Goal: Information Seeking & Learning: Learn about a topic

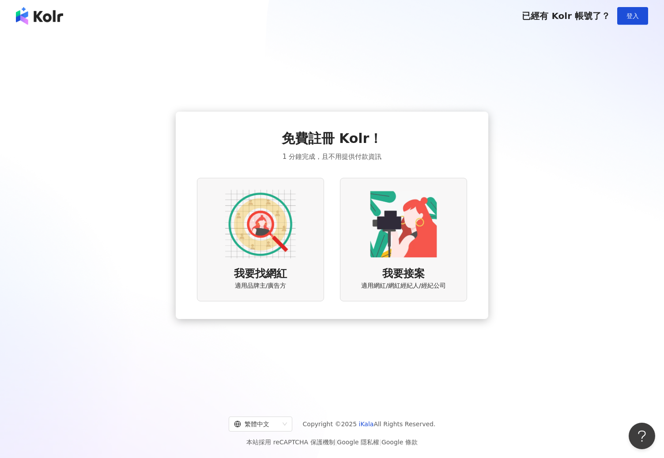
click at [267, 218] on img at bounding box center [260, 224] width 71 height 71
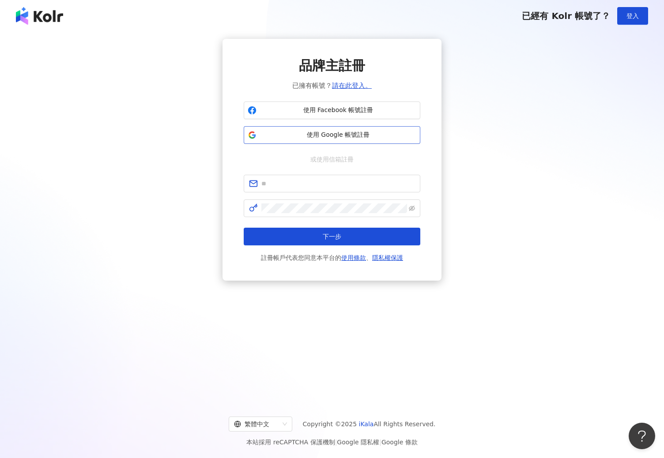
click at [343, 134] on span "使用 Google 帳號註冊" at bounding box center [338, 135] width 156 height 9
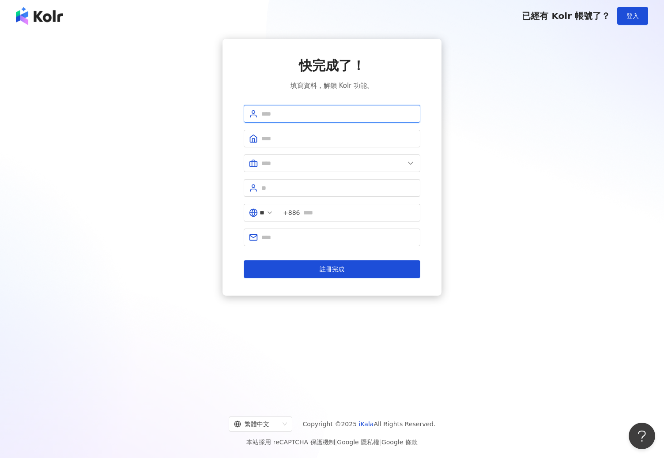
click at [322, 116] on input "text" at bounding box center [338, 114] width 154 height 10
click at [492, 143] on div "快完成了！ 填寫資料，解鎖 Kolr 功能。 ** +886 註冊完成" at bounding box center [332, 167] width 642 height 257
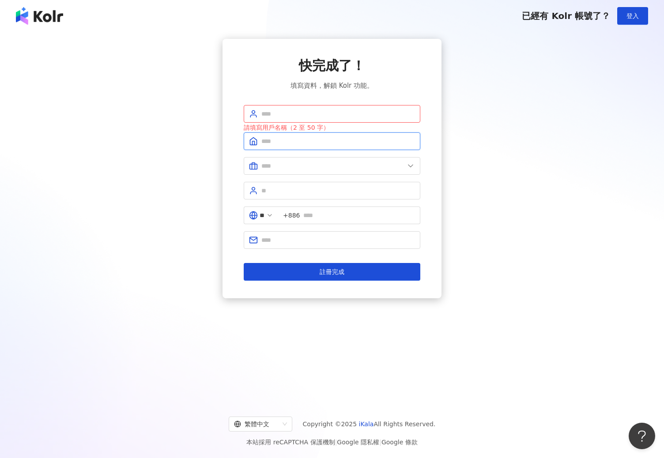
click at [308, 136] on input "text" at bounding box center [338, 141] width 154 height 10
click at [313, 115] on input "text" at bounding box center [338, 114] width 154 height 10
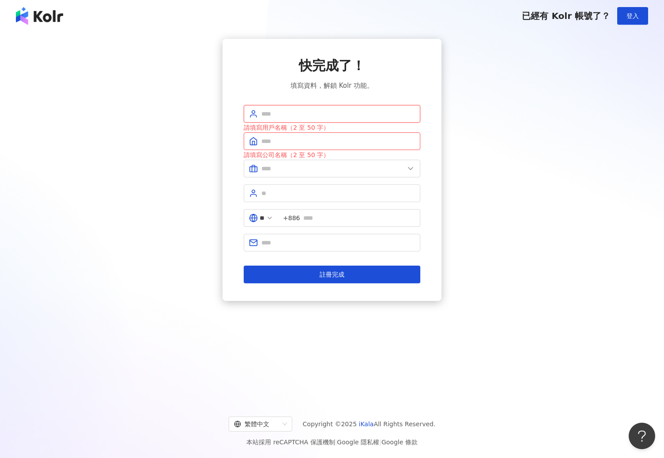
type input "*******"
click at [289, 143] on input "text" at bounding box center [338, 141] width 154 height 10
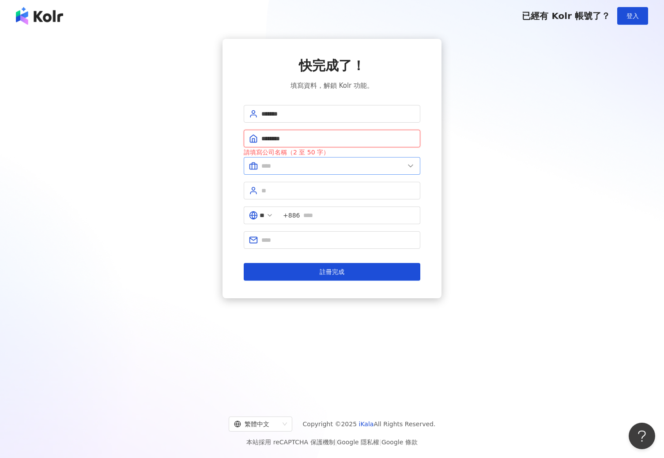
type input "********"
click at [402, 158] on span at bounding box center [332, 166] width 176 height 18
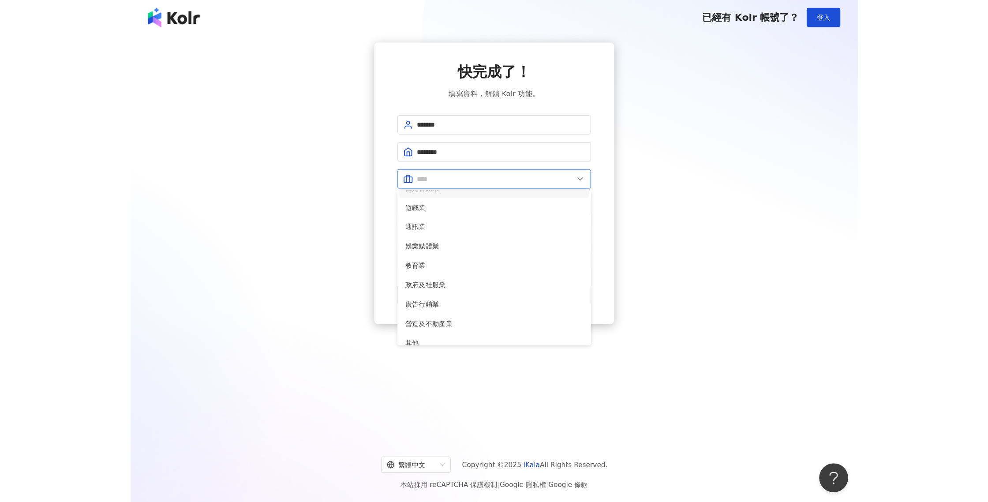
scroll to position [180, 0]
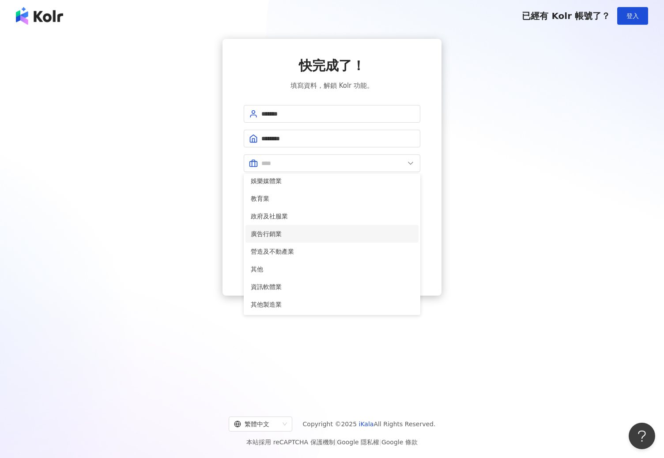
click at [342, 234] on span "廣告行銷業" at bounding box center [332, 234] width 162 height 10
type input "*****"
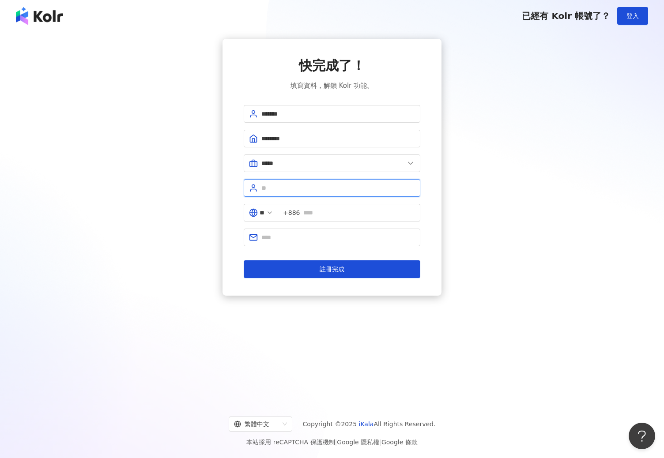
click at [318, 185] on input "text" at bounding box center [338, 188] width 154 height 10
type input "****"
click at [335, 210] on input "text" at bounding box center [359, 213] width 112 height 10
type input "*"
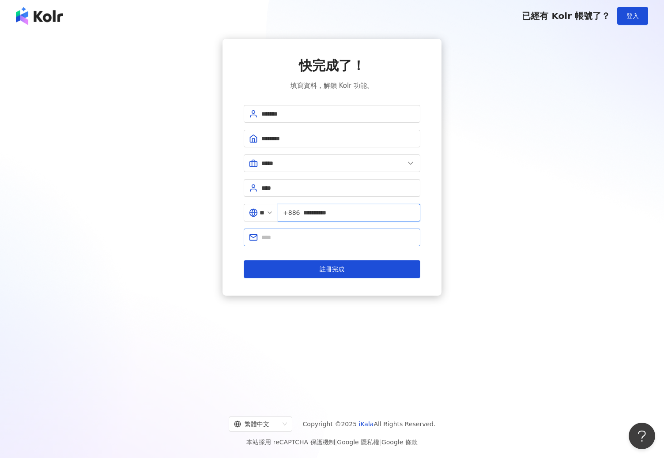
type input "**********"
click at [327, 243] on span at bounding box center [332, 238] width 176 height 18
click at [330, 239] on input "text" at bounding box center [338, 238] width 154 height 10
type input "**********"
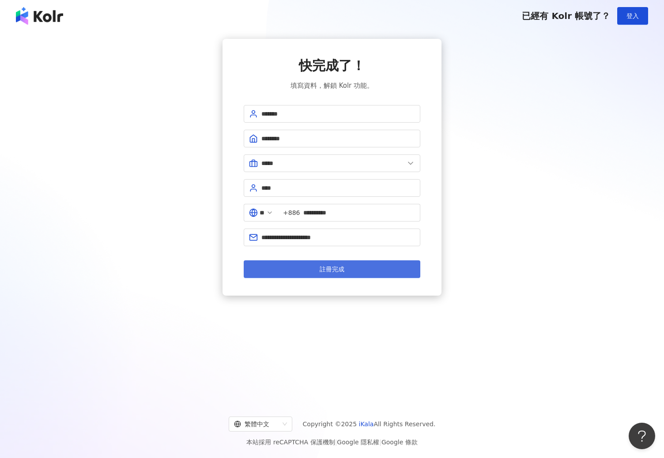
click at [345, 273] on button "註冊完成" at bounding box center [332, 269] width 176 height 18
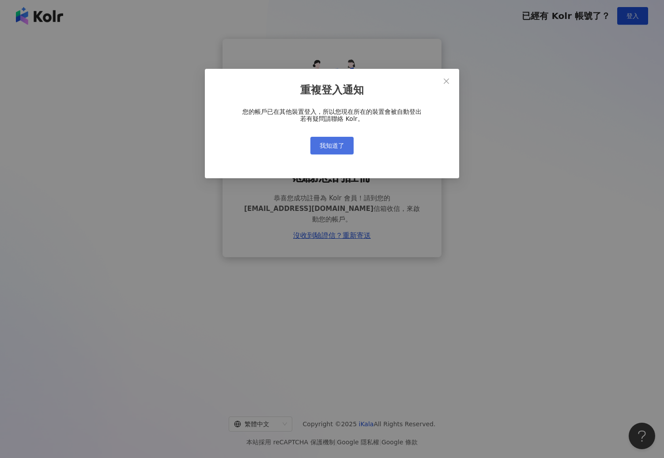
click at [347, 146] on button "我知道了" at bounding box center [331, 146] width 43 height 18
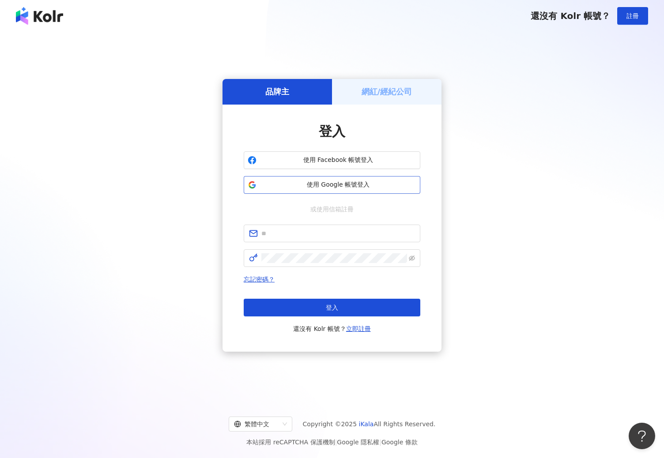
click at [340, 184] on span "使用 Google 帳號登入" at bounding box center [338, 184] width 156 height 9
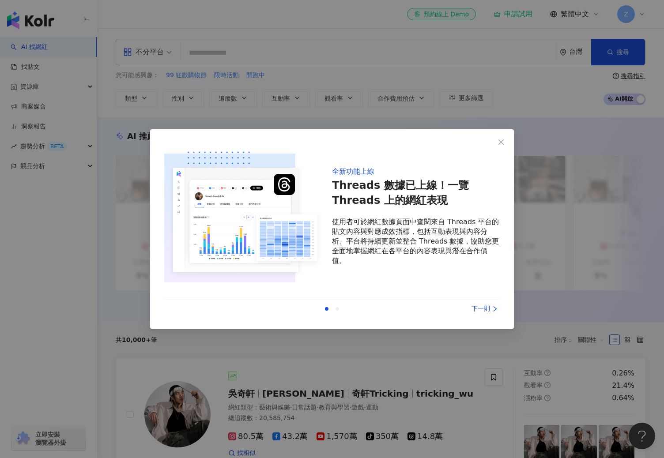
click at [486, 304] on div "下一則" at bounding box center [466, 309] width 66 height 10
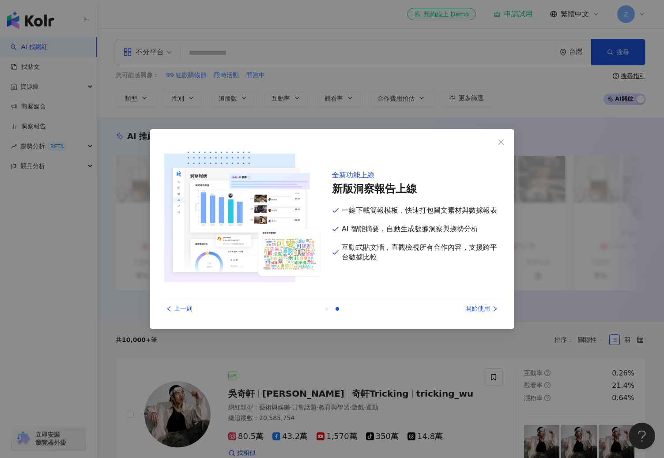
click at [486, 304] on div "開始使用" at bounding box center [466, 309] width 66 height 10
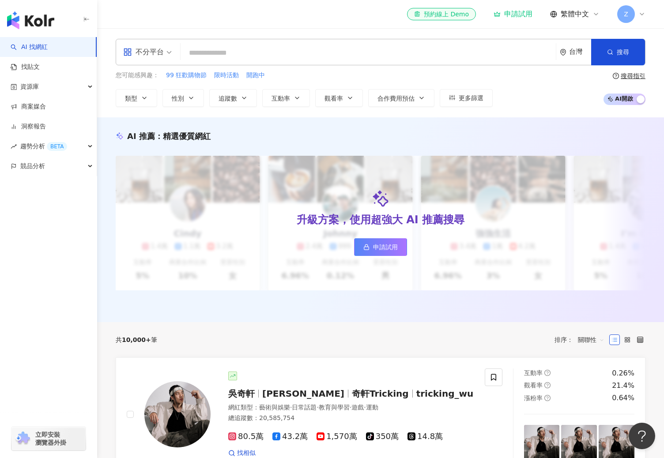
click at [166, 53] on span "不分平台" at bounding box center [147, 52] width 49 height 14
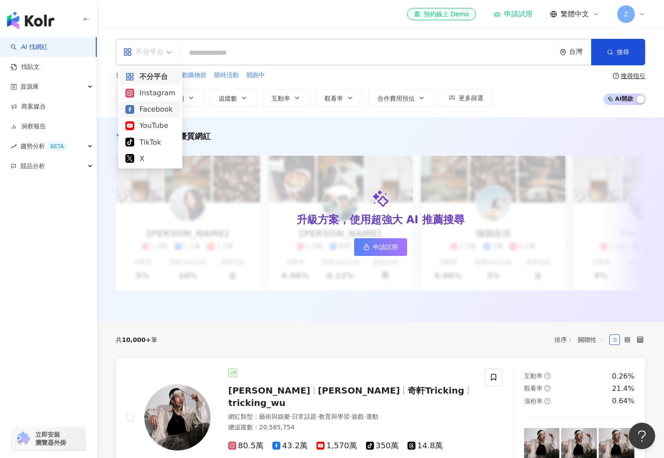
click div "Facebook"
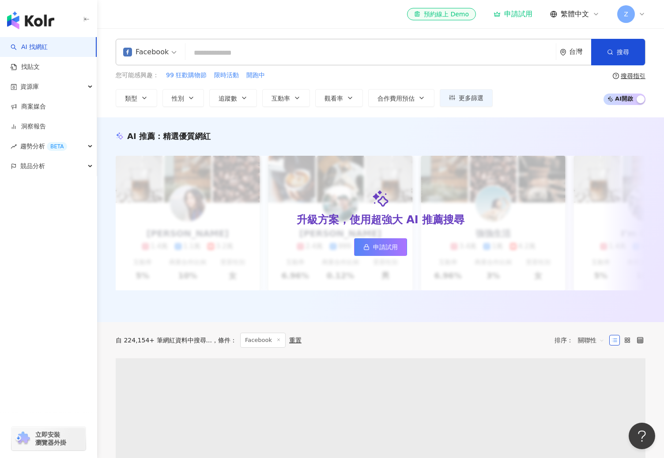
click input "search"
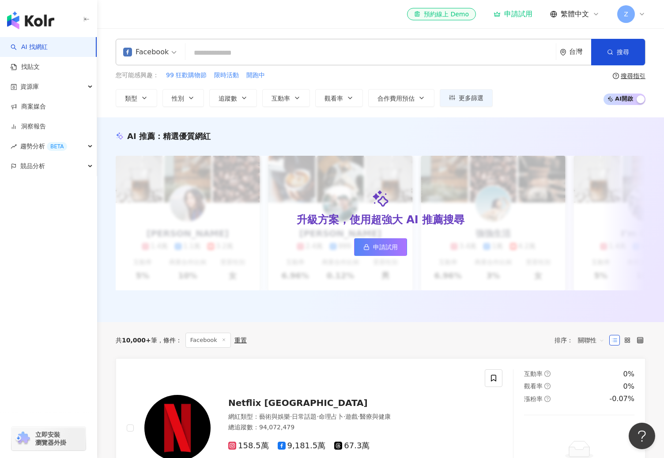
click input "search"
paste input "****"
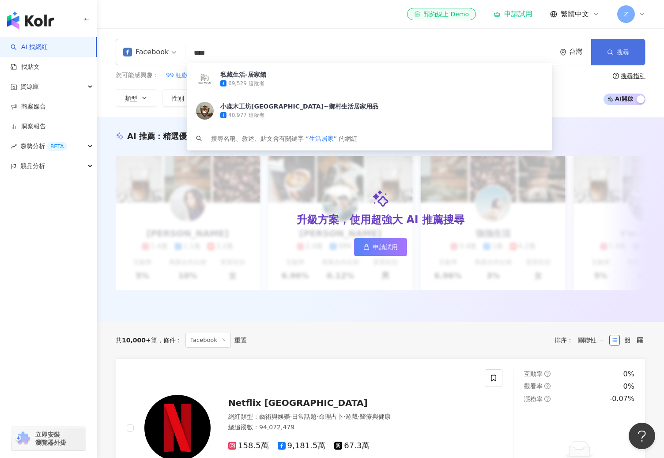
type input "****"
click span "搜尋"
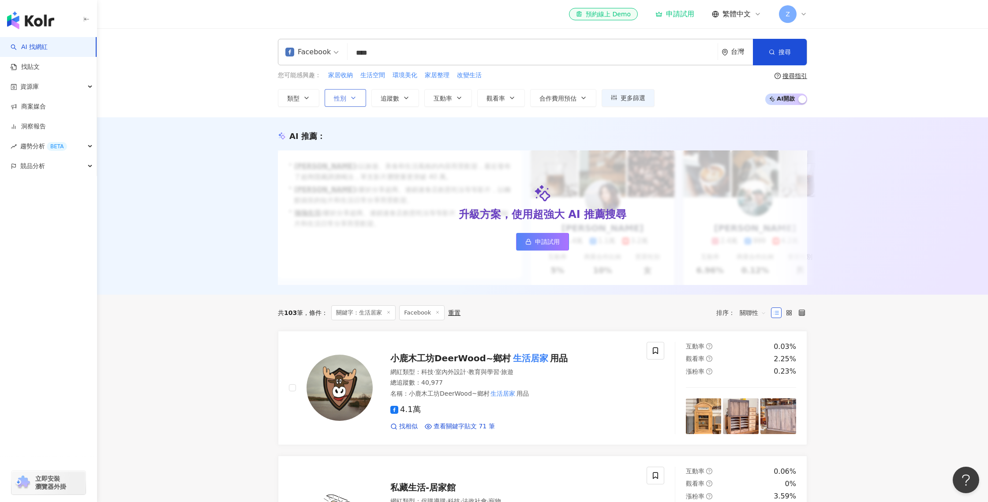
click button "性別"
click label "女"
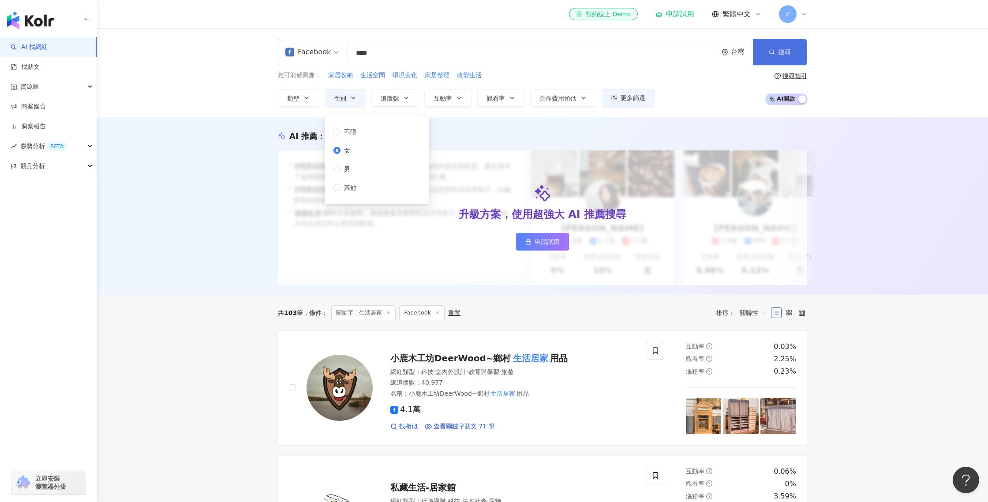
click button "搜尋"
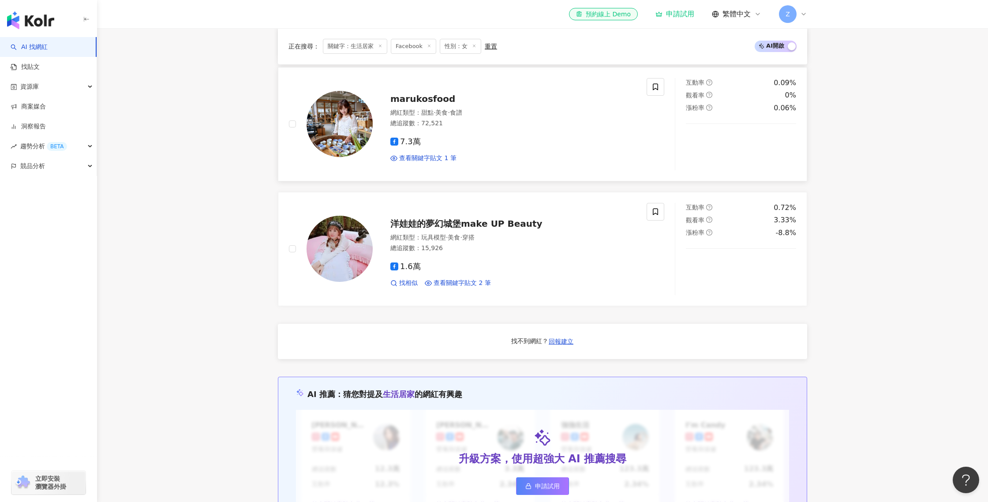
scroll to position [526, 0]
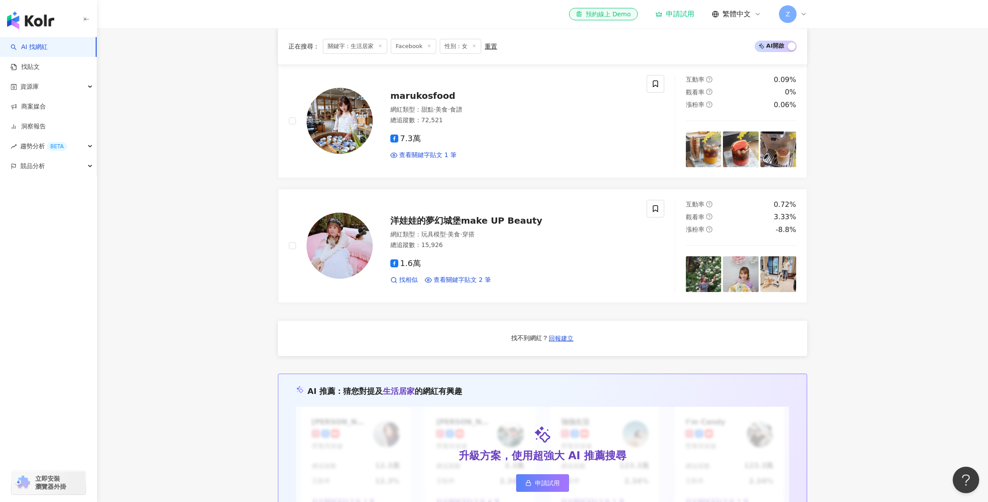
click div "找不到網紅？ 回報建立"
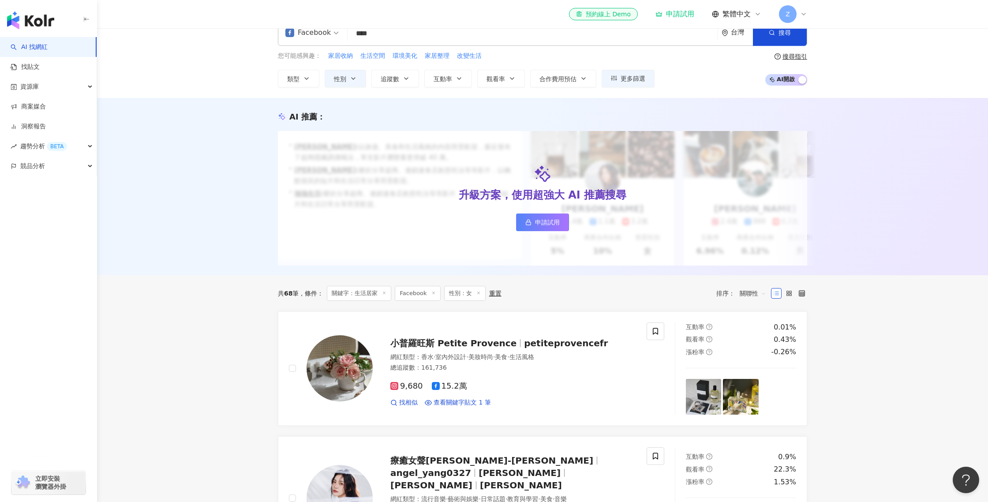
scroll to position [23, 0]
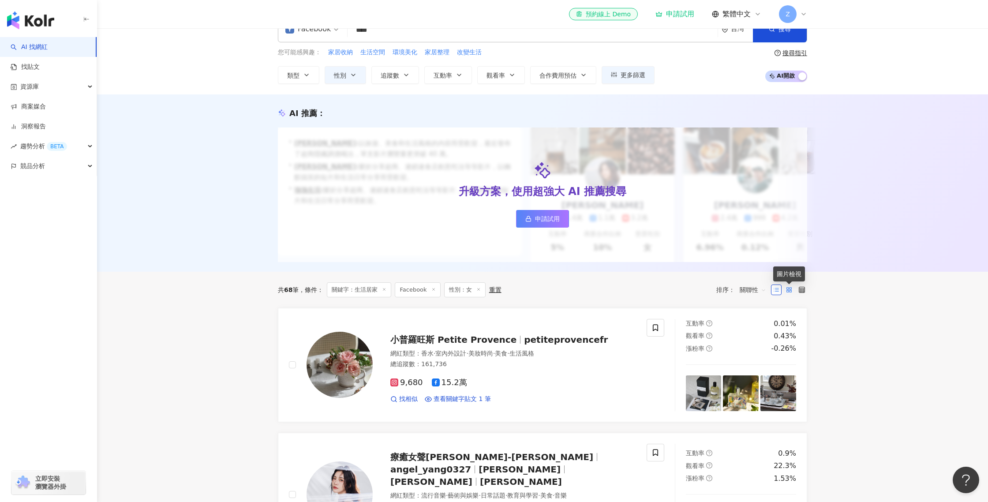
drag, startPoint x: 788, startPoint y: 287, endPoint x: 784, endPoint y: 290, distance: 4.8
click rect
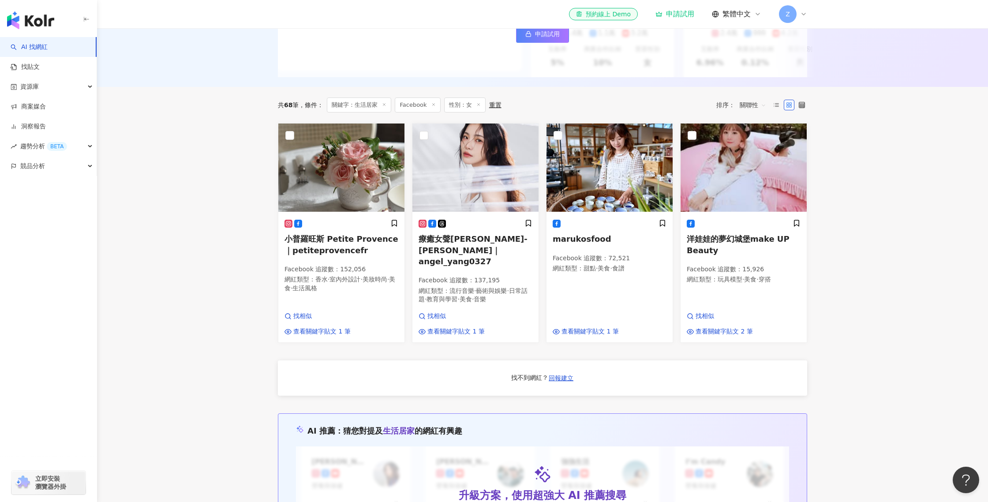
scroll to position [214, 0]
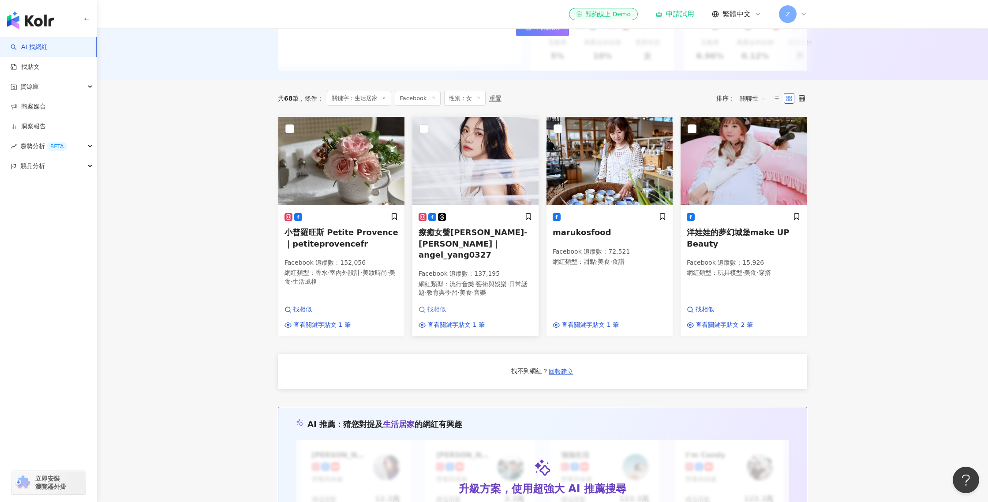
click span "找相似"
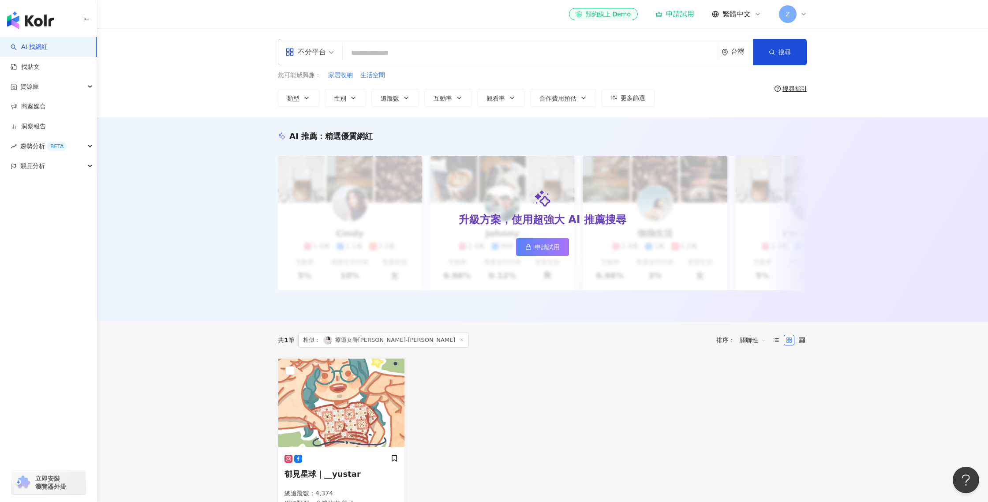
click at [469, 51] on input "search" at bounding box center [530, 53] width 368 height 17
click at [425, 53] on input "search" at bounding box center [530, 53] width 368 height 17
click at [750, 15] on span "繁體中文" at bounding box center [737, 14] width 28 height 10
click at [682, 9] on div "el-icon-cs 預約線上 Demo 申請試用 繁體中文 Z" at bounding box center [688, 14] width 238 height 18
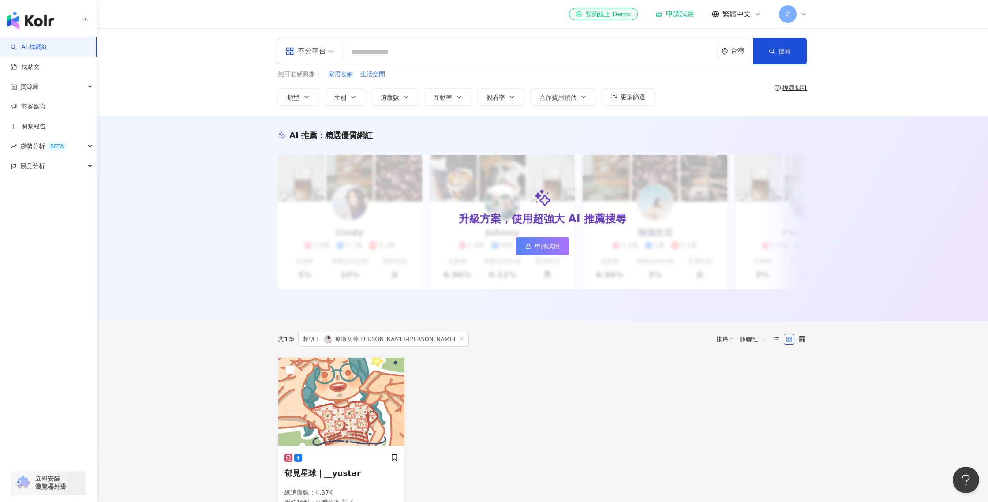
click at [679, 12] on div "申請試用" at bounding box center [675, 14] width 39 height 9
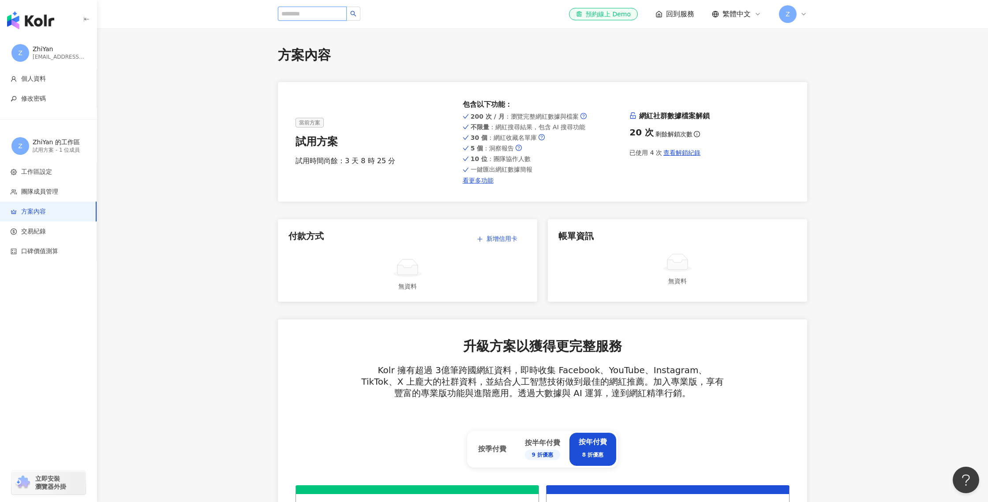
click at [304, 15] on input "search" at bounding box center [312, 14] width 69 height 14
click at [68, 55] on div "zhiyanwang1202@gmail.com" at bounding box center [59, 57] width 53 height 8
click at [45, 53] on div "zhiyanwang1202@gmail.com" at bounding box center [59, 57] width 53 height 8
click at [19, 53] on span "Z" at bounding box center [20, 53] width 4 height 10
click at [802, 11] on icon at bounding box center [803, 14] width 7 height 7
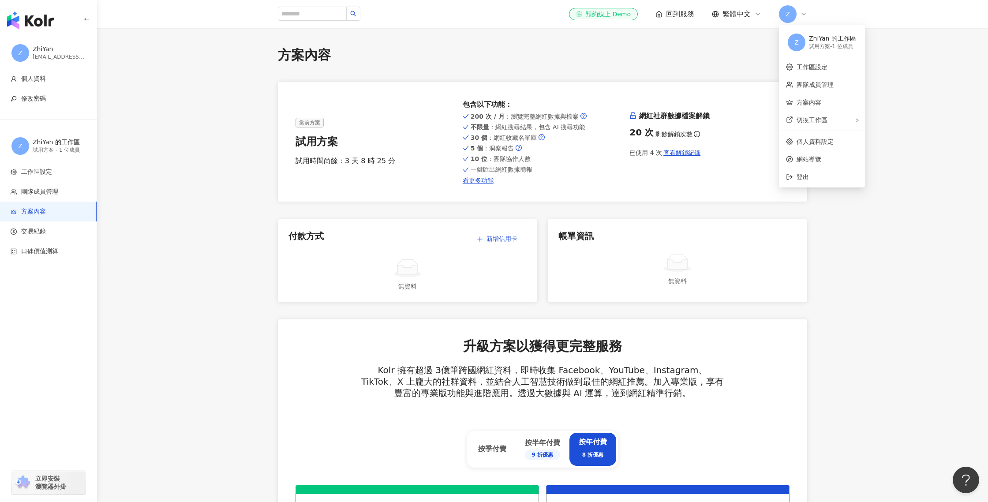
click at [792, 12] on span "Z" at bounding box center [788, 14] width 18 height 18
click at [735, 12] on span "繁體中文" at bounding box center [737, 14] width 28 height 10
click at [664, 13] on div "回到服務" at bounding box center [675, 14] width 39 height 10
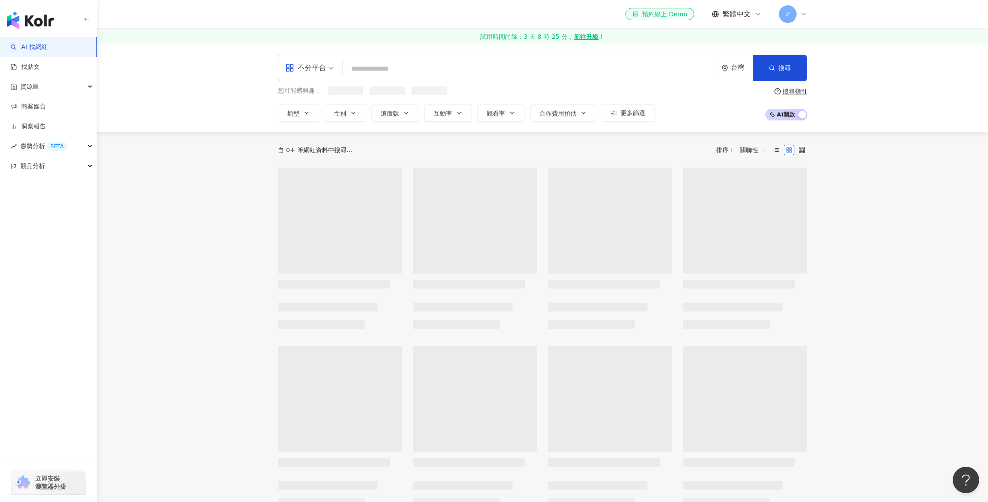
click at [468, 70] on input "search" at bounding box center [530, 68] width 368 height 17
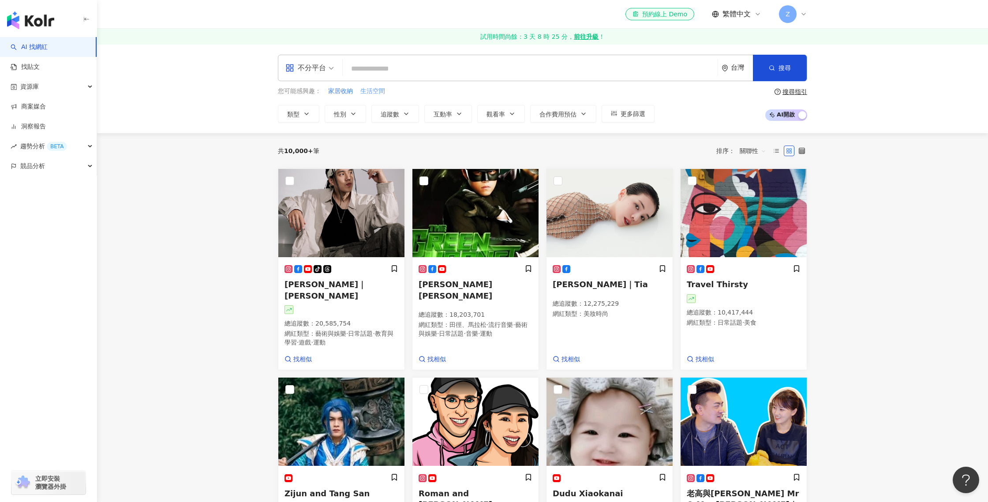
click at [370, 91] on span "生活空間" at bounding box center [372, 91] width 25 height 9
type input "****"
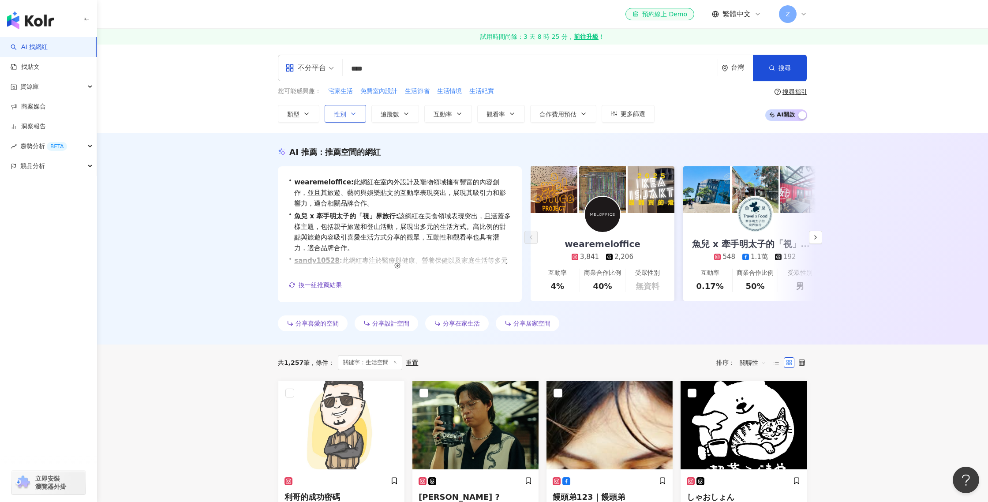
click at [352, 113] on icon "button" at bounding box center [353, 113] width 7 height 7
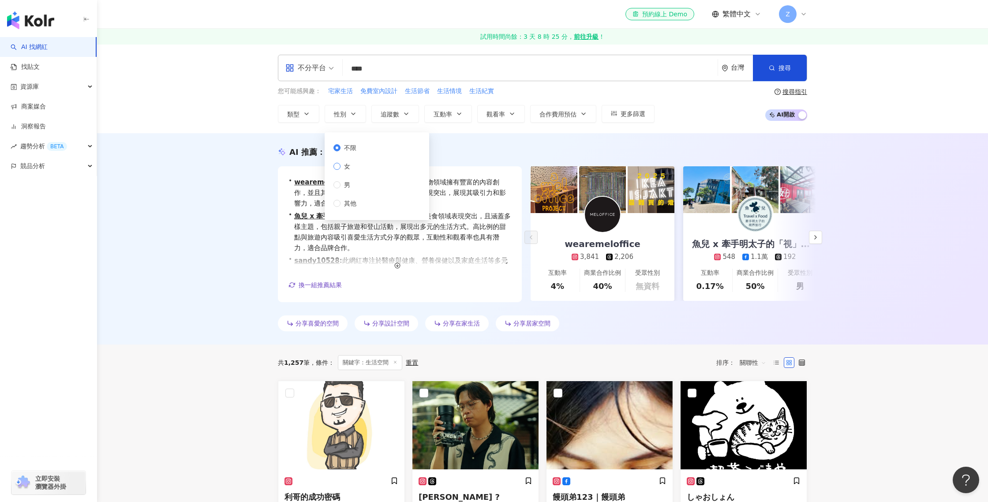
click at [356, 163] on label "女" at bounding box center [347, 166] width 26 height 10
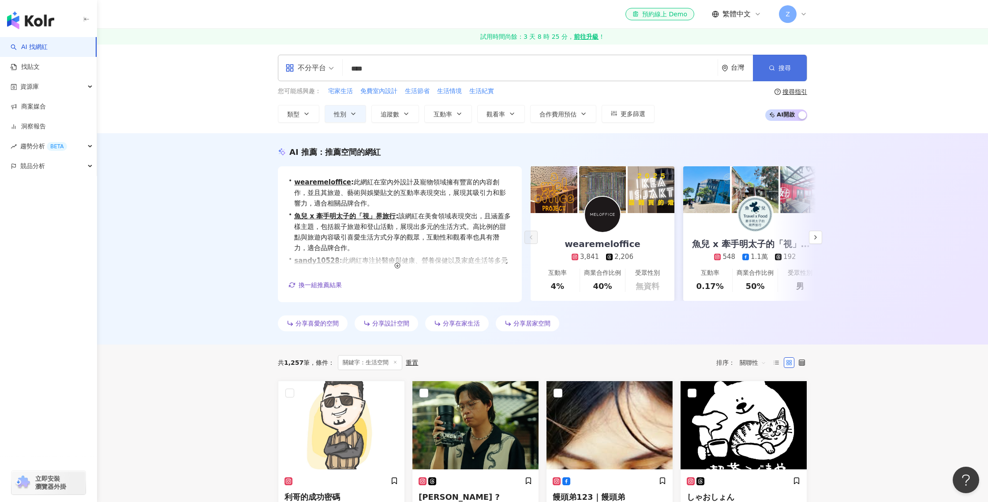
click at [786, 68] on span "搜尋" at bounding box center [785, 67] width 12 height 7
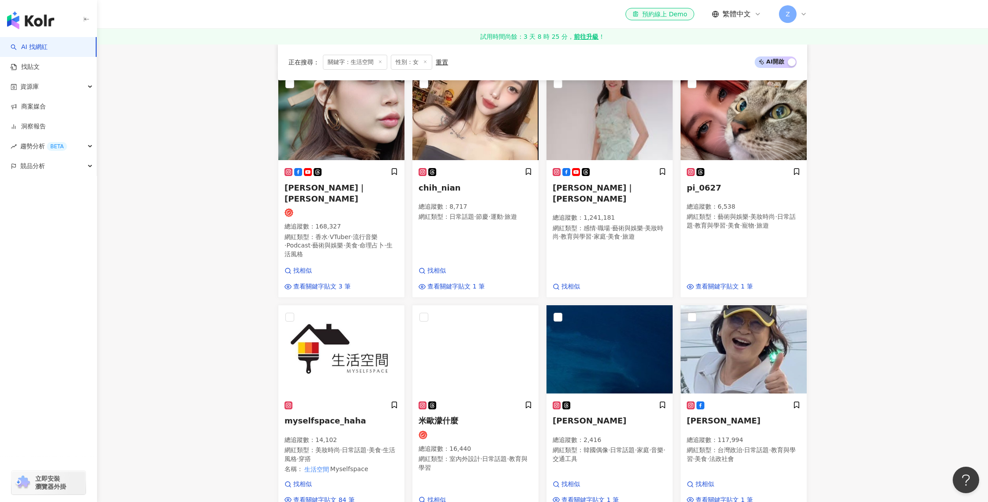
scroll to position [518, 0]
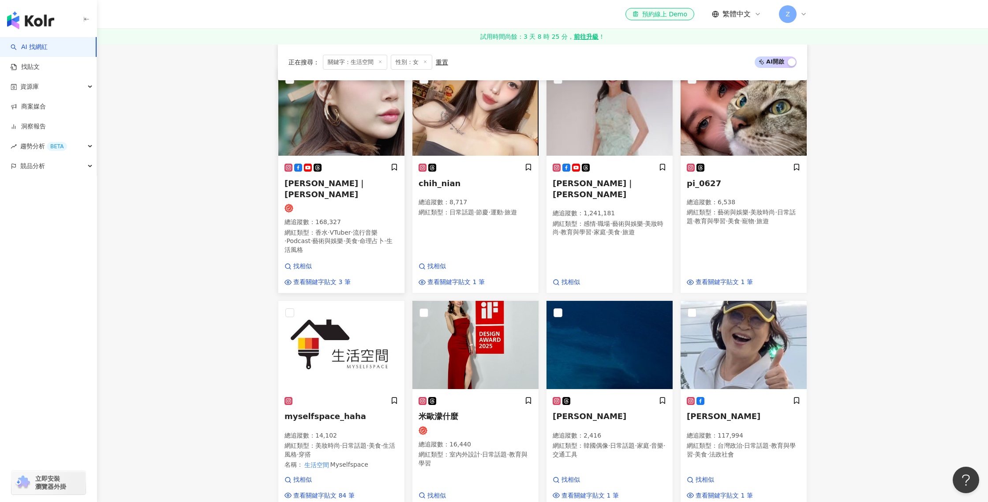
click at [348, 176] on div "小玉兒｜xiaoyuer 總追蹤數 ： 168,327 網紅類型 ： 香水 · VTuber · 流行音樂 · Podcast · 藝術與娛樂 · 美食 · …" at bounding box center [342, 212] width 114 height 99
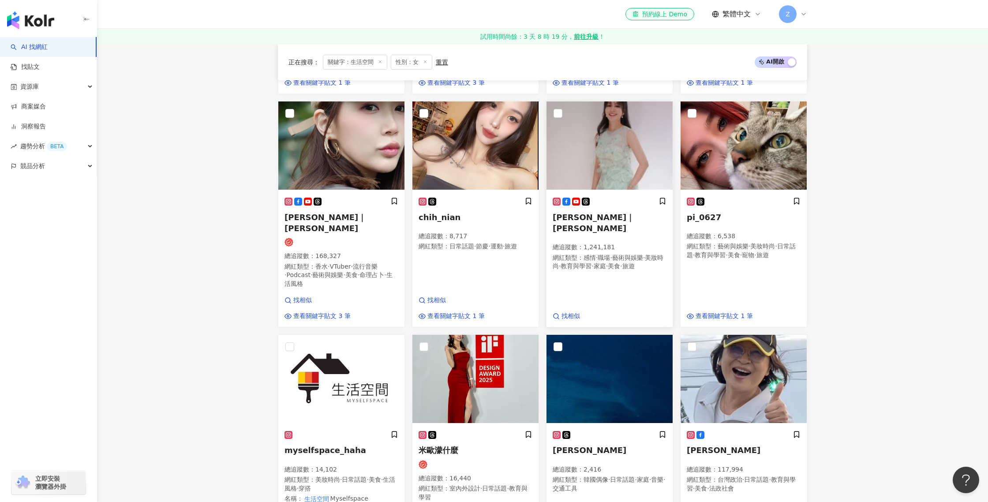
scroll to position [475, 0]
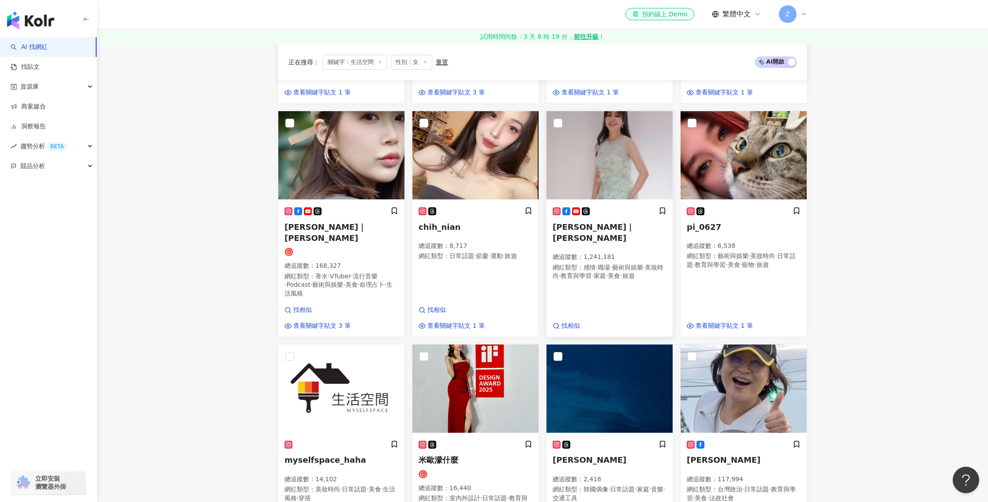
click at [604, 227] on span "吳怡霈｜Patty" at bounding box center [594, 232] width 82 height 20
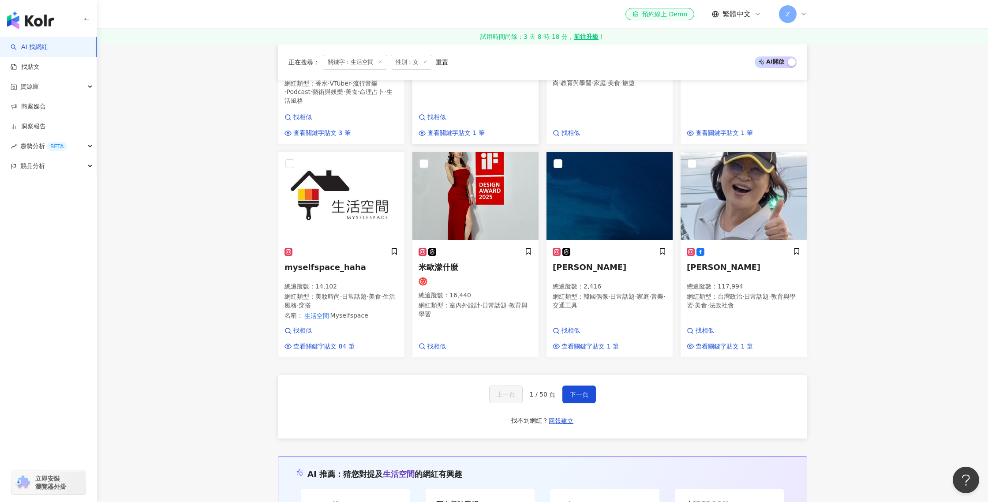
scroll to position [713, 0]
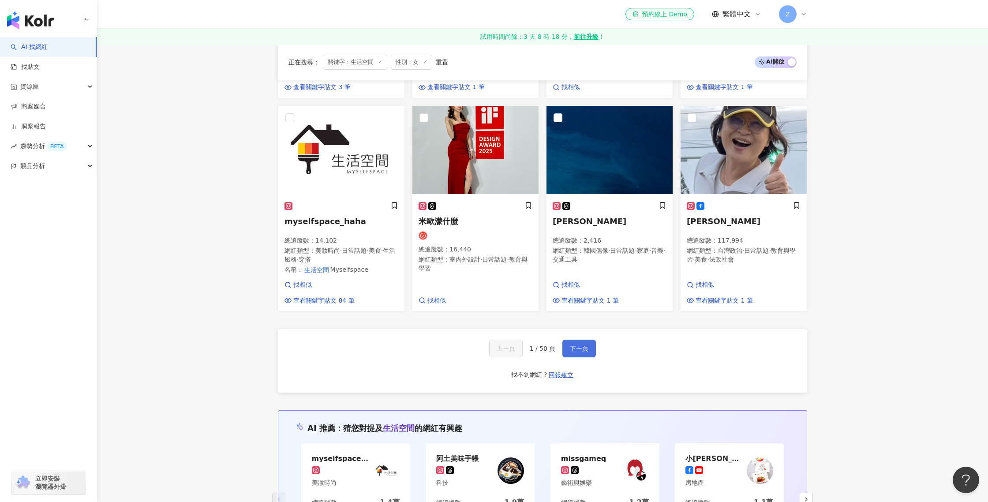
click at [574, 345] on span "下一頁" at bounding box center [579, 348] width 19 height 7
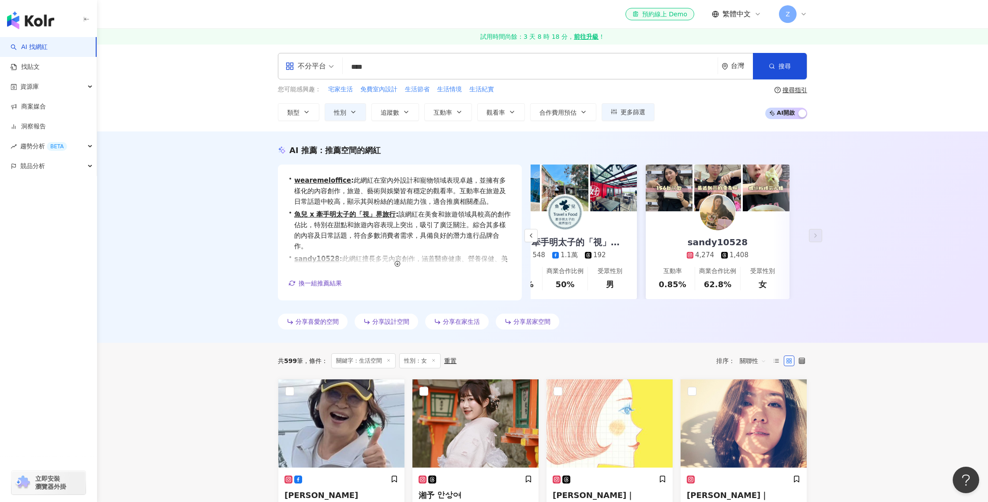
scroll to position [0, 0]
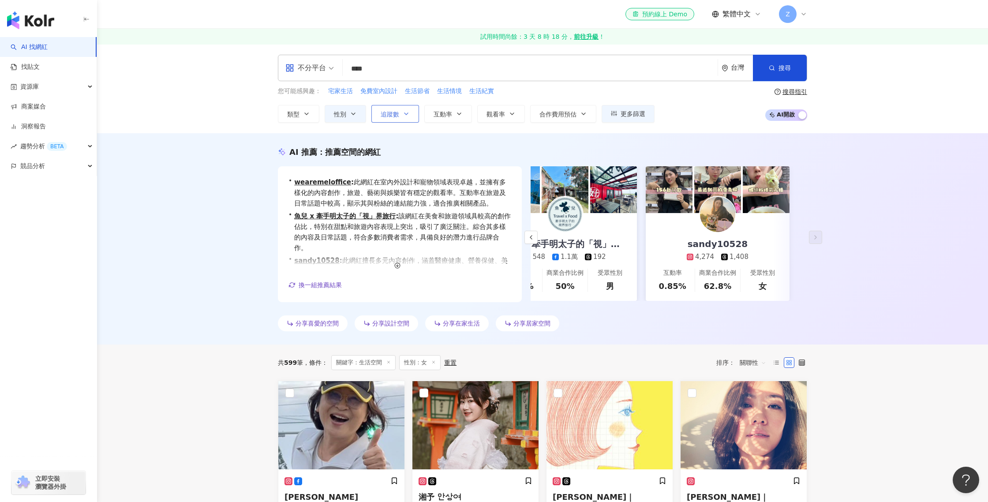
click at [401, 111] on button "追蹤數" at bounding box center [395, 114] width 48 height 18
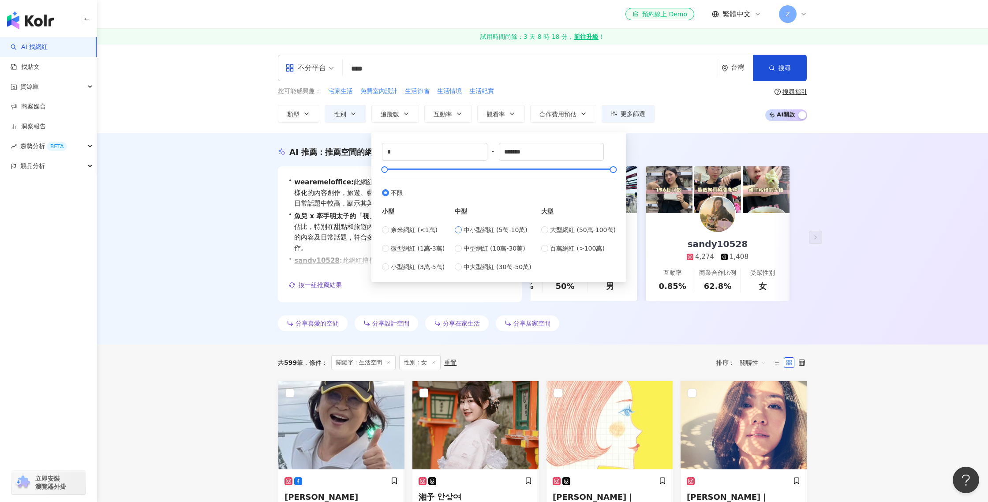
click at [465, 227] on label "中小型網紅 (5萬-10萬)" at bounding box center [493, 230] width 77 height 10
type input "*****"
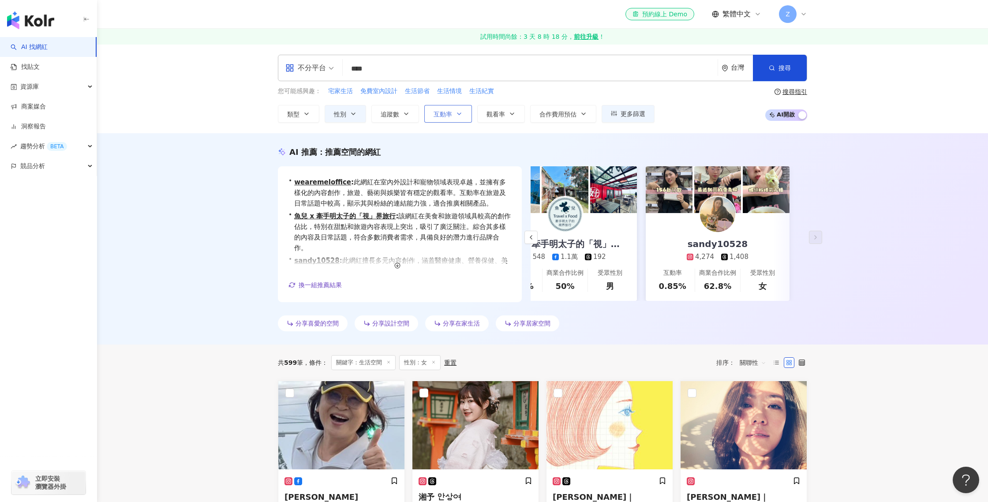
click at [456, 115] on icon "button" at bounding box center [459, 113] width 7 height 7
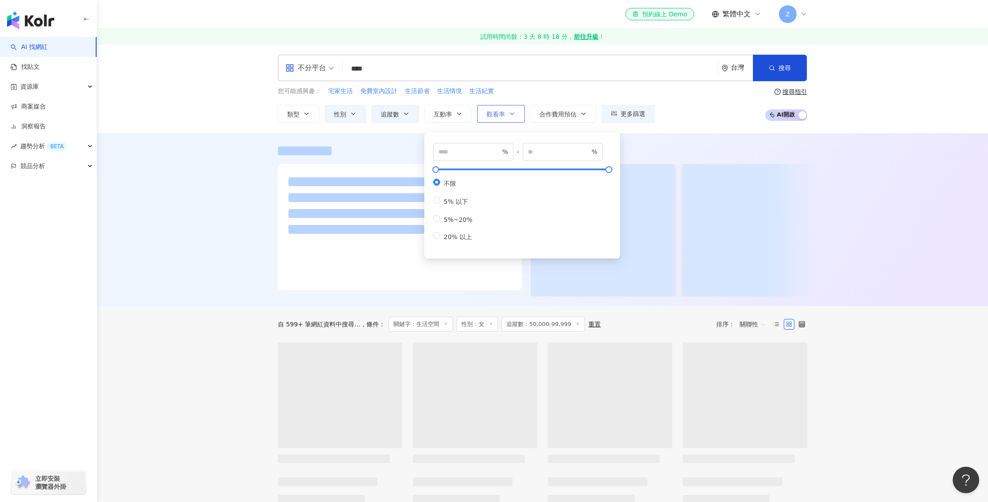
click at [502, 107] on button "觀看率" at bounding box center [501, 114] width 48 height 18
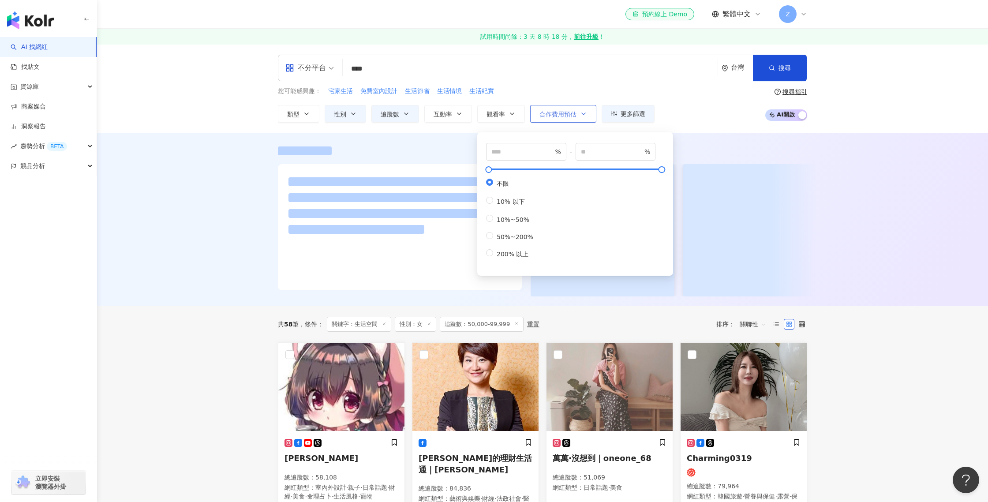
click at [574, 107] on button "合作費用預估" at bounding box center [563, 114] width 66 height 18
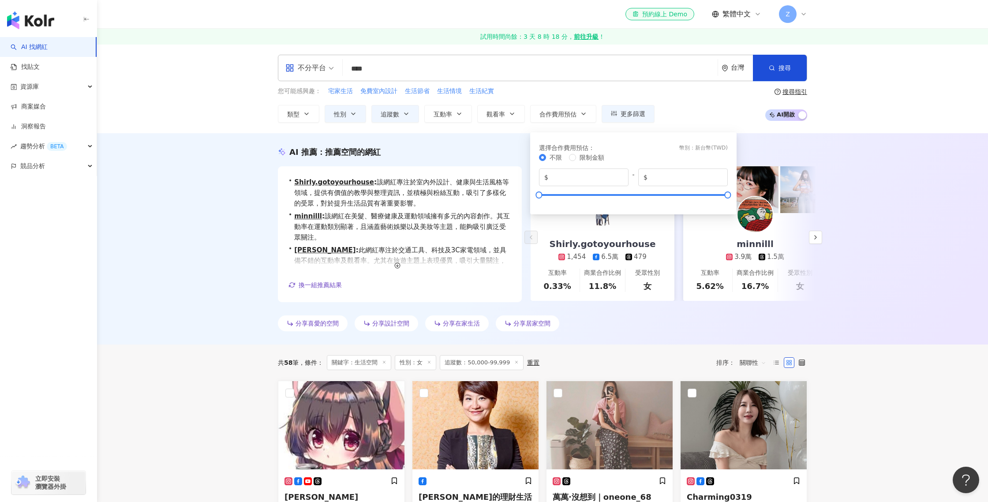
click at [710, 118] on div "您可能感興趣： 宅家生活 免費室內設計 生活節省 生活情境 生活紀實 類型 性別 追蹤數 互動率 觀看率 合作費用預估 更多篩選 不限 女 男 其他 ****…" at bounding box center [542, 104] width 529 height 36
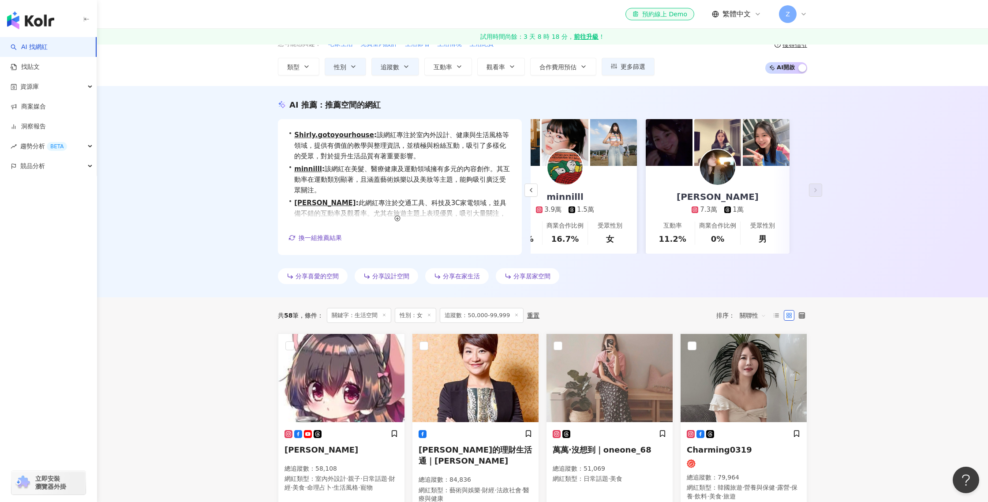
scroll to position [41, 0]
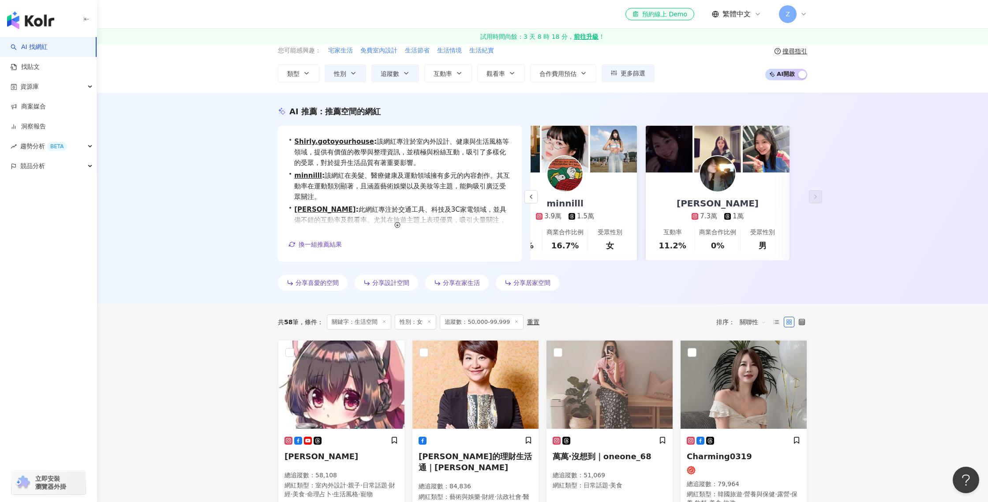
click at [444, 281] on span "分享在家生活" at bounding box center [461, 282] width 37 height 7
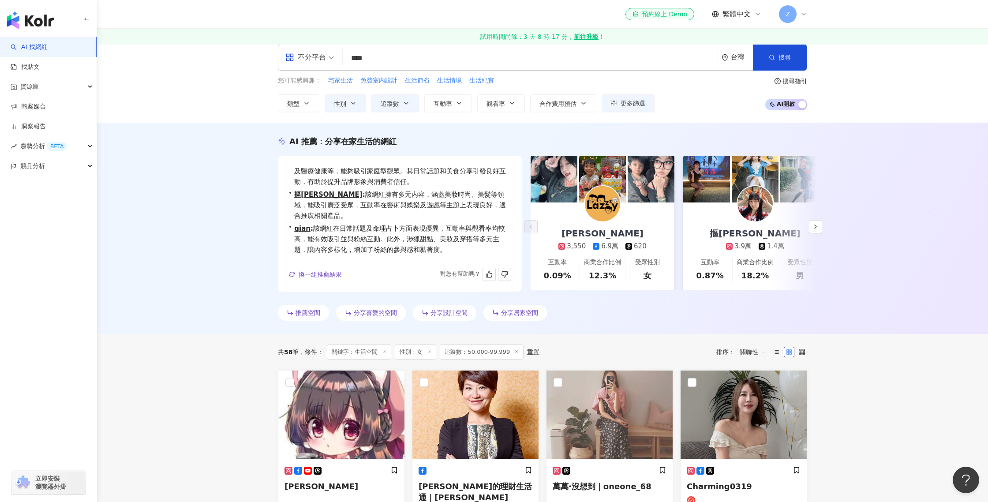
scroll to position [15, 0]
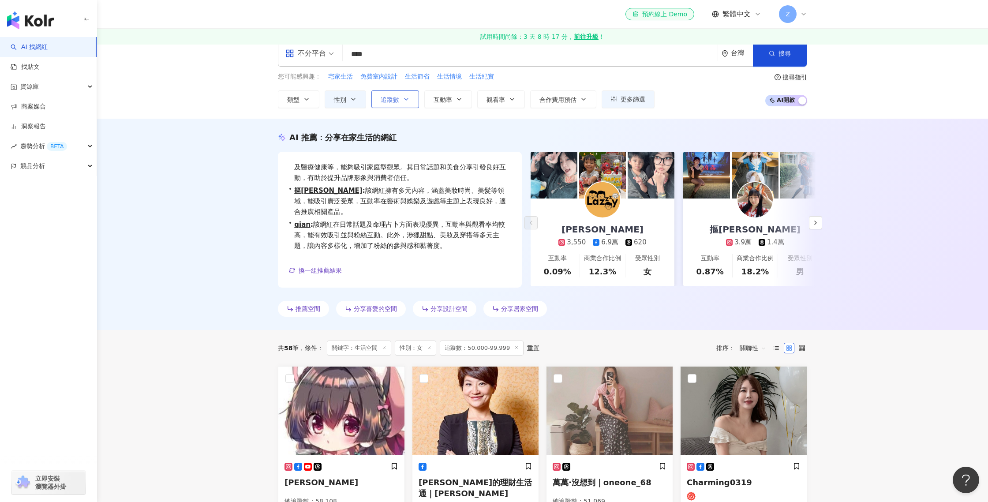
click at [394, 92] on button "追蹤數" at bounding box center [395, 99] width 48 height 18
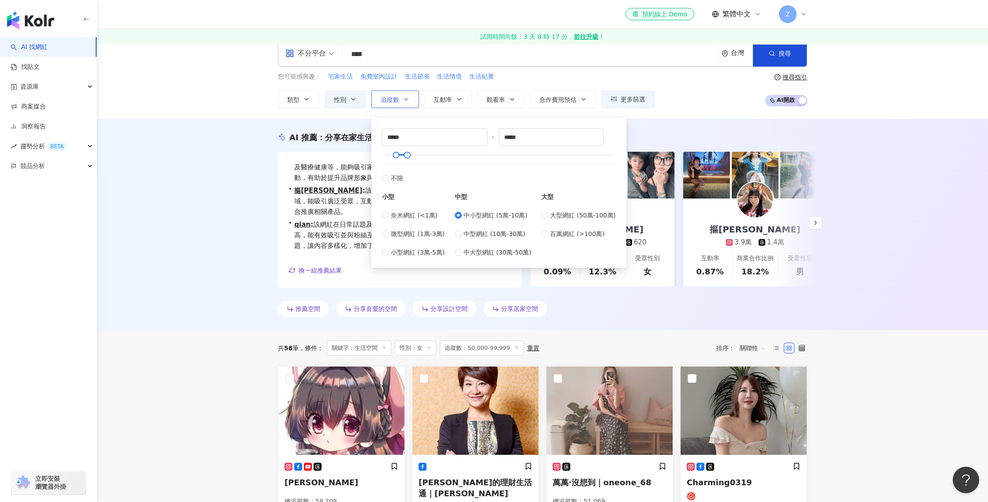
click at [394, 92] on button "追蹤數" at bounding box center [395, 99] width 48 height 18
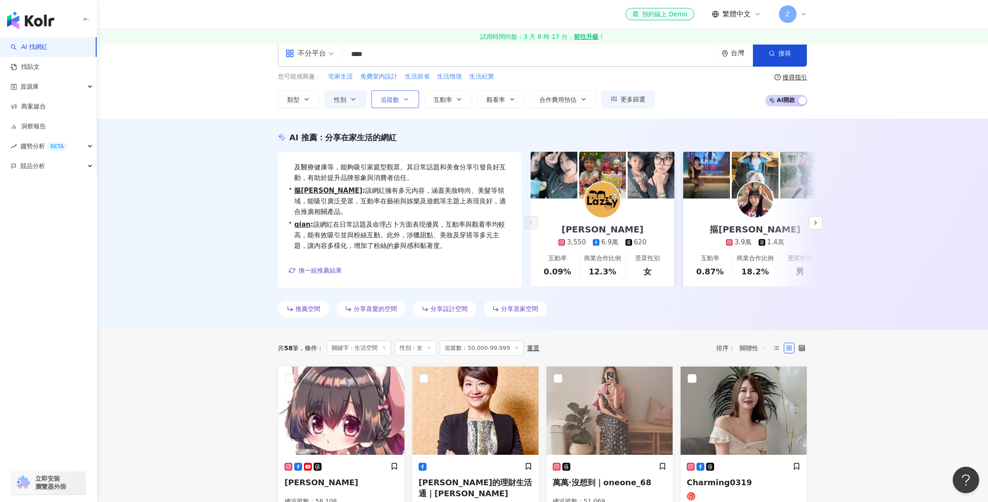
scroll to position [0, 0]
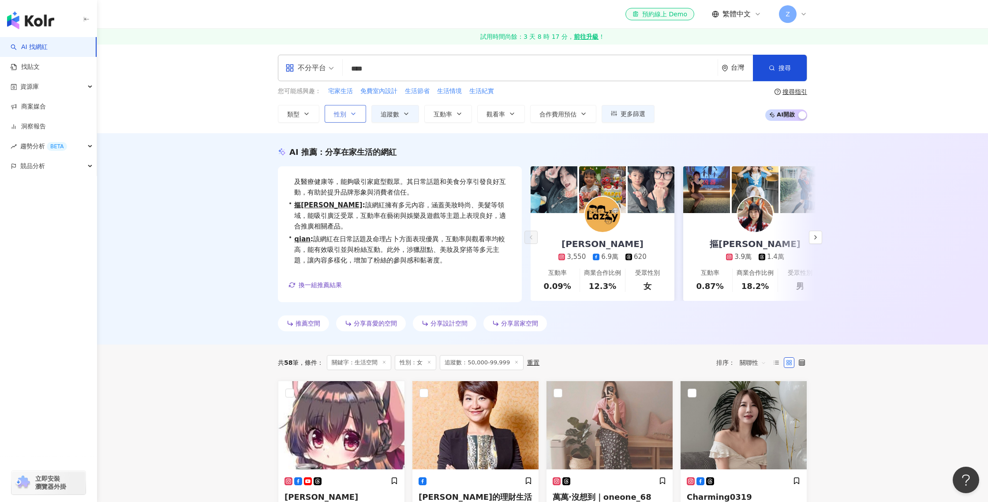
click at [356, 109] on button "性別" at bounding box center [345, 114] width 41 height 18
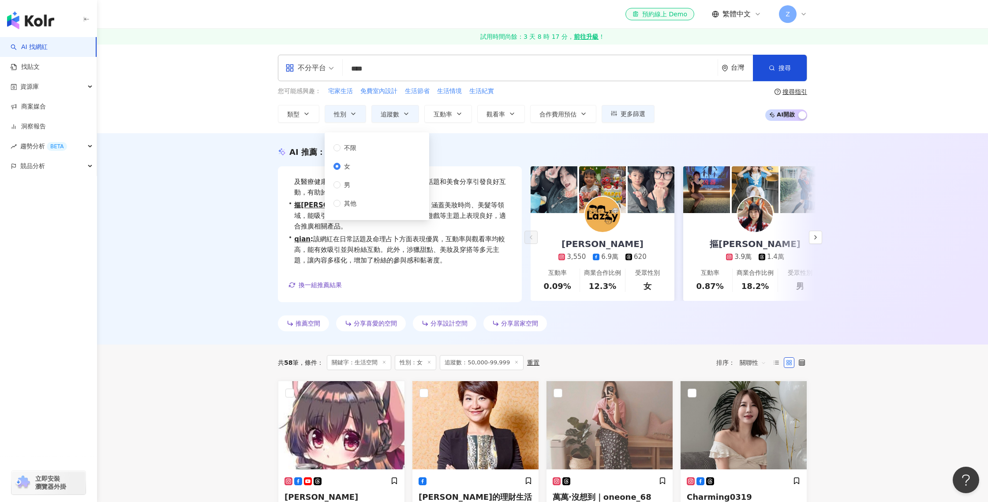
drag, startPoint x: 356, startPoint y: 109, endPoint x: 322, endPoint y: 110, distance: 33.5
click at [355, 109] on button "性別" at bounding box center [345, 114] width 41 height 18
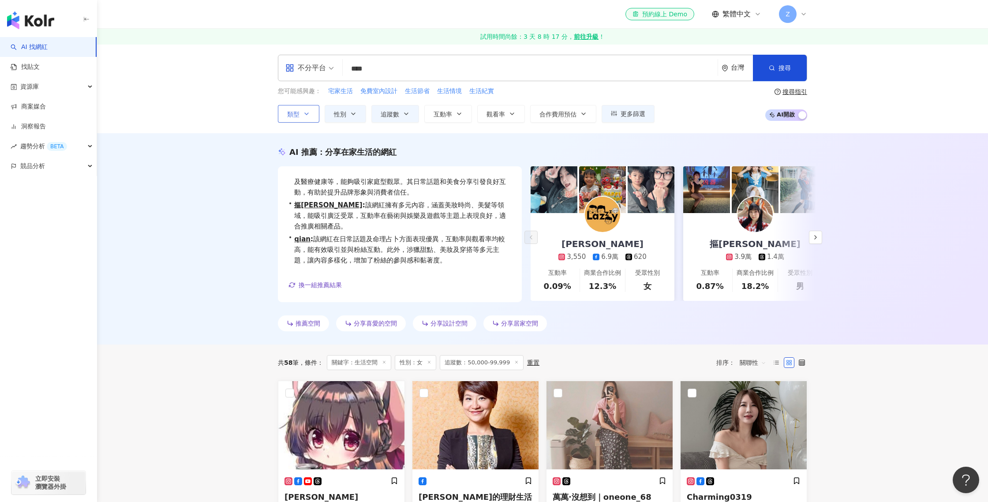
click at [310, 110] on icon "button" at bounding box center [306, 113] width 7 height 7
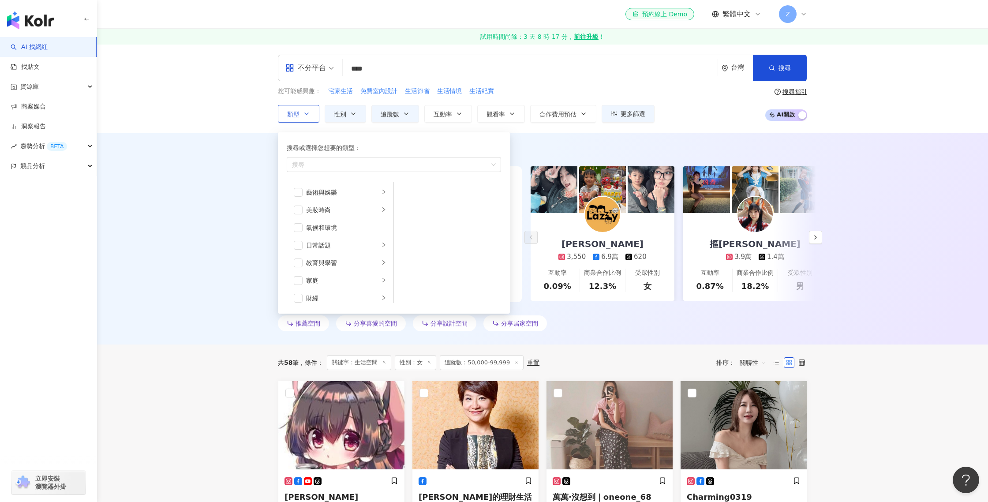
click at [313, 109] on button "類型 搜尋或選擇您想要的類型： 搜尋 藝術與娛樂 美妝時尚 氣候和環境 日常話題 教育與學習 家庭 財經 美食 命理占卜 遊戲 法政社會 生活風格 影視娛樂 …" at bounding box center [298, 114] width 41 height 18
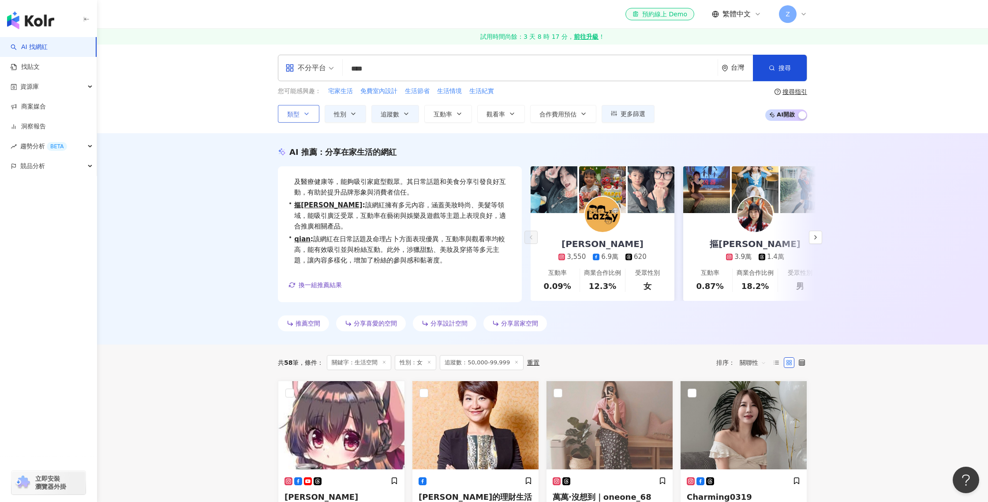
click at [307, 114] on icon "button" at bounding box center [307, 114] width 4 height 2
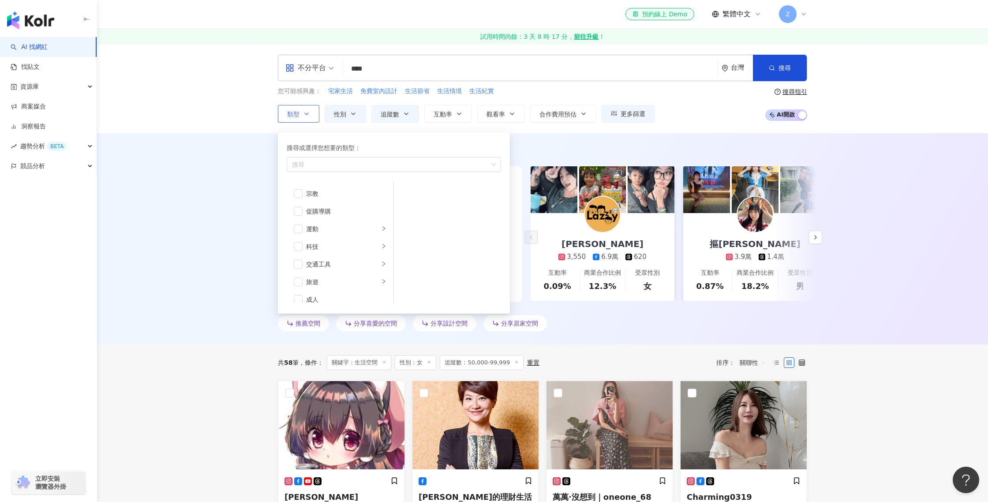
scroll to position [306, 0]
click at [331, 206] on div "促購導購" at bounding box center [346, 204] width 80 height 10
click at [721, 142] on div "AI 推薦 ： 分享在家生活的網紅 • Aibo Lin : 此網紅擁有多元的內容涵蓋，包括教育與學習、家庭及醫療健康等，能夠吸引家庭型觀眾。其日常話題和美食…" at bounding box center [542, 238] width 891 height 211
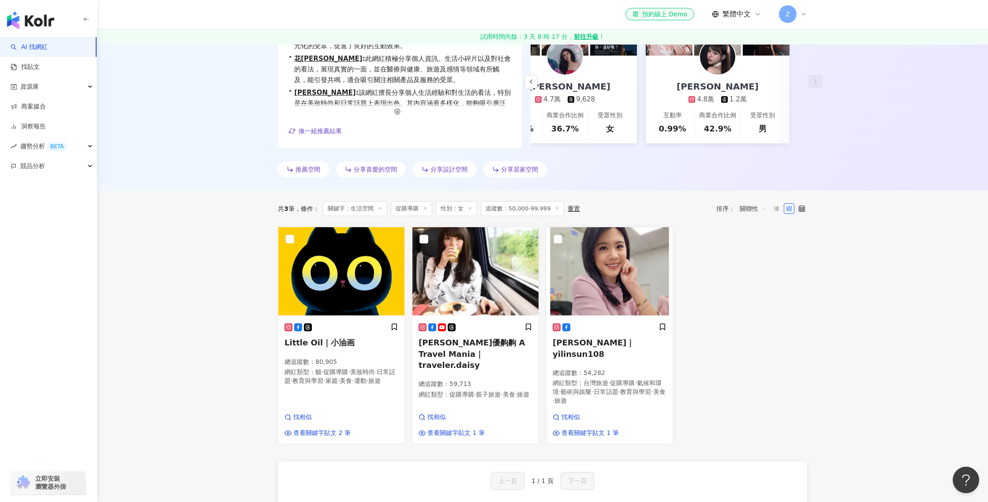
scroll to position [160, 0]
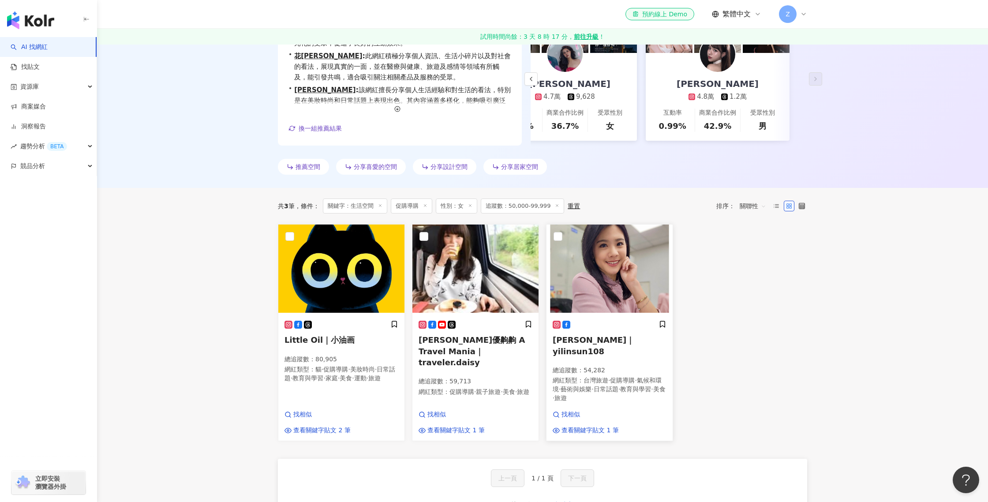
click at [594, 332] on div "孫怡琳｜yilinsun108 總追蹤數 ： 54,282 網紅類型 ： 台灣旅遊 · 促購導購 · 氣候和環境 · 藝術與娛樂 · 日常話題 · 教育與學習…" at bounding box center [610, 365] width 114 height 90
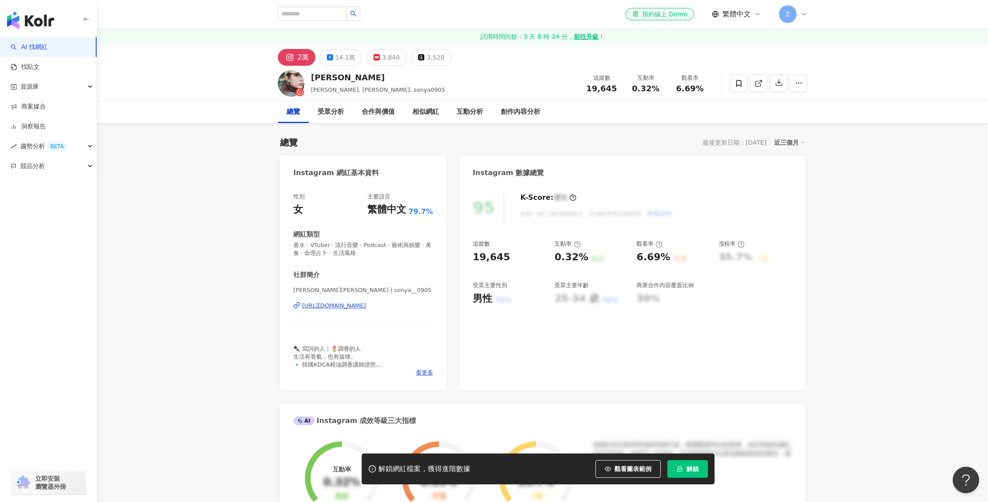
click at [604, 85] on span "19,645" at bounding box center [601, 88] width 30 height 9
click at [334, 56] on button "14.1萬" at bounding box center [341, 57] width 42 height 17
click at [291, 51] on button "2萬" at bounding box center [294, 57] width 33 height 17
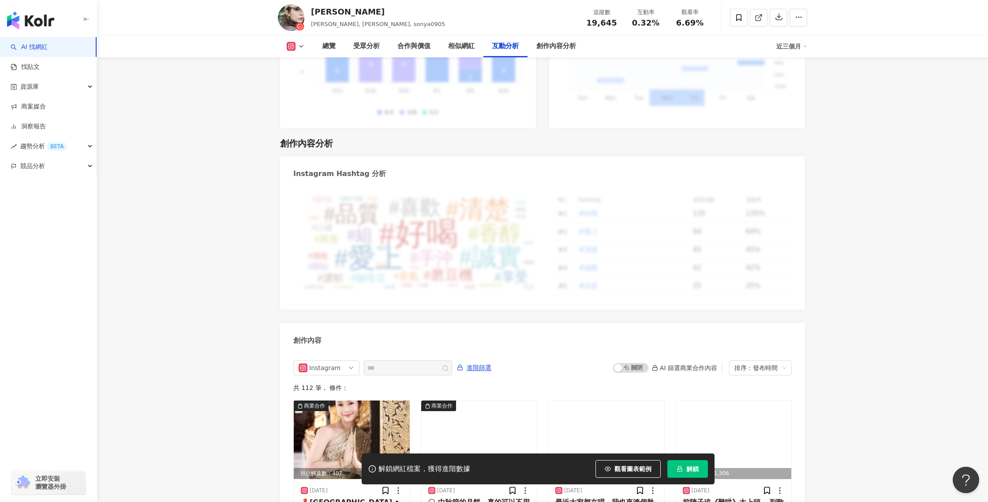
scroll to position [2639, 0]
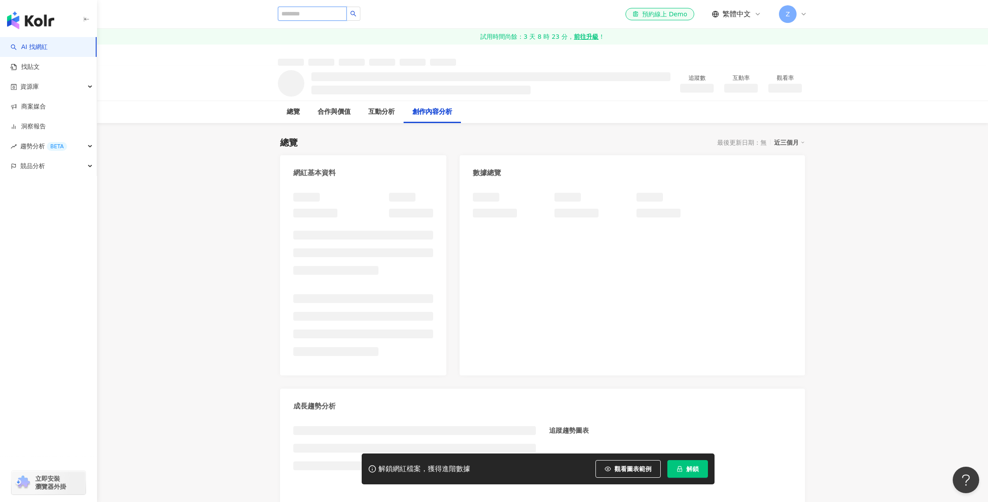
click at [310, 8] on input "search" at bounding box center [312, 14] width 69 height 14
click at [359, 18] on button "button" at bounding box center [353, 14] width 14 height 14
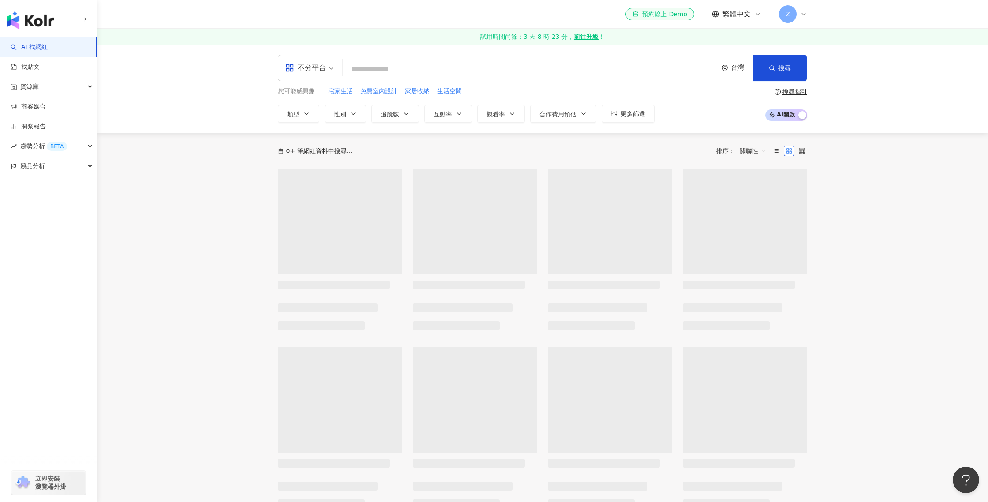
click at [26, 18] on img "button" at bounding box center [30, 20] width 47 height 18
click at [380, 73] on input "search" at bounding box center [530, 68] width 368 height 17
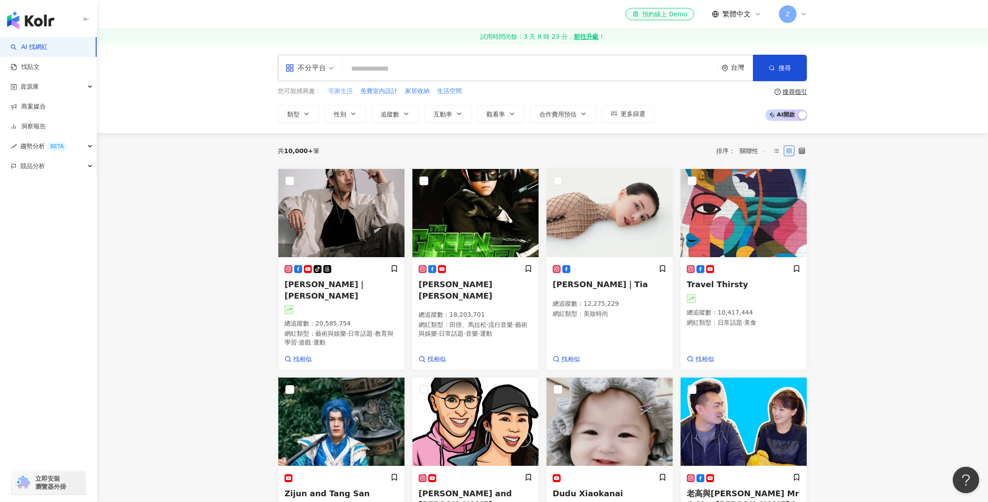
click at [349, 92] on span "宅家生活" at bounding box center [340, 91] width 25 height 9
type input "****"
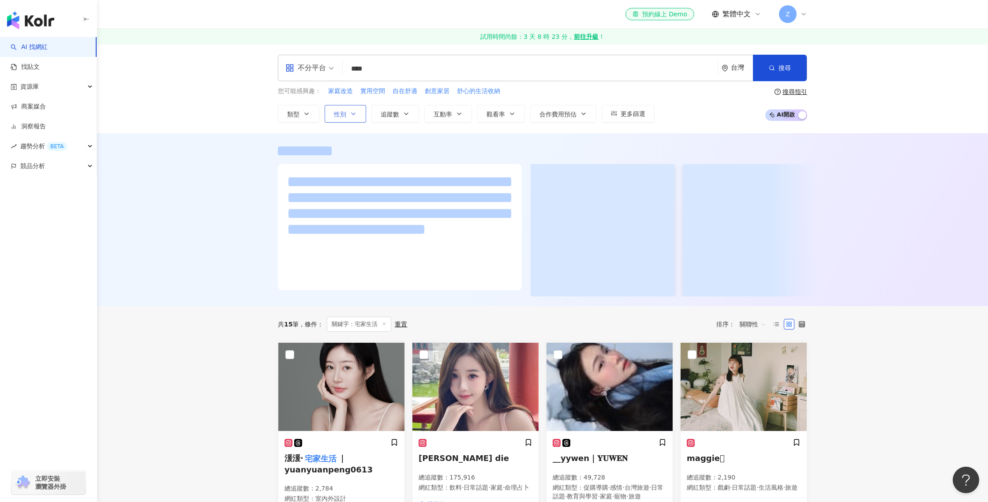
click at [346, 111] on button "性別" at bounding box center [345, 114] width 41 height 18
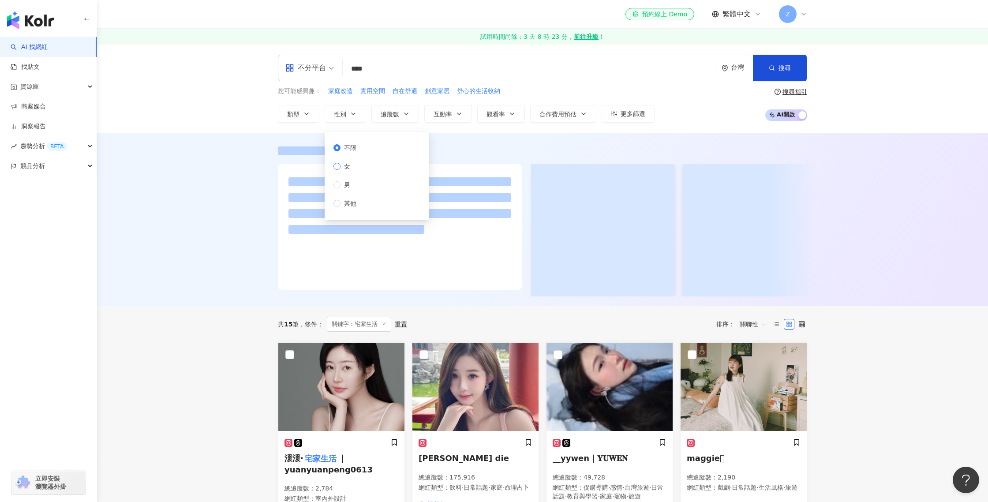
click at [348, 166] on span "女" at bounding box center [347, 166] width 13 height 10
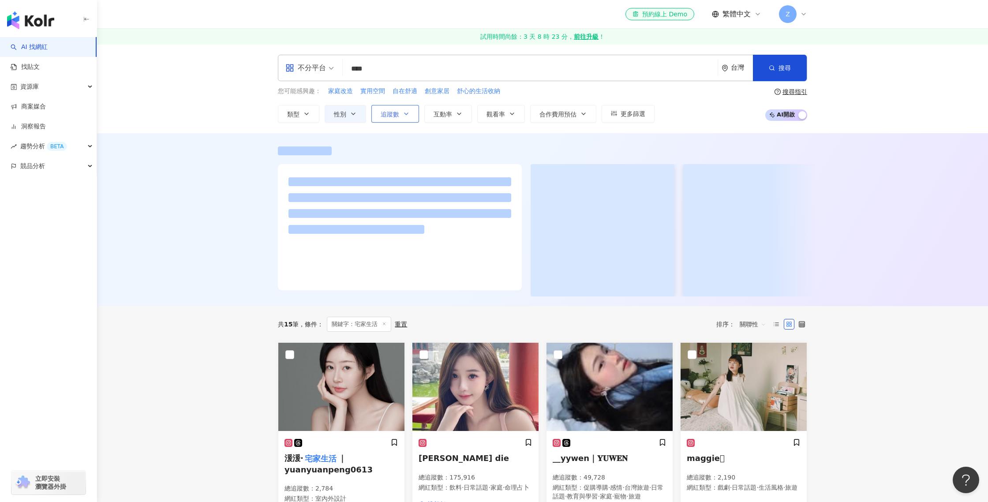
click at [390, 118] on button "追蹤數" at bounding box center [395, 114] width 48 height 18
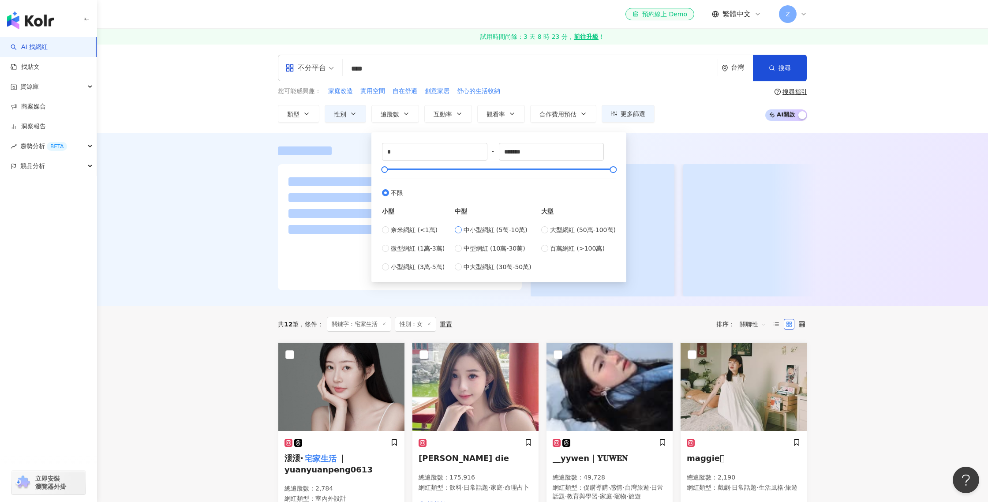
type input "*****"
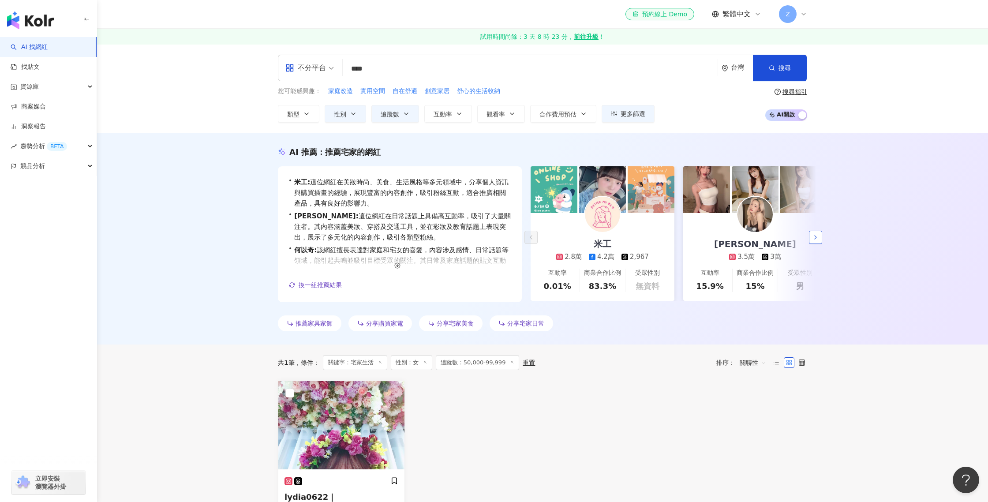
scroll to position [2, 0]
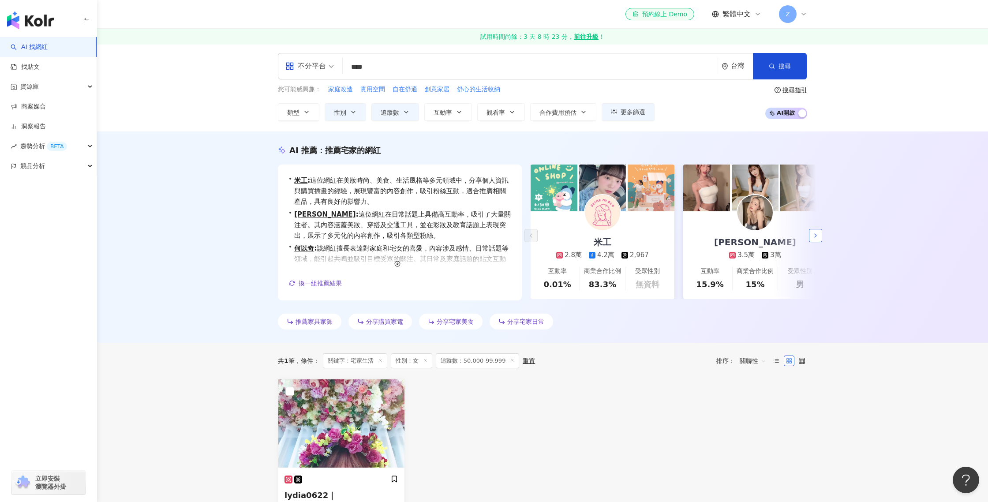
click at [819, 238] on button "button" at bounding box center [815, 235] width 13 height 13
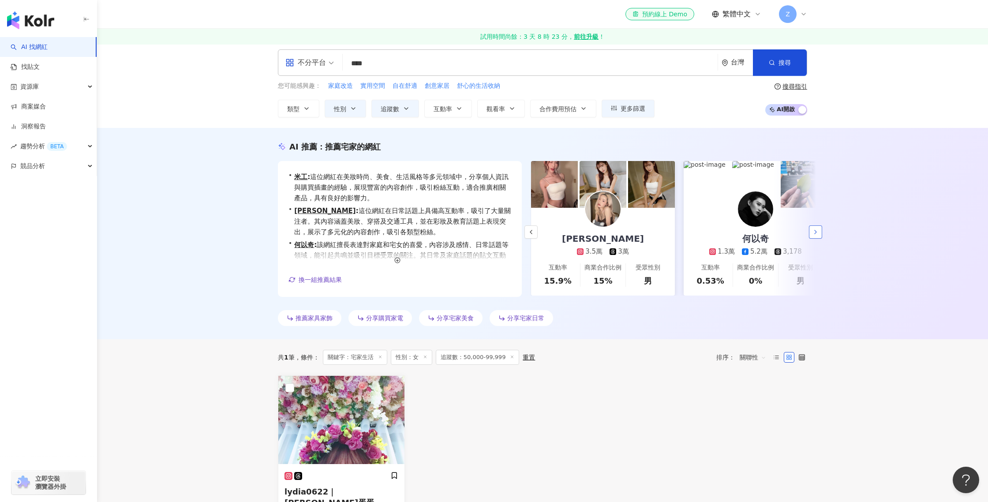
scroll to position [0, 153]
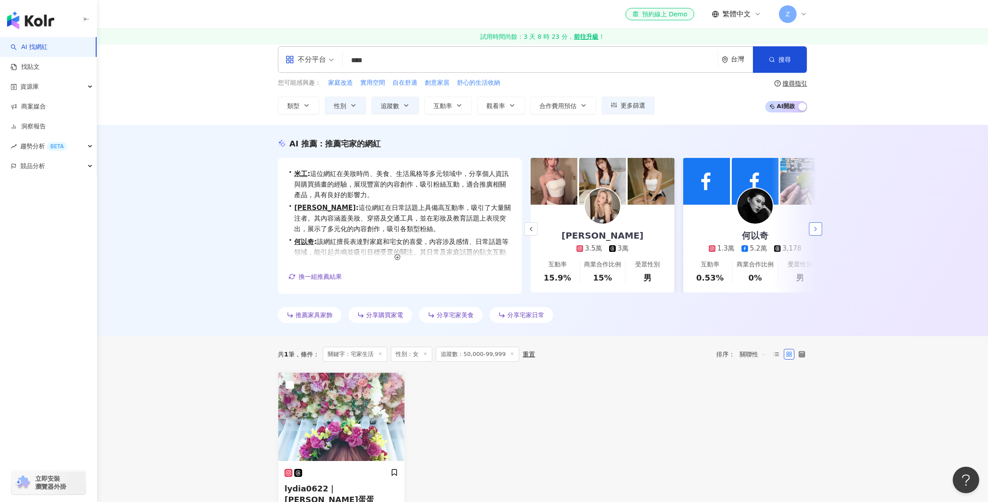
click at [819, 238] on div "AI 推薦 ： 推薦宅家的網紅 • 米工 : 這位網紅在美妝時尚、美食、生活風格等多元領域中，分享個人資訊與購買插畫的經驗，展現豐富的內容創作，吸引粉絲互動，…" at bounding box center [542, 232] width 565 height 188
click at [818, 229] on icon "button" at bounding box center [815, 228] width 7 height 7
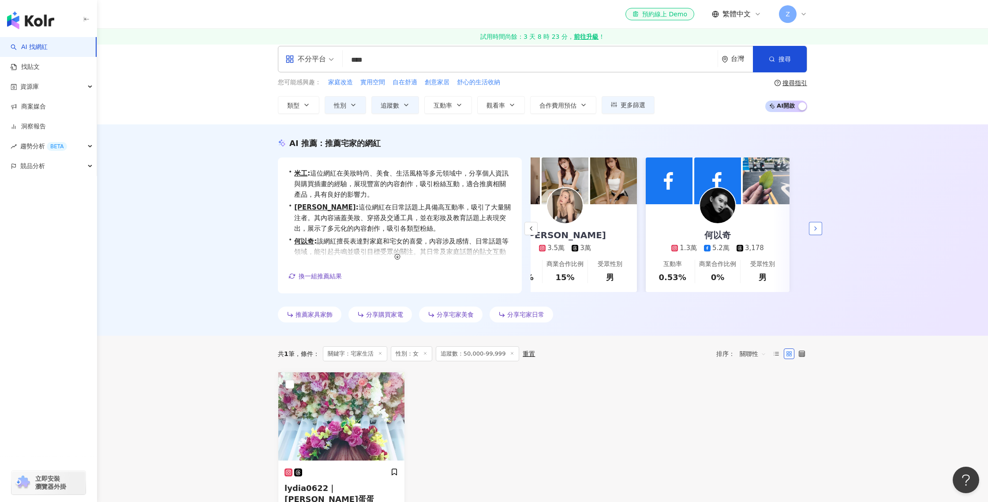
scroll to position [9, 0]
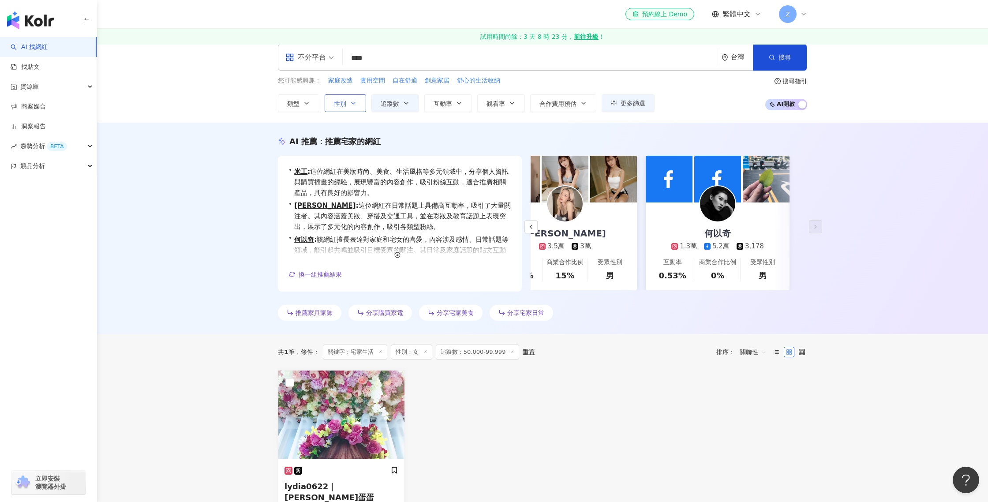
click at [354, 106] on button "性別" at bounding box center [345, 103] width 41 height 18
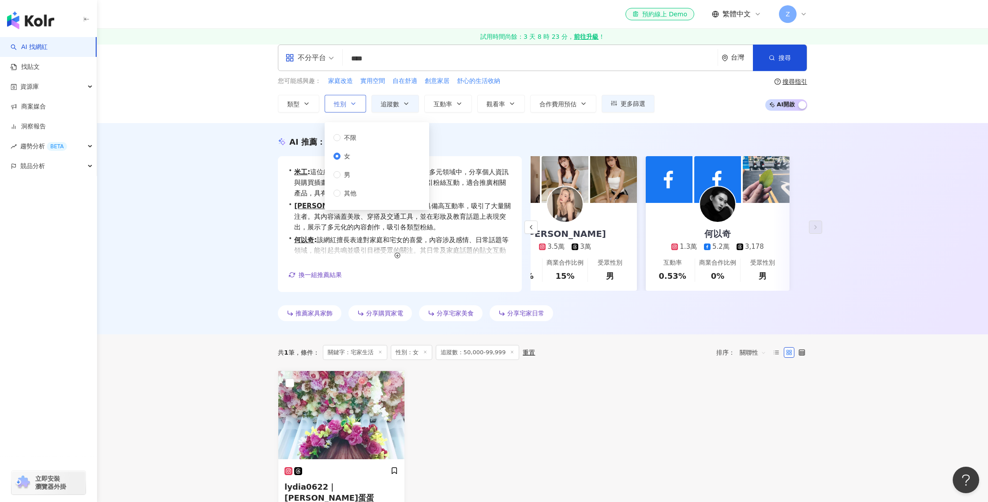
scroll to position [13, 0]
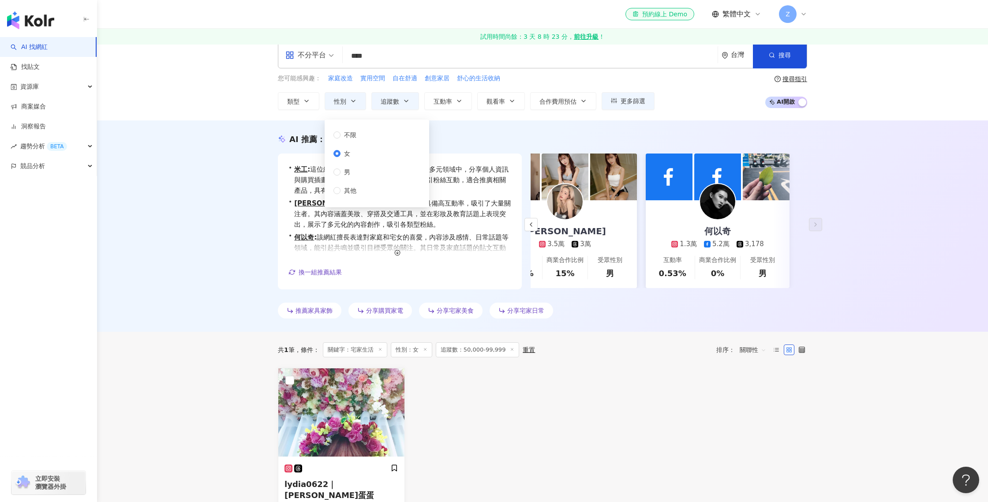
click at [356, 103] on icon "button" at bounding box center [353, 101] width 7 height 7
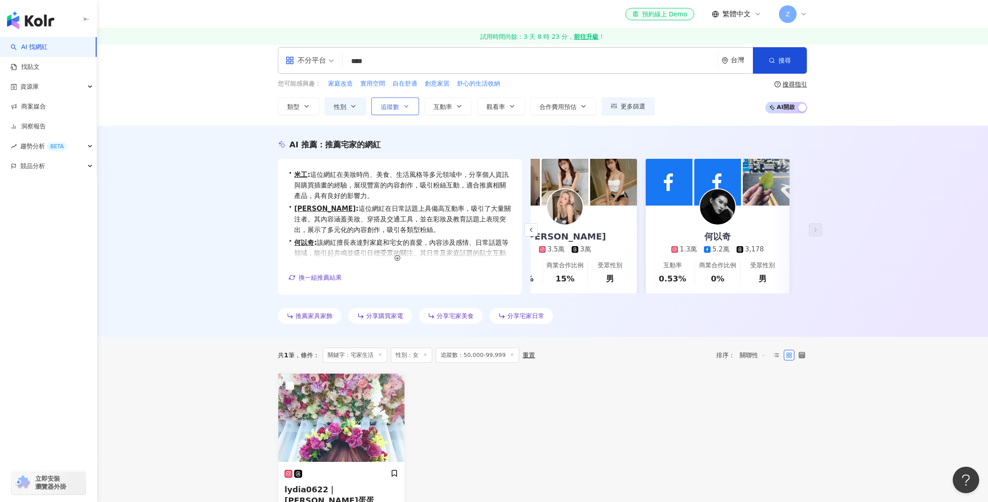
scroll to position [8, 0]
click at [413, 79] on span "自在舒適" at bounding box center [405, 83] width 25 height 9
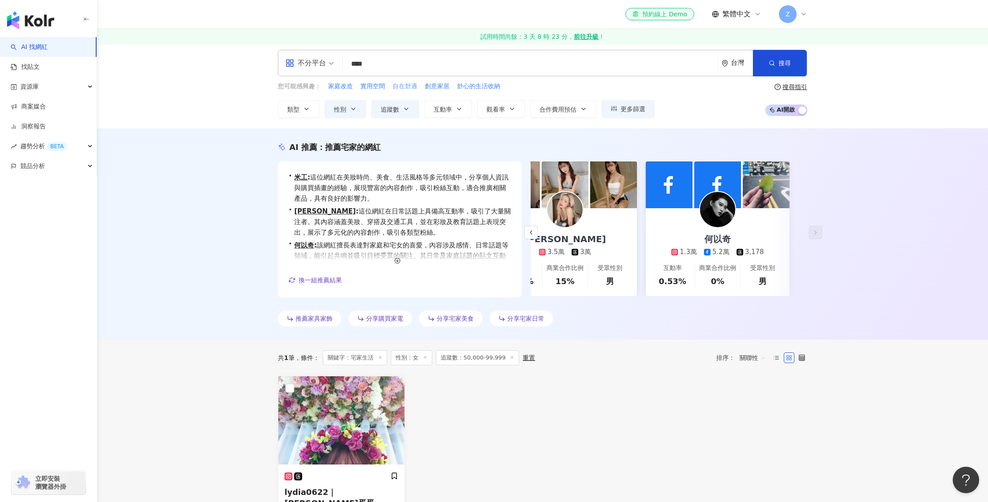
type input "****"
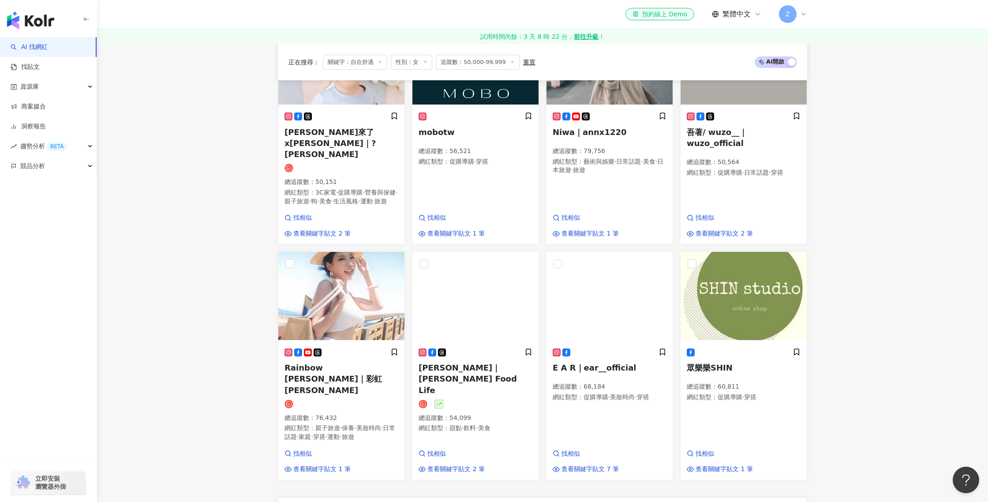
scroll to position [582, 0]
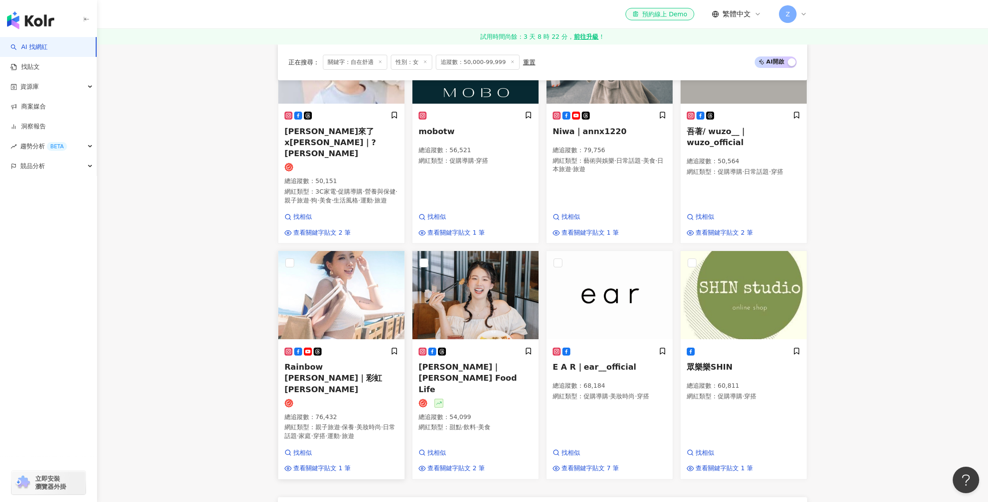
click at [334, 300] on img at bounding box center [341, 295] width 126 height 88
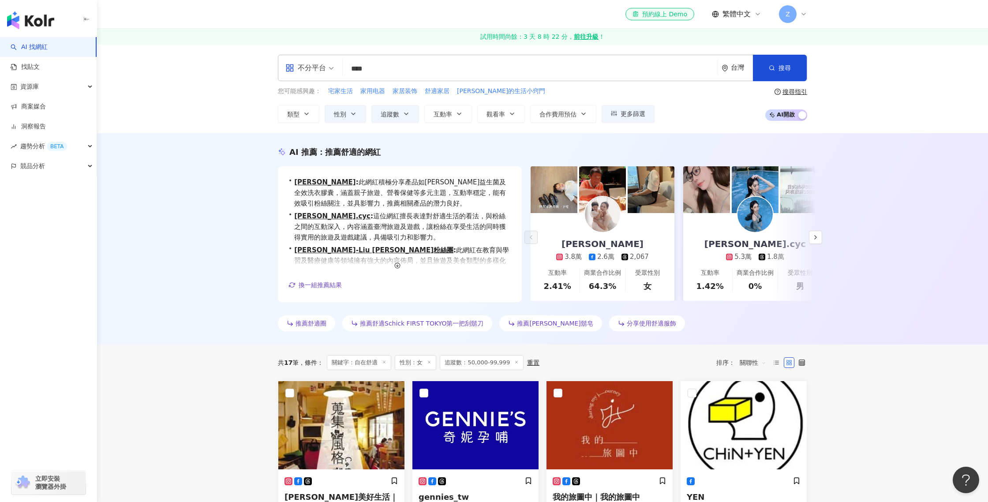
click at [796, 88] on div "搜尋指引" at bounding box center [795, 91] width 25 height 7
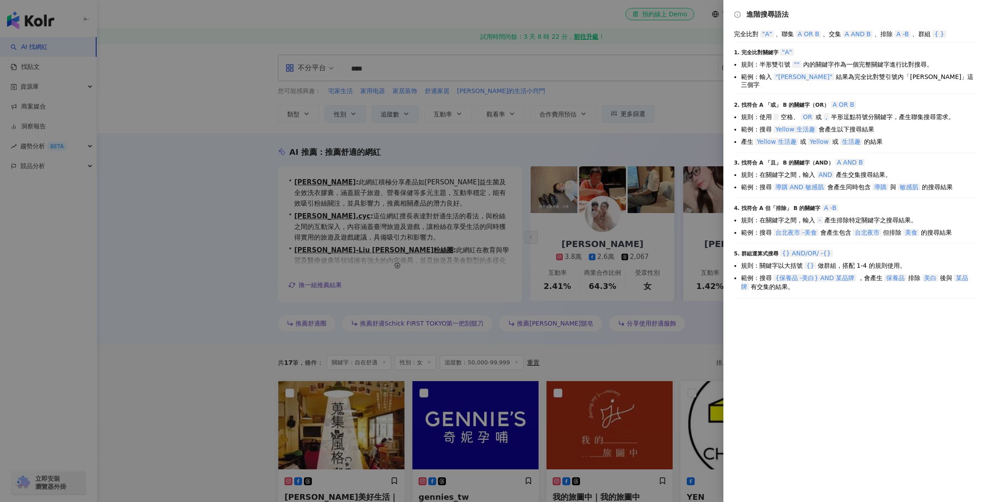
click at [574, 72] on div at bounding box center [494, 251] width 988 height 502
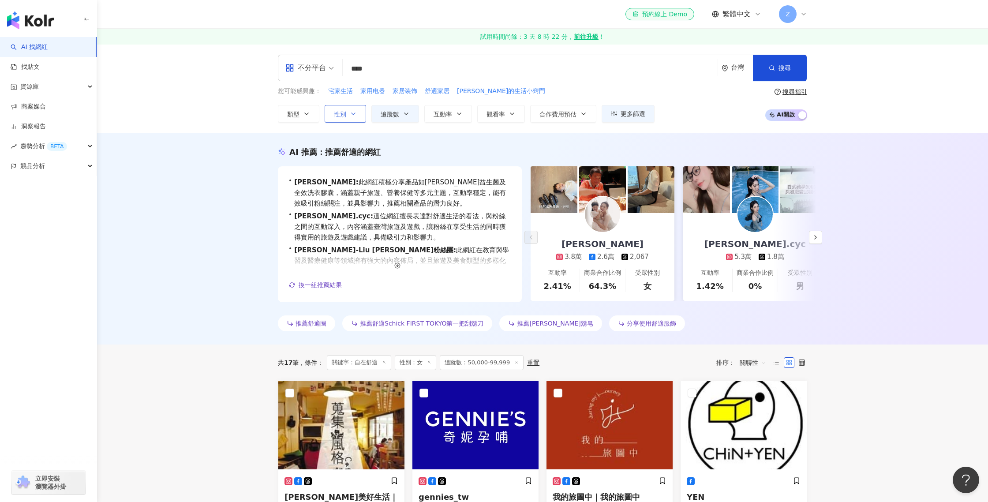
click at [348, 113] on button "性別" at bounding box center [345, 114] width 41 height 18
click at [413, 111] on button "追蹤數" at bounding box center [395, 114] width 48 height 18
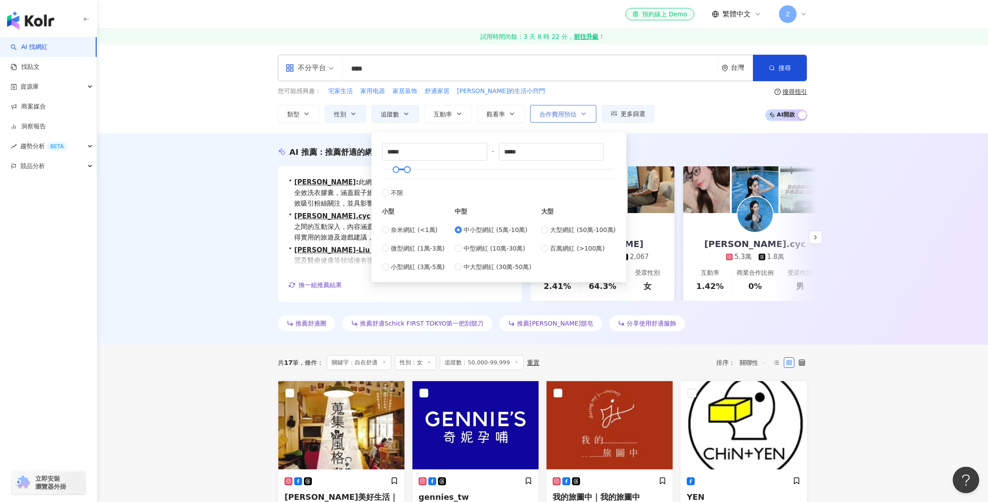
click at [552, 114] on span "合作費用預估" at bounding box center [558, 114] width 37 height 7
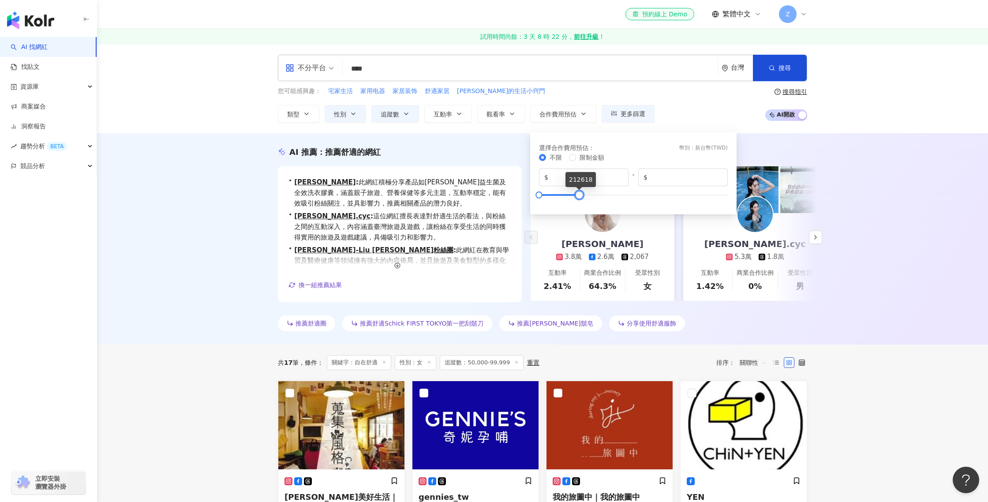
drag, startPoint x: 728, startPoint y: 191, endPoint x: 660, endPoint y: 188, distance: 68.1
click at [579, 194] on div at bounding box center [579, 194] width 5 height 5
click at [670, 181] on input "******" at bounding box center [685, 178] width 73 height 10
type input "*****"
drag, startPoint x: 537, startPoint y: 194, endPoint x: 542, endPoint y: 193, distance: 5.3
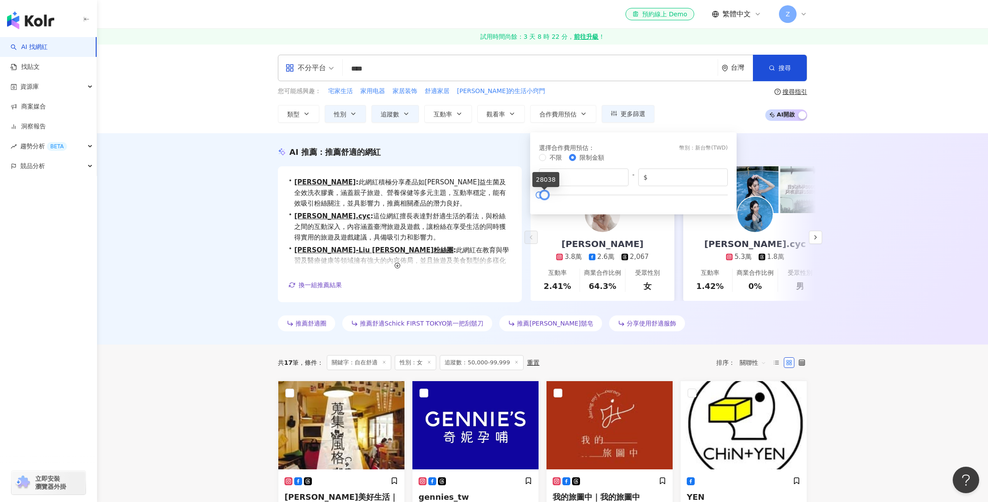
click at [542, 193] on div at bounding box center [544, 194] width 5 height 5
click at [686, 117] on div "您可能感興趣： 宅家生活 家用电器 家居装饰 舒適家居 [PERSON_NAME]的生活小窍門 類型 性別 追蹤數 互動率 觀看率 合作費用預估 更多篩選 不…" at bounding box center [542, 104] width 529 height 36
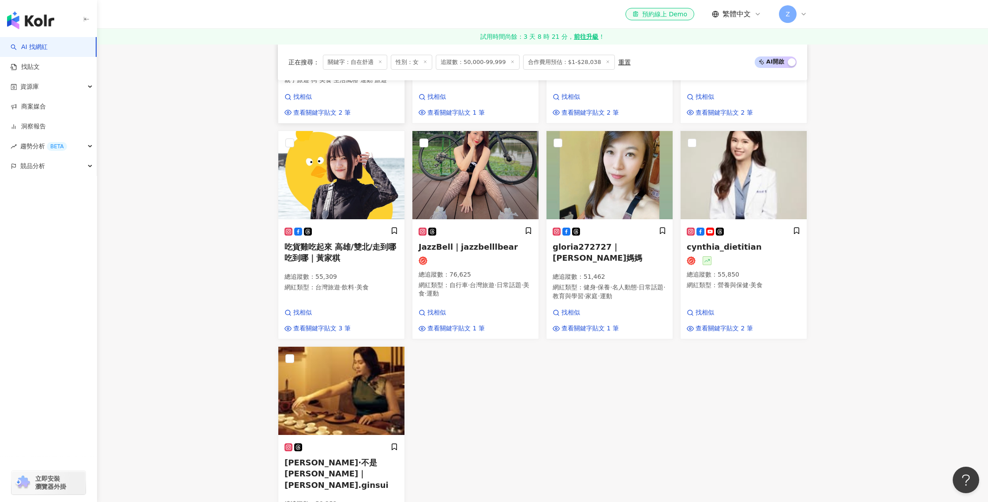
scroll to position [491, 0]
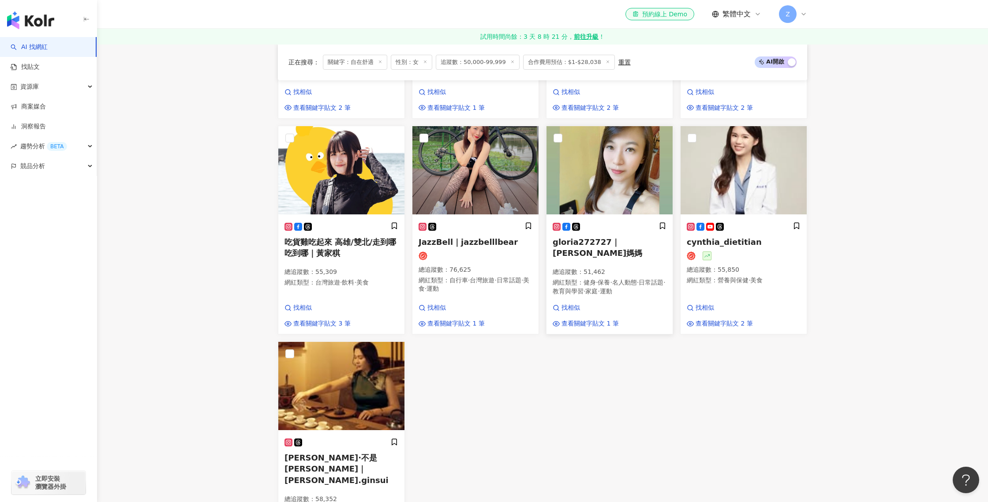
click at [616, 237] on span "gloria272727｜[PERSON_NAME]媽媽" at bounding box center [598, 247] width 90 height 20
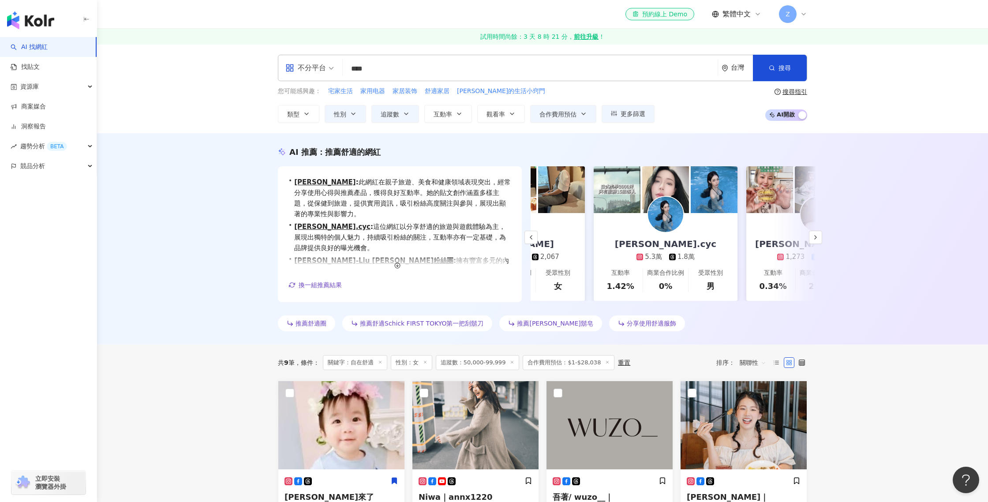
scroll to position [0, 190]
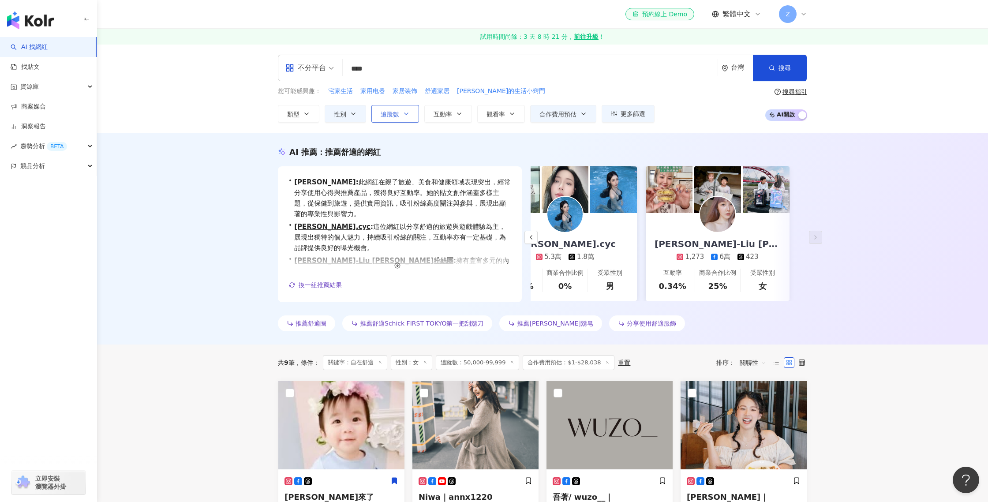
click at [394, 113] on span "追蹤數" at bounding box center [390, 114] width 19 height 7
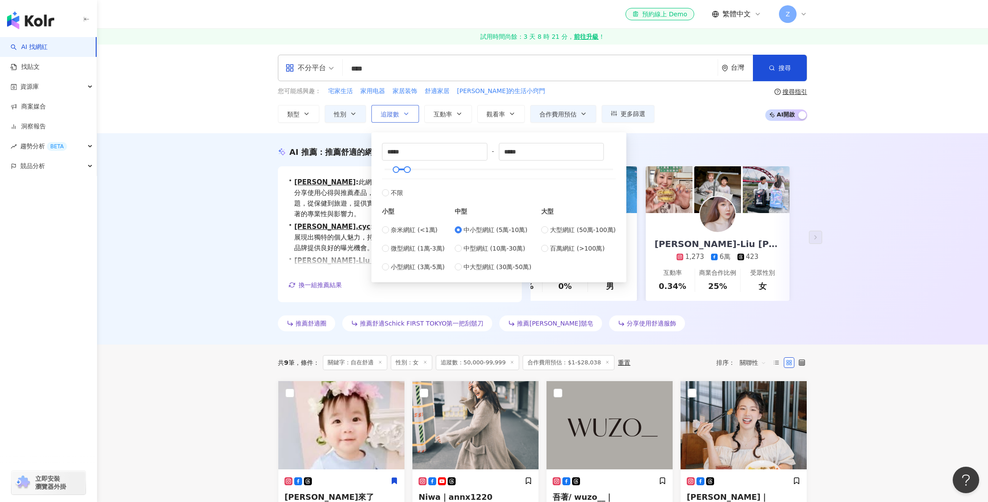
click at [394, 113] on span "追蹤數" at bounding box center [390, 114] width 19 height 7
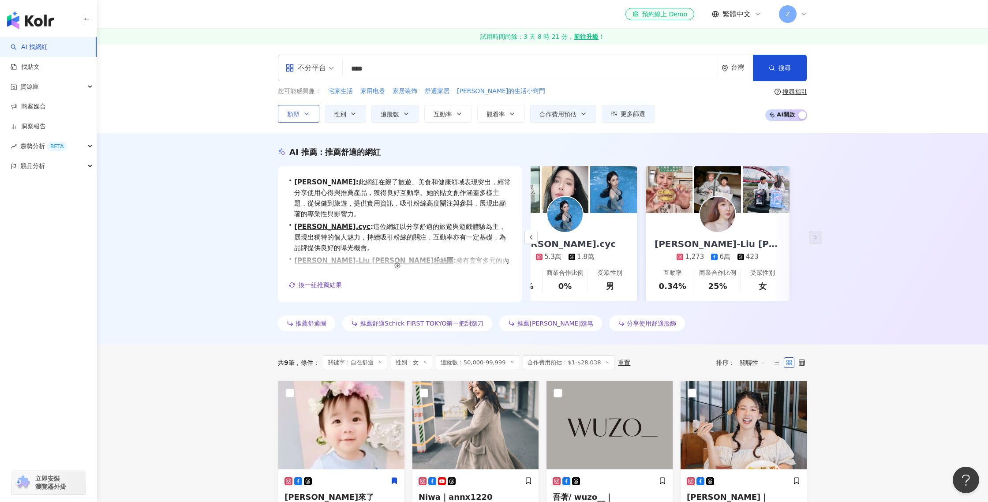
click at [310, 115] on button "類型" at bounding box center [298, 114] width 41 height 18
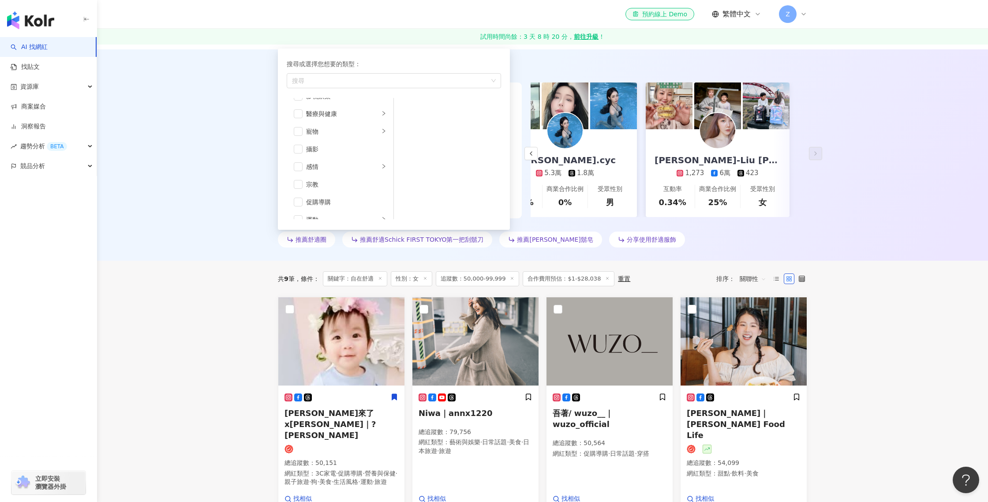
scroll to position [232, 0]
click at [332, 191] on div "促購導購" at bounding box center [346, 195] width 80 height 10
click at [832, 230] on div "AI 推薦 ： 推薦舒適的網紅 • 薇薇 : 此網紅在親子旅遊、美食和健康領域表現突出，經常分享使用心得與推薦產品，獲得良好互動率。她的貼文創作涵蓋多樣主題，…" at bounding box center [542, 154] width 891 height 211
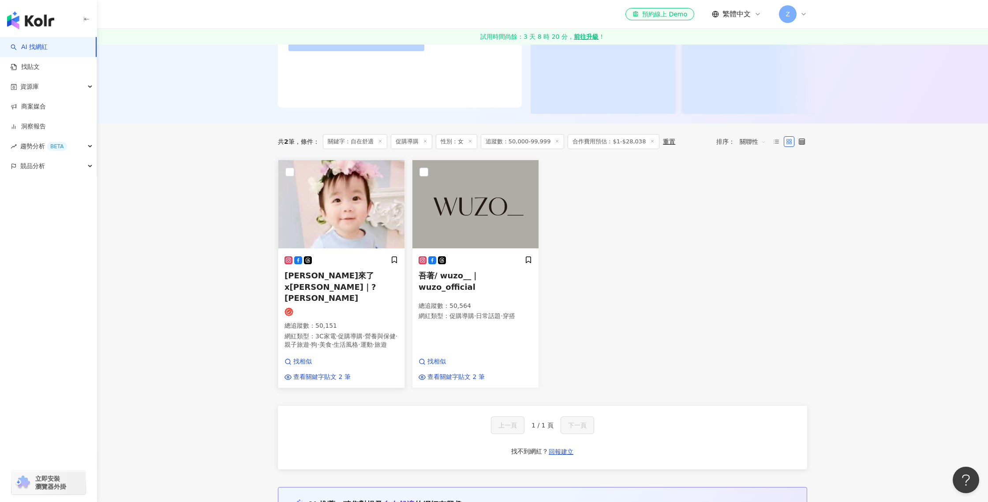
scroll to position [195, 0]
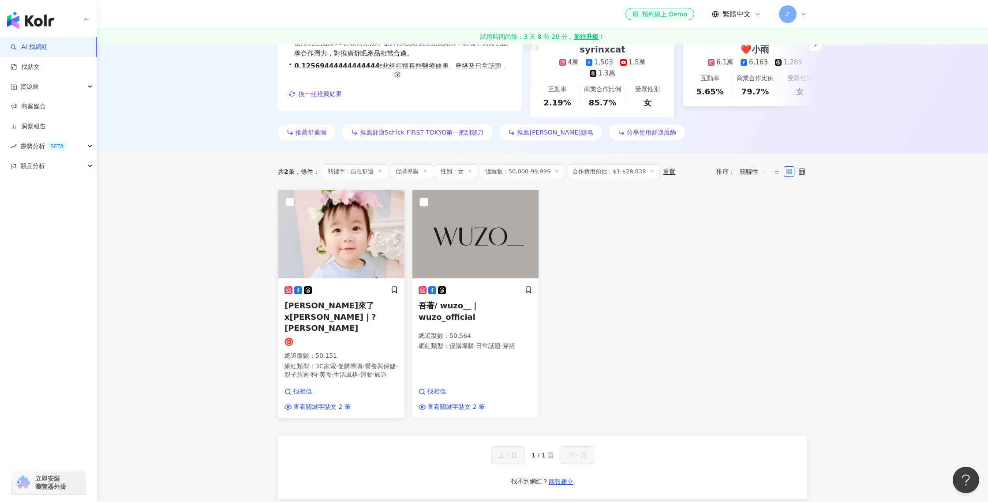
click at [364, 301] on span "喬喬來了x喬媽琪琪｜?喬喬" at bounding box center [330, 316] width 91 height 31
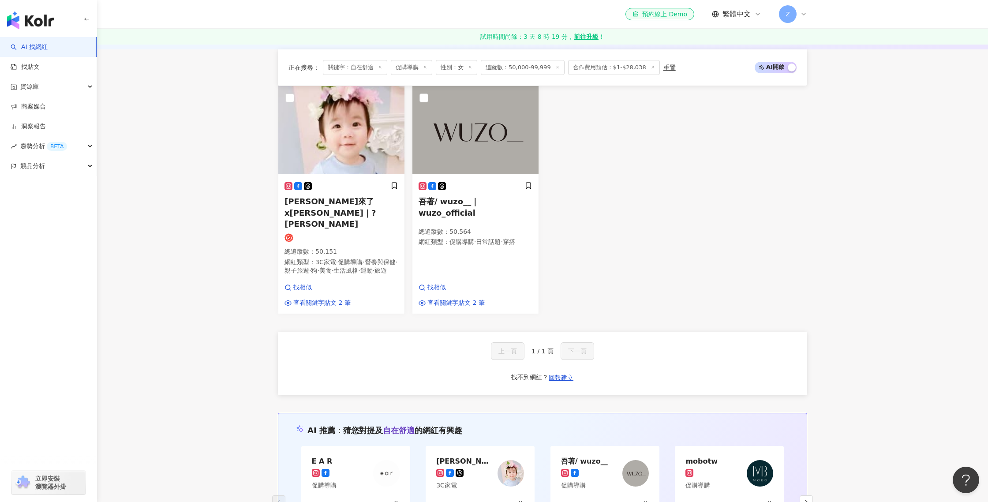
scroll to position [286, 0]
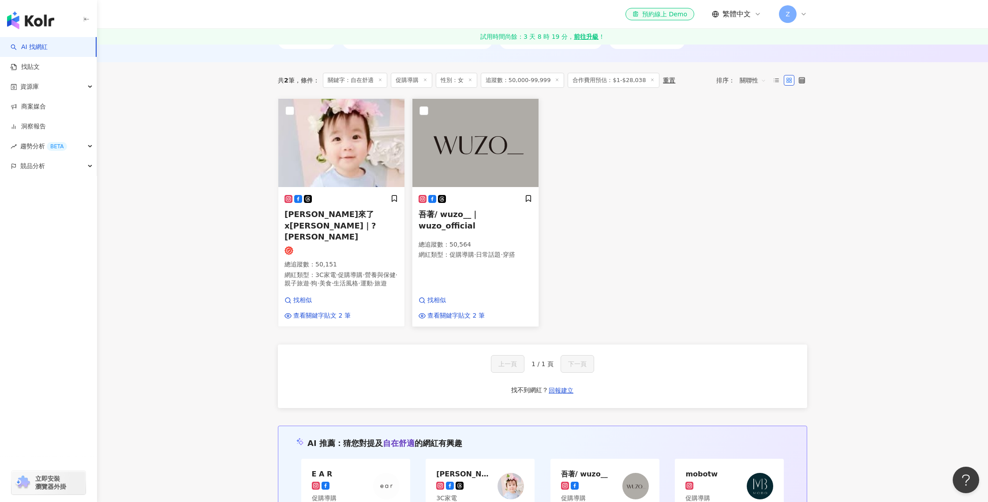
click at [479, 210] on span "吾著/ wuzo__｜wuzo_official" at bounding box center [449, 220] width 60 height 20
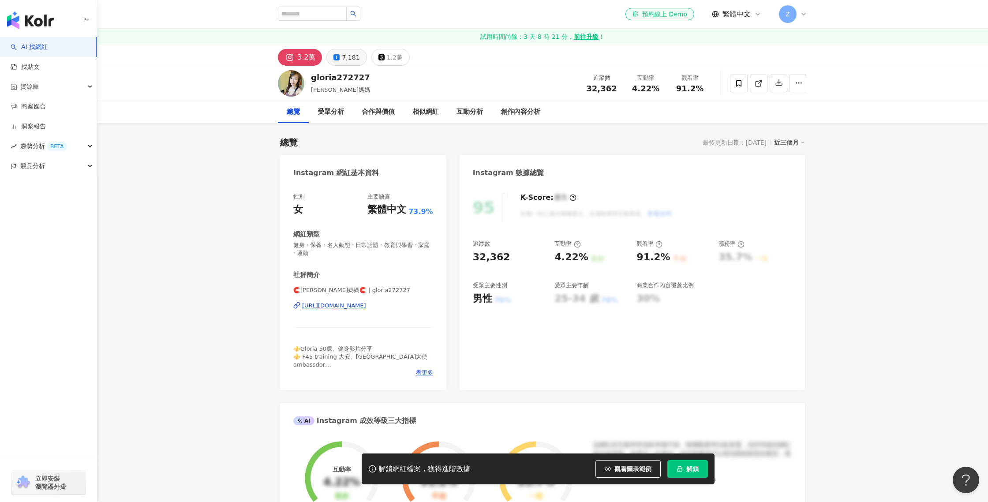
click at [336, 57] on icon at bounding box center [337, 57] width 6 height 6
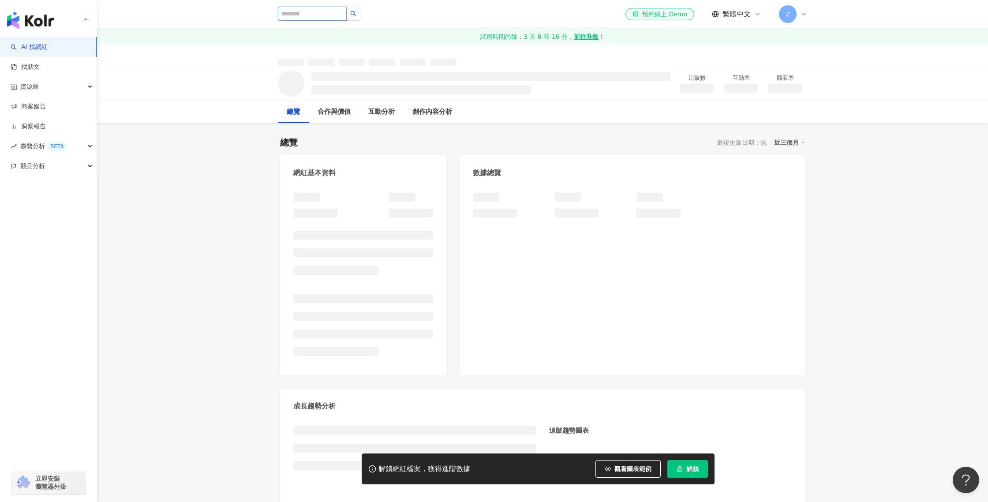
click at [288, 14] on input "search" at bounding box center [312, 14] width 69 height 14
type input "*"
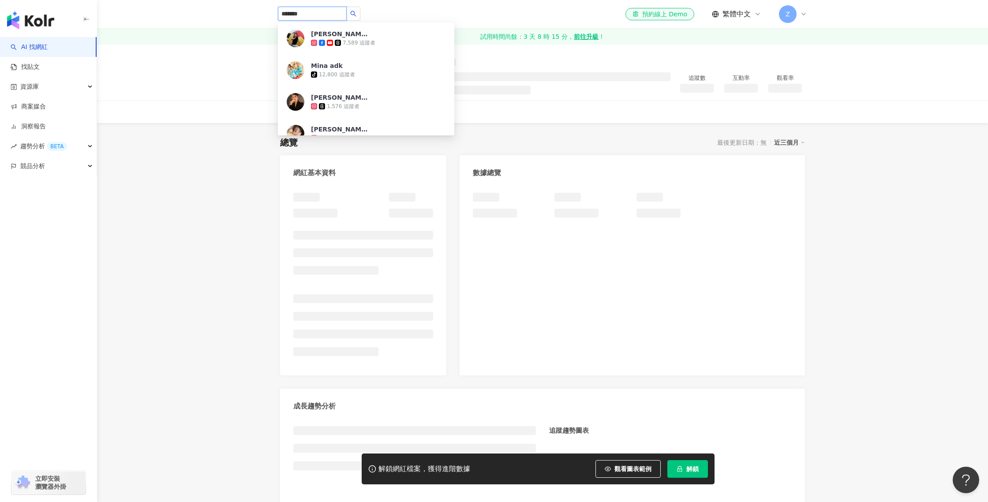
type input "*******"
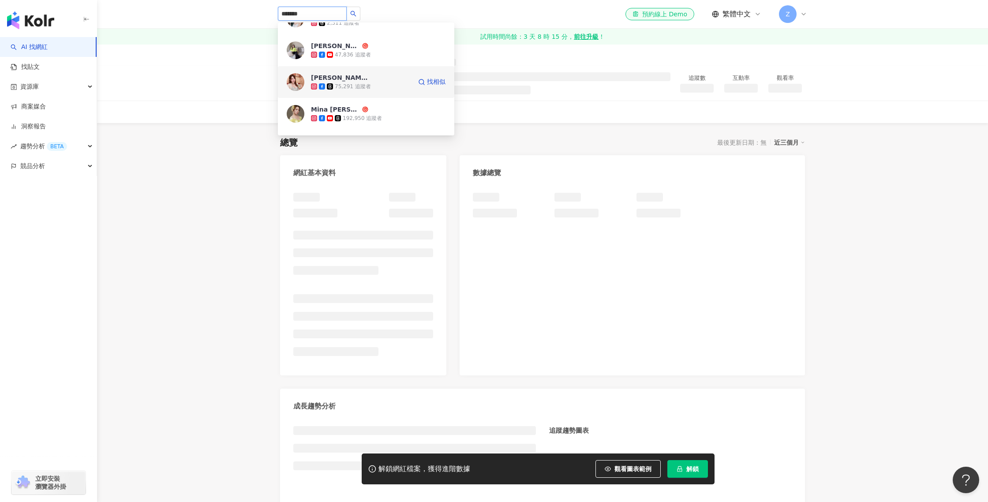
scroll to position [117, 0]
click at [390, 86] on div "75,291 追蹤者" at bounding box center [361, 84] width 101 height 9
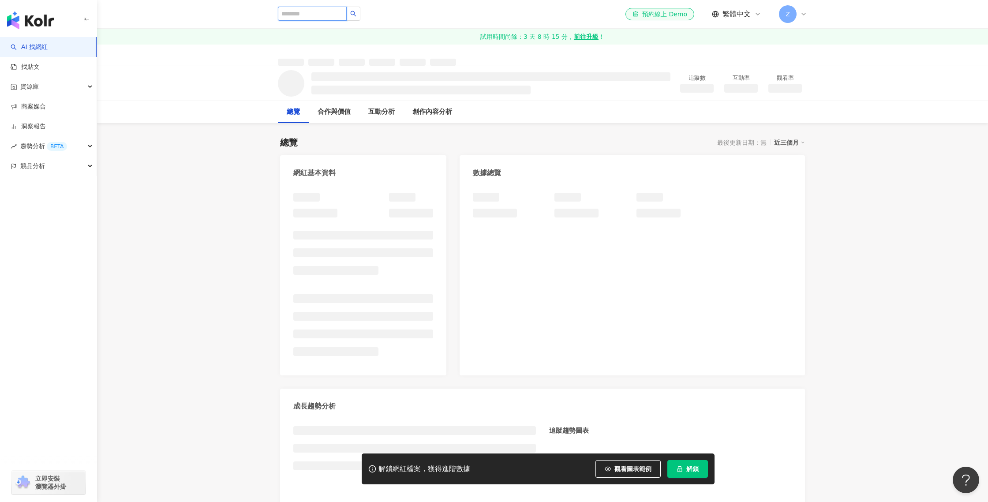
click at [335, 11] on input "search" at bounding box center [312, 14] width 69 height 14
click at [332, 18] on input "search" at bounding box center [312, 14] width 69 height 14
type input "**"
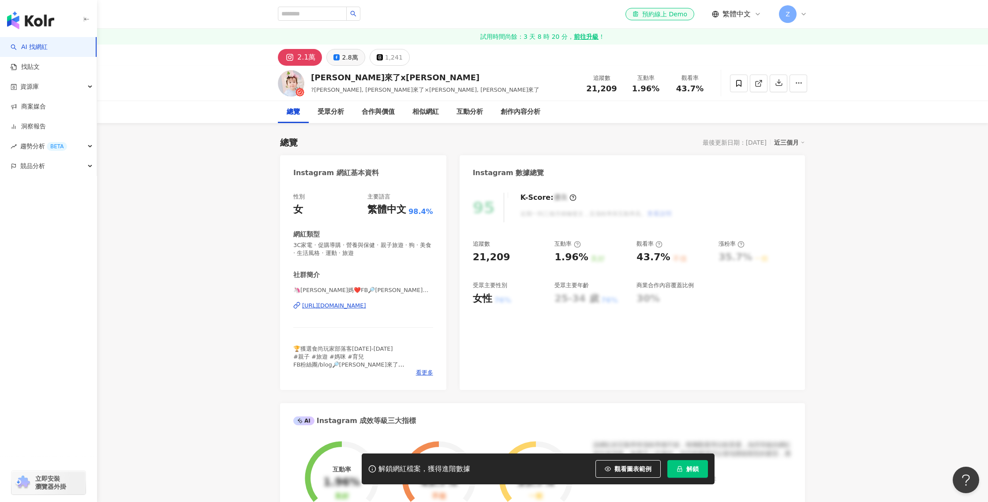
click at [340, 55] on button "2.8萬" at bounding box center [345, 57] width 38 height 17
click at [366, 308] on div "[URL][DOMAIN_NAME]" at bounding box center [334, 306] width 64 height 8
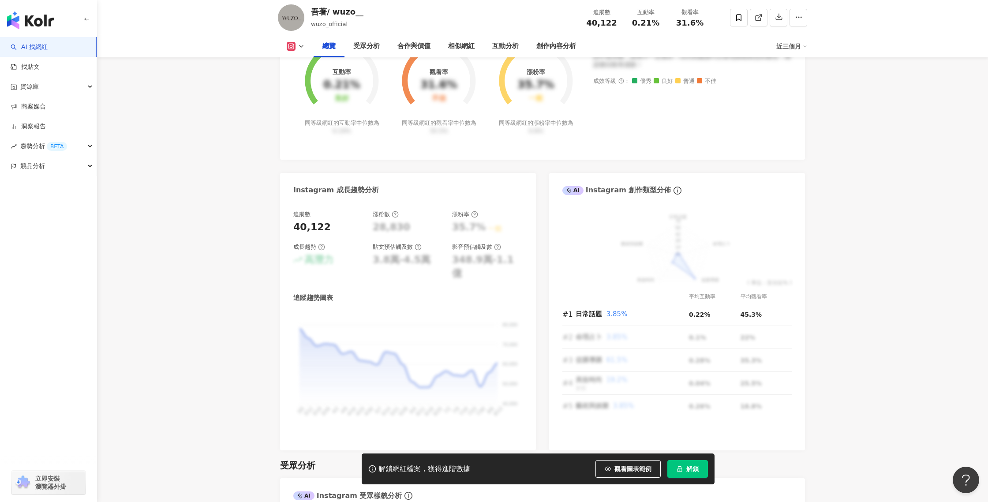
scroll to position [373, 0]
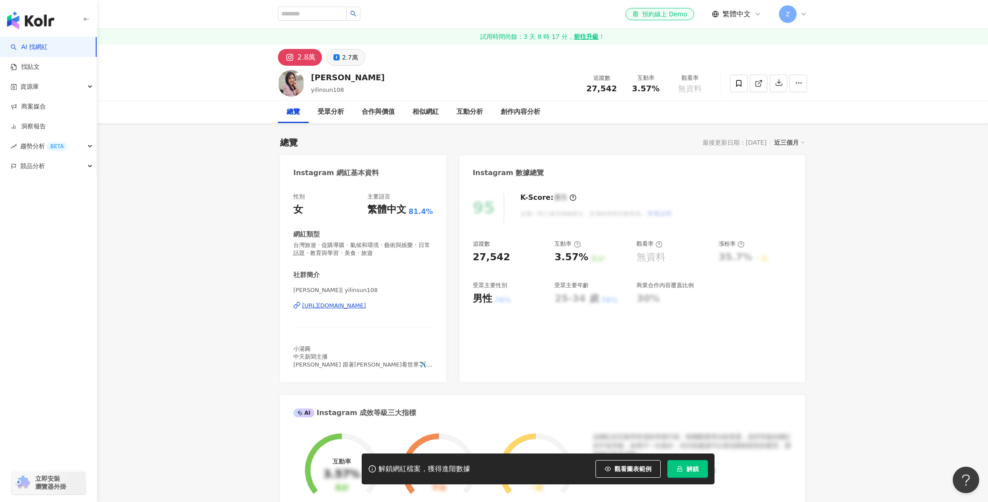
click at [336, 57] on icon at bounding box center [337, 57] width 6 height 6
click at [306, 61] on div "2.8萬" at bounding box center [301, 57] width 16 height 12
click at [367, 66] on div "孫怡琳 yilinsun108 追蹤數 27,542 互動率 3.57% 觀看率 無資料" at bounding box center [542, 83] width 565 height 35
click at [354, 61] on div "2.7萬" at bounding box center [350, 57] width 16 height 12
click at [363, 307] on div "https://www.facebook.com/106413724667601" at bounding box center [334, 306] width 64 height 8
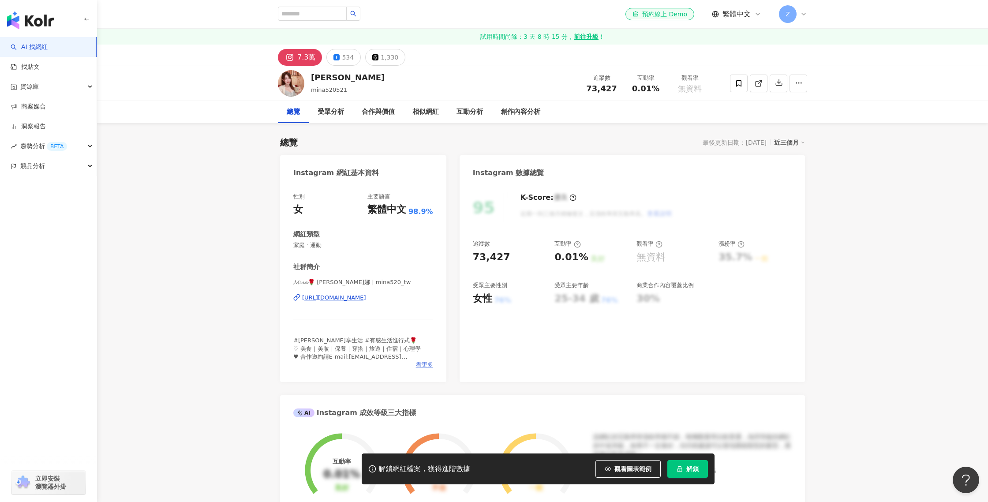
click at [420, 364] on span "看更多" at bounding box center [424, 365] width 17 height 8
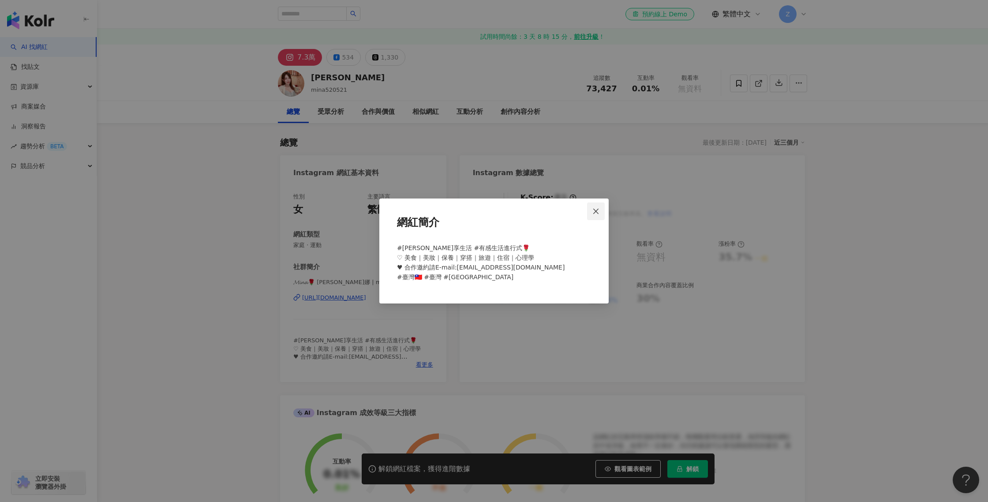
click at [602, 209] on span "Close" at bounding box center [596, 211] width 18 height 7
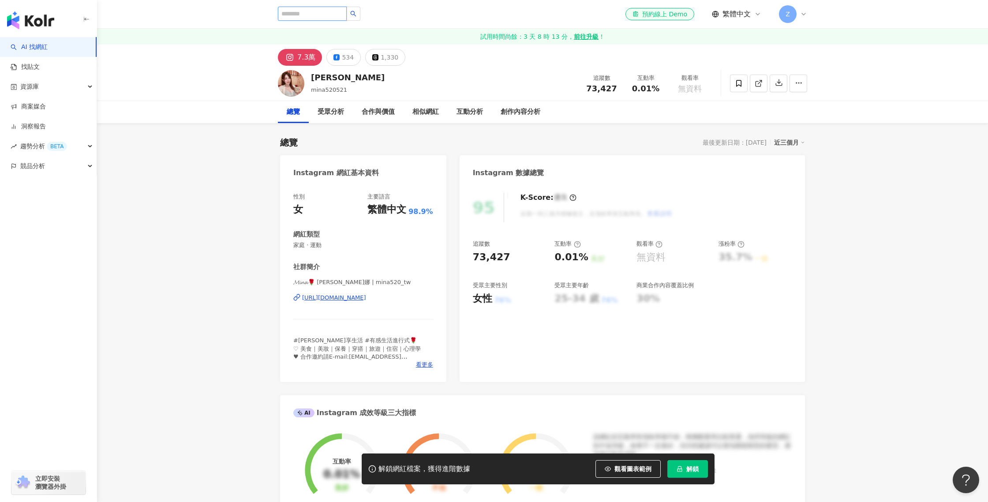
click at [298, 11] on input "search" at bounding box center [312, 14] width 69 height 14
type input "******"
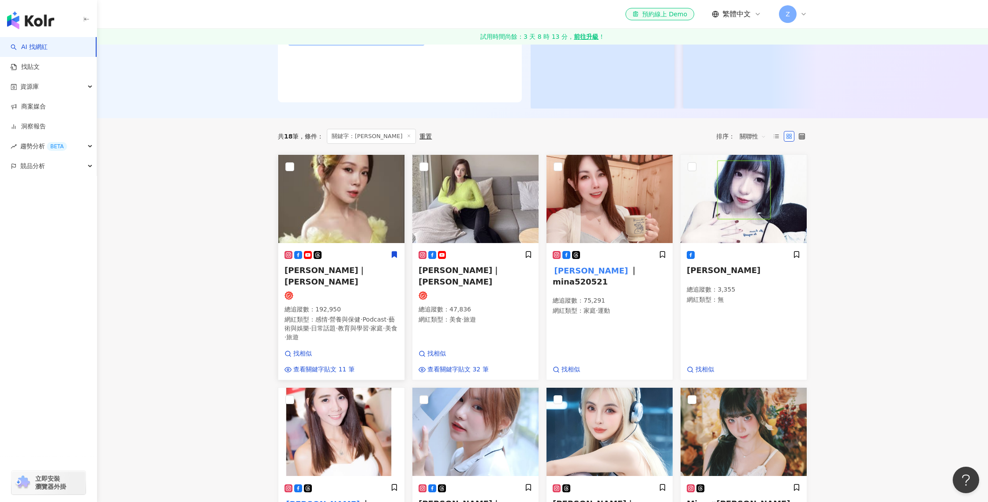
scroll to position [200, 0]
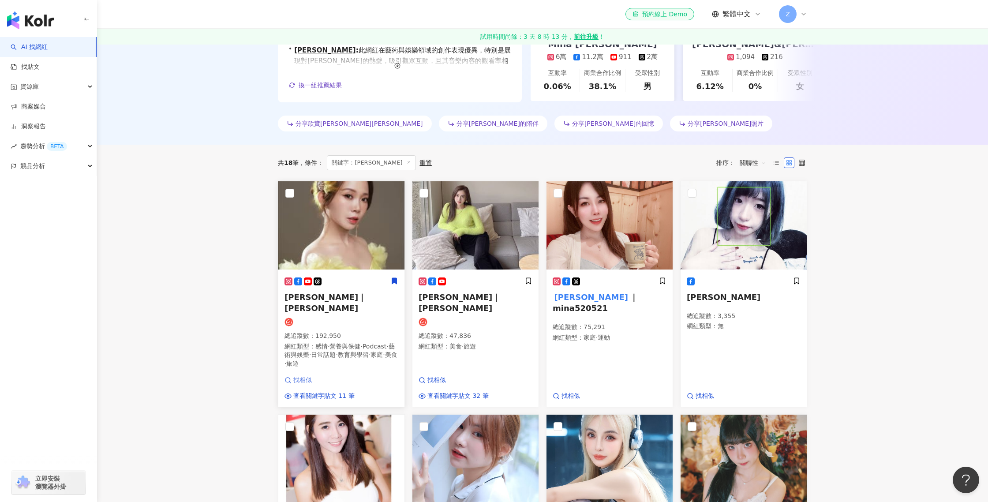
click at [302, 376] on span "找相似" at bounding box center [302, 380] width 19 height 9
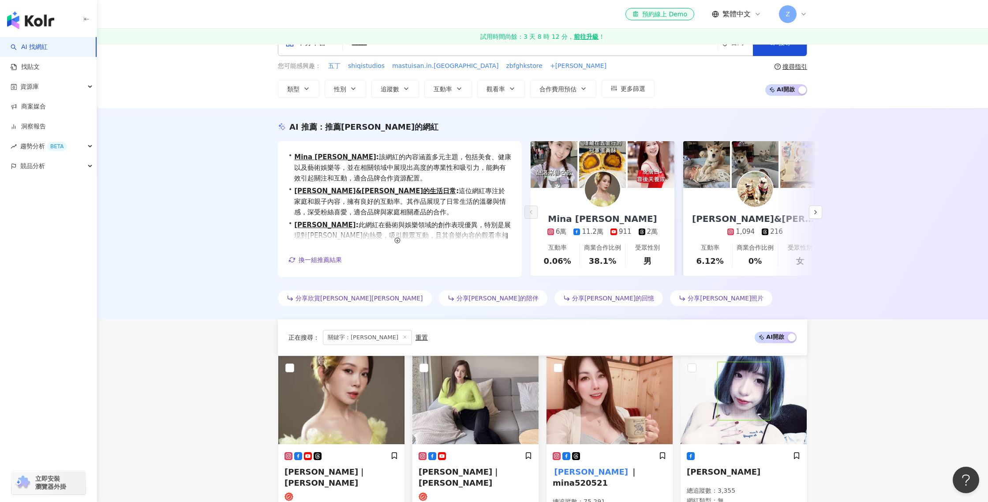
scroll to position [0, 0]
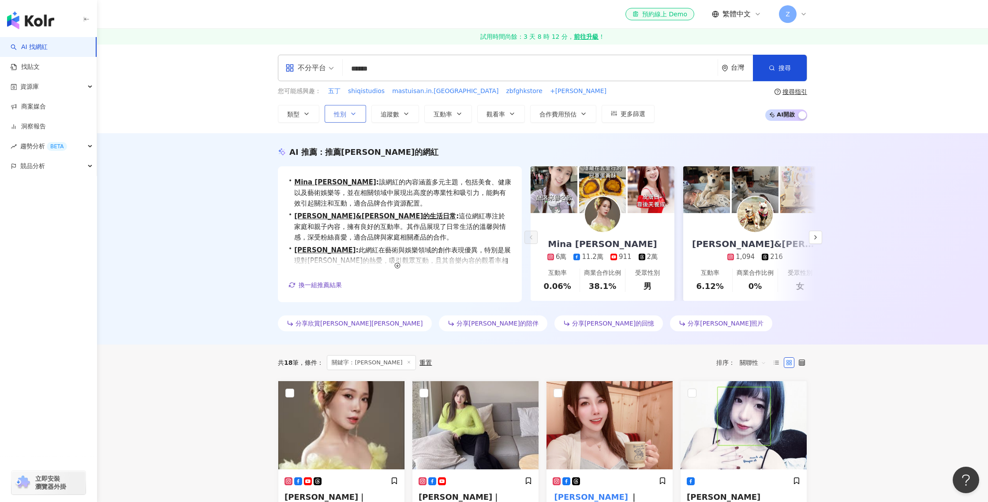
click at [358, 113] on button "性別" at bounding box center [345, 114] width 41 height 18
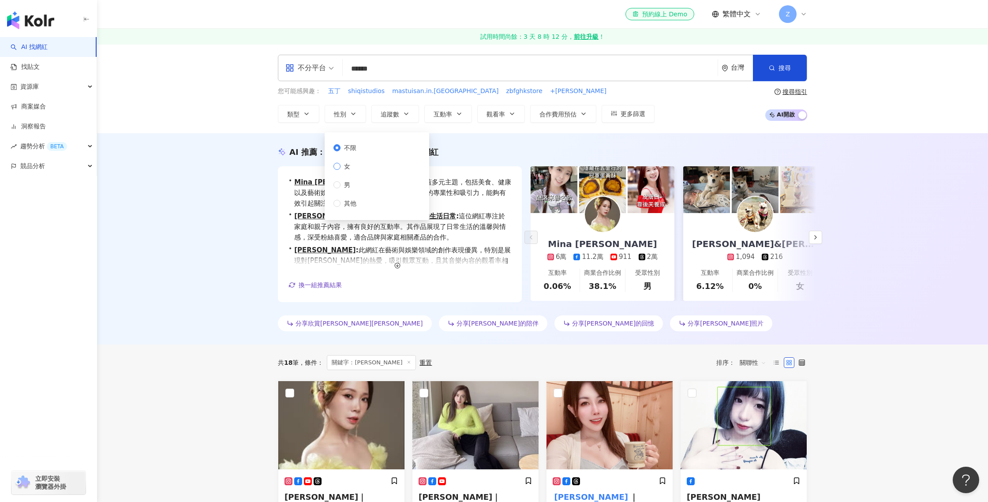
click at [353, 167] on span "女" at bounding box center [347, 166] width 13 height 10
click at [866, 303] on div "AI 推薦 ： 推薦[PERSON_NAME]的網紅 • [PERSON_NAME] : 該網紅的內容涵蓋多元主題，包括美食、健康以及藝術娛樂等，並在相關領域…" at bounding box center [542, 238] width 891 height 211
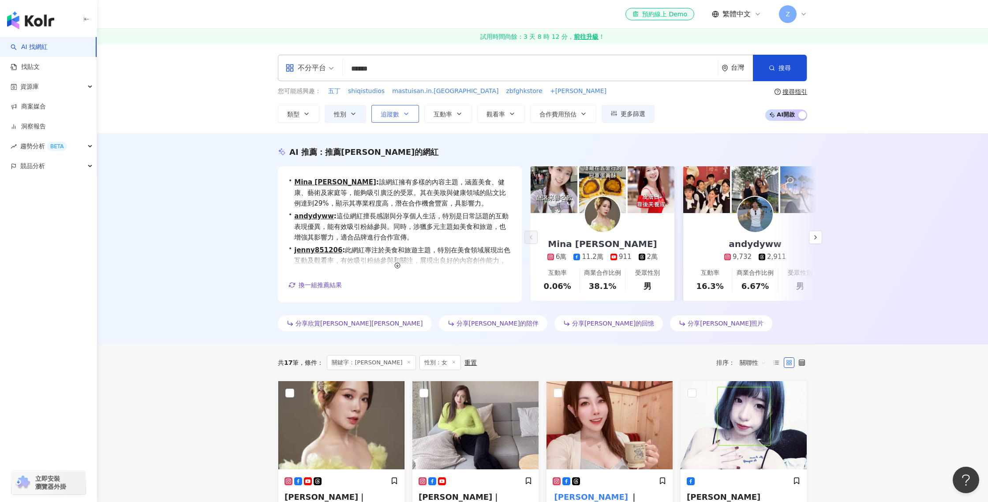
click at [398, 113] on span "追蹤數" at bounding box center [390, 114] width 19 height 7
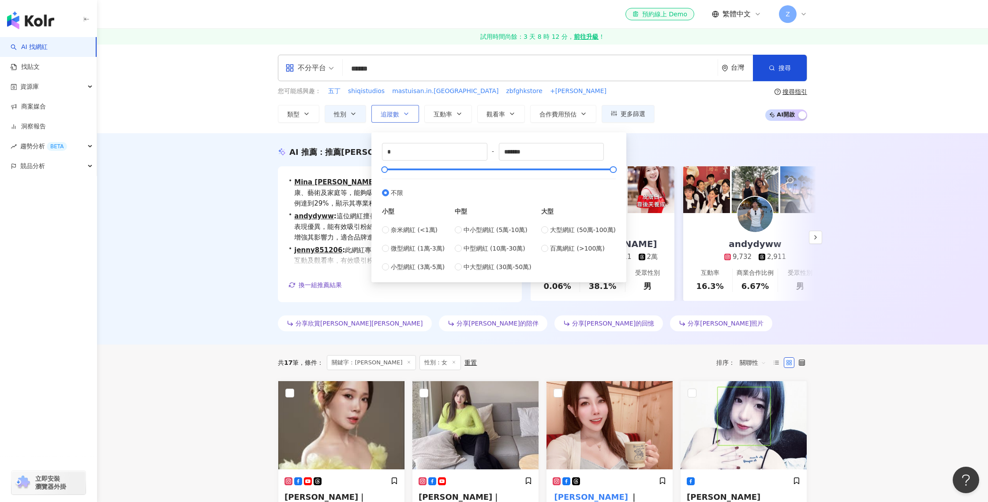
click at [403, 112] on icon "button" at bounding box center [406, 113] width 7 height 7
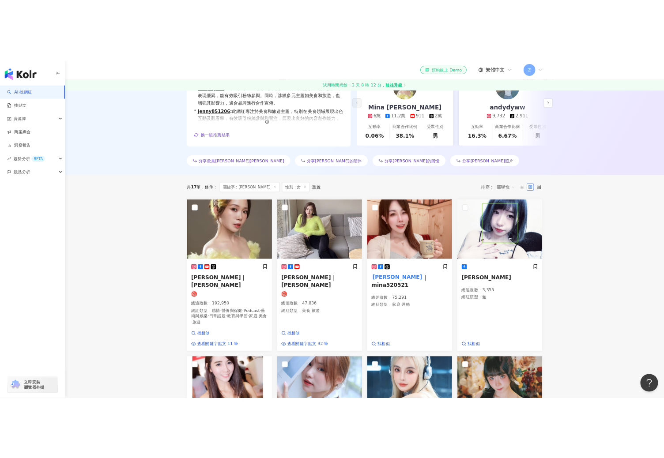
scroll to position [175, 0]
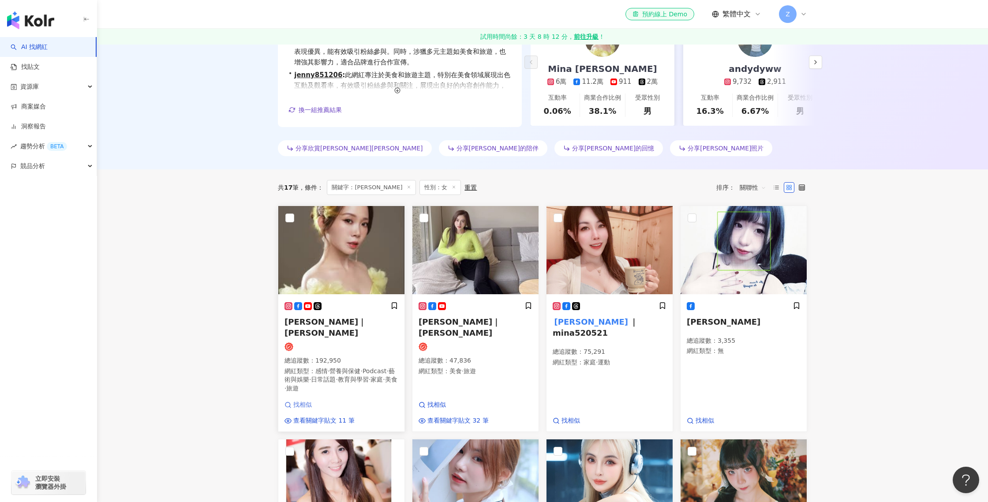
click at [308, 401] on span "找相似" at bounding box center [302, 405] width 19 height 9
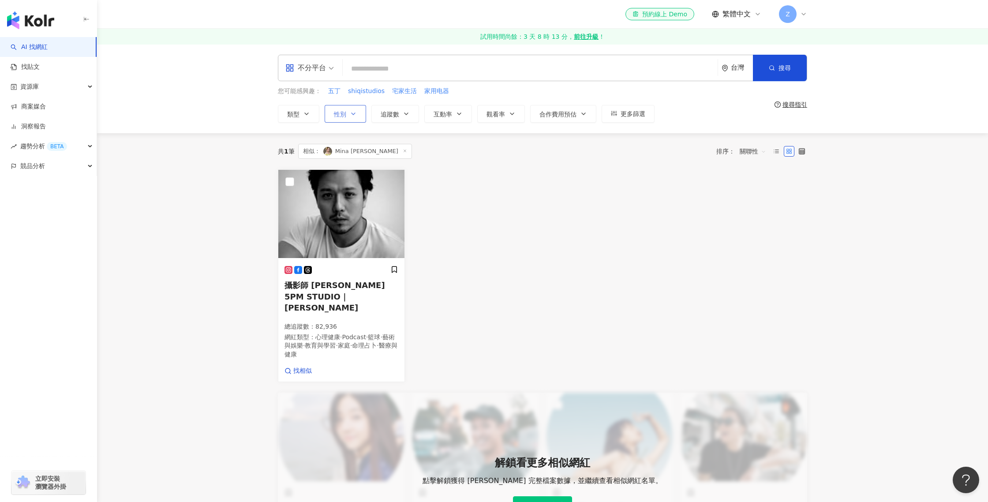
click at [347, 116] on button "性別" at bounding box center [345, 114] width 41 height 18
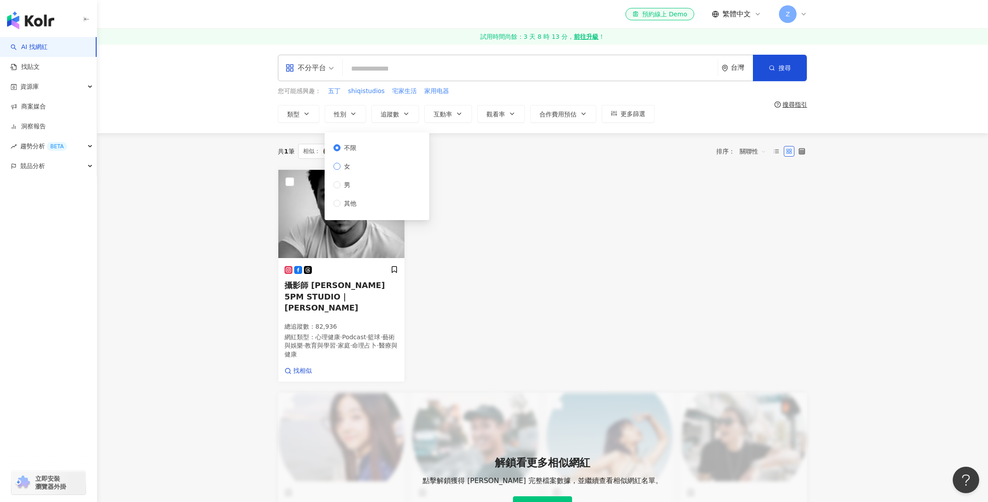
click at [354, 163] on label "女" at bounding box center [347, 166] width 26 height 10
click at [491, 165] on div "共 1 筆 相似： [PERSON_NAME] 排序： 關聯性" at bounding box center [542, 151] width 529 height 36
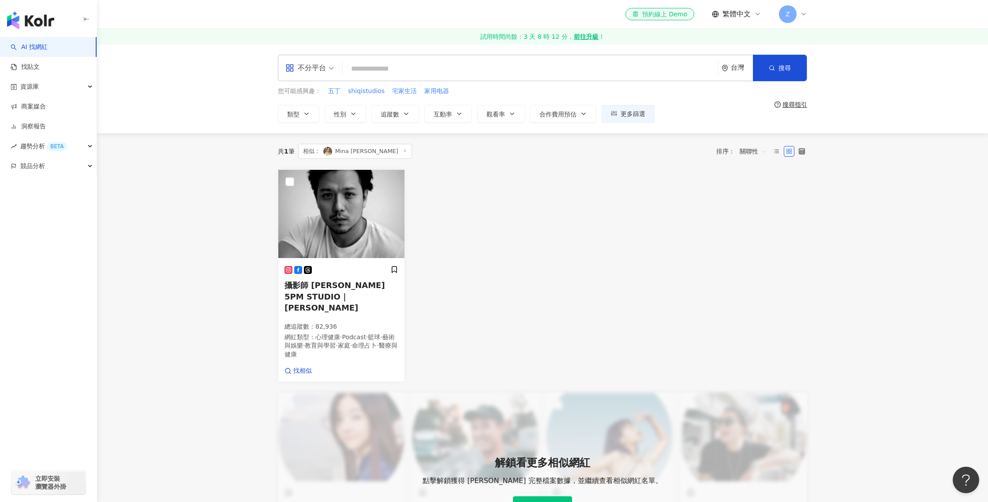
click at [341, 150] on span "相似： [PERSON_NAME]" at bounding box center [355, 151] width 114 height 15
click at [308, 150] on span "相似：" at bounding box center [311, 151] width 17 height 10
click at [349, 216] on img at bounding box center [341, 214] width 126 height 88
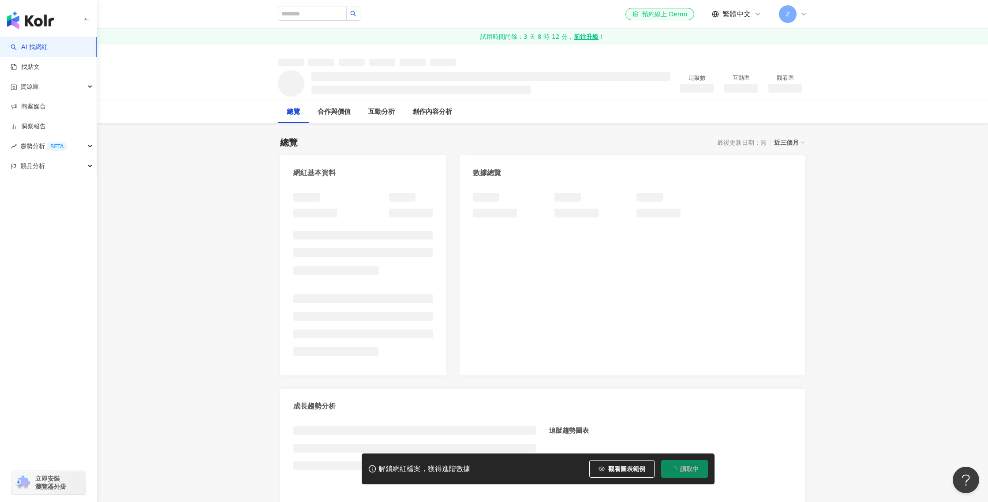
scroll to position [64, 0]
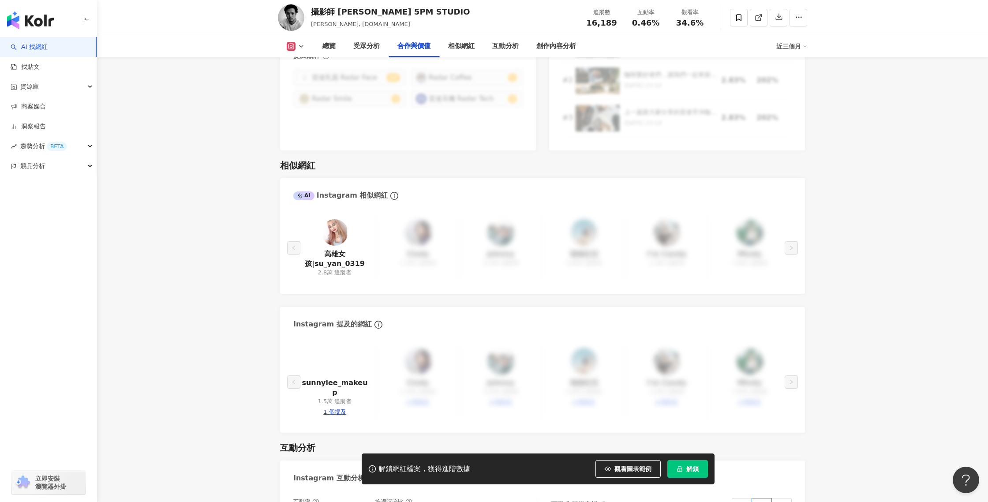
scroll to position [1406, 0]
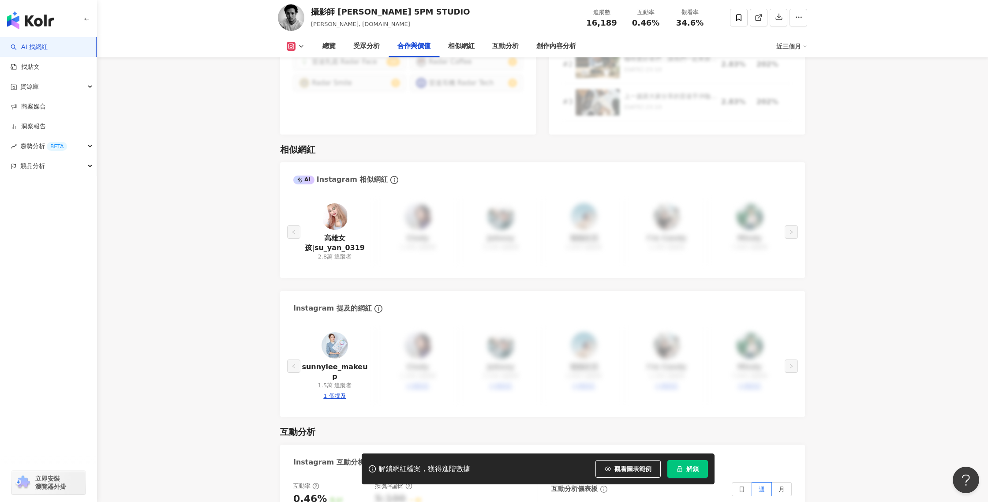
click at [332, 212] on img at bounding box center [335, 216] width 26 height 26
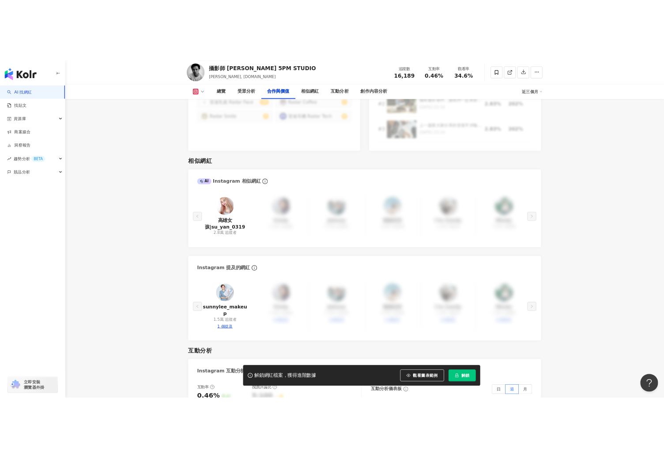
scroll to position [1396, 0]
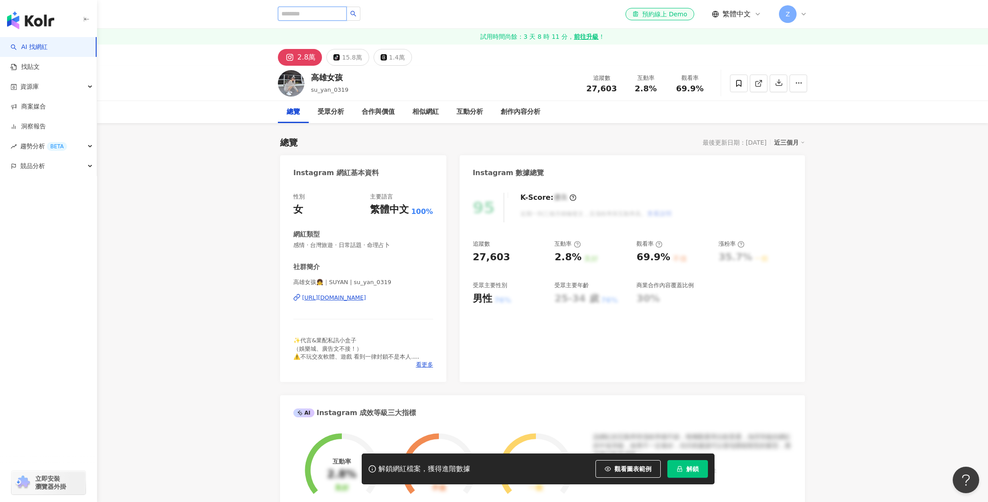
click at [288, 11] on input "search" at bounding box center [312, 14] width 69 height 14
click at [38, 26] on img "button" at bounding box center [30, 20] width 47 height 18
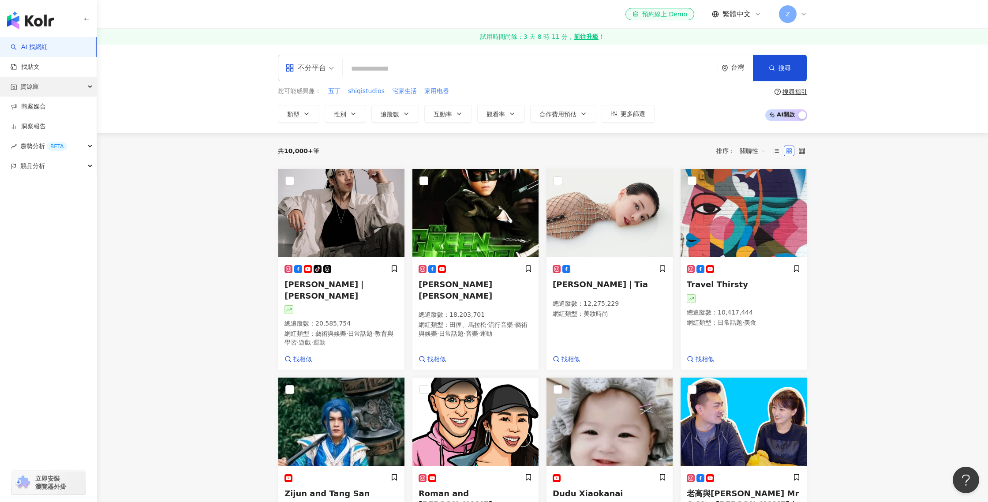
click at [61, 80] on div "資源庫" at bounding box center [48, 87] width 97 height 20
click at [46, 109] on link "商案媒合" at bounding box center [28, 106] width 35 height 9
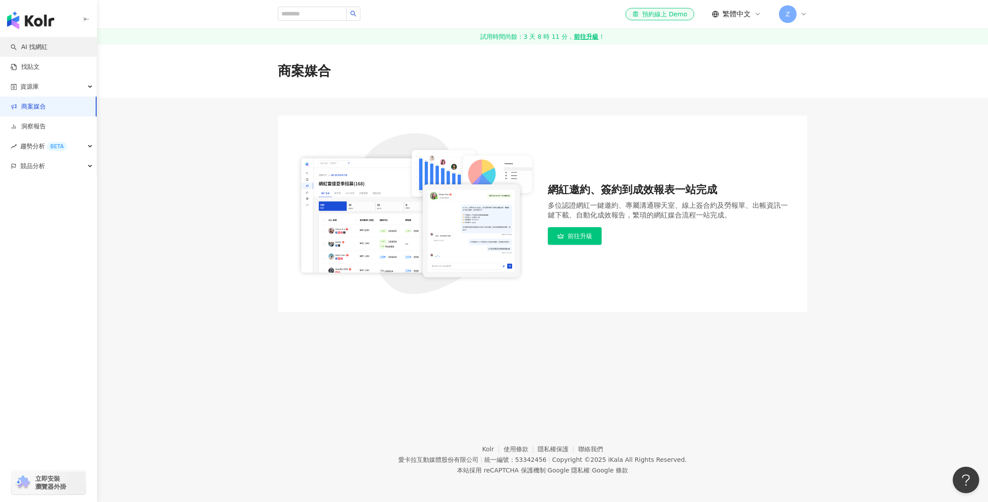
click at [48, 52] on link "AI 找網紅" at bounding box center [29, 47] width 37 height 9
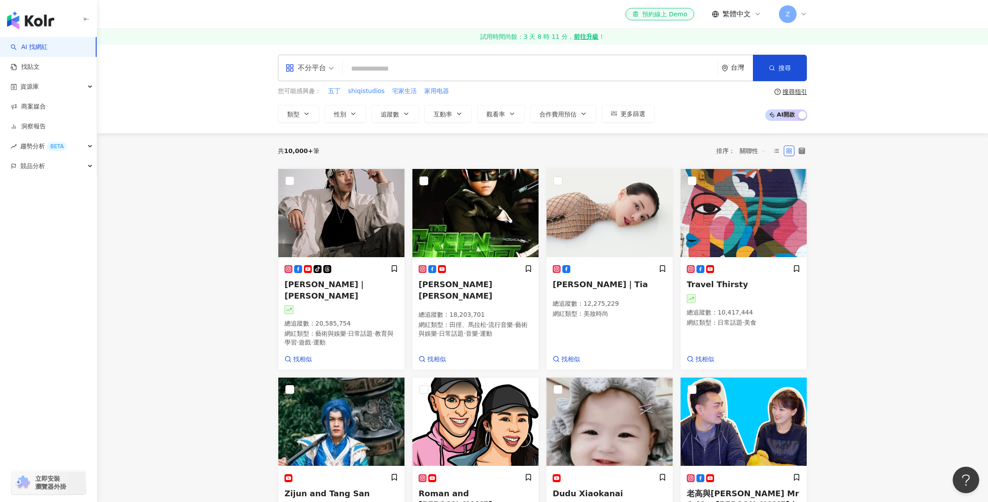
click at [384, 67] on input "search" at bounding box center [530, 68] width 368 height 17
click at [409, 93] on span "宅家生活" at bounding box center [404, 91] width 25 height 9
type input "****"
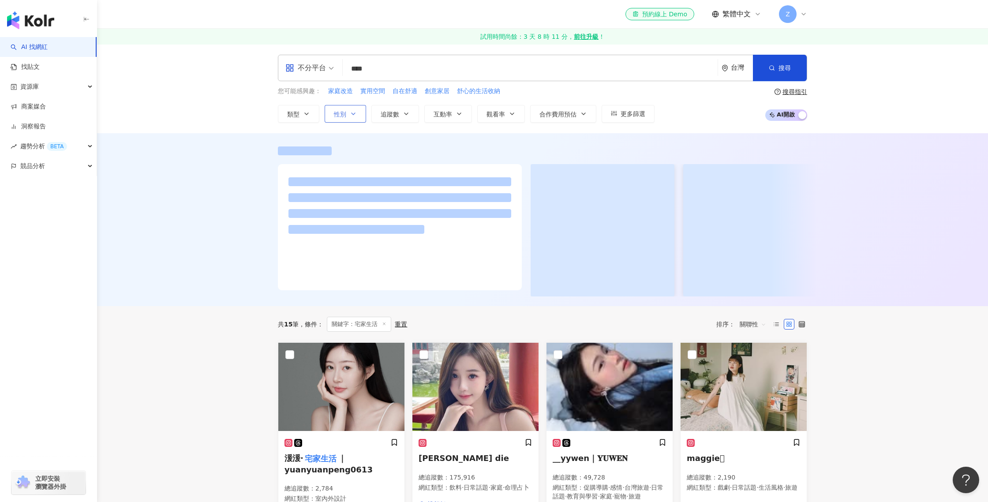
click at [343, 116] on span "性別" at bounding box center [340, 114] width 12 height 7
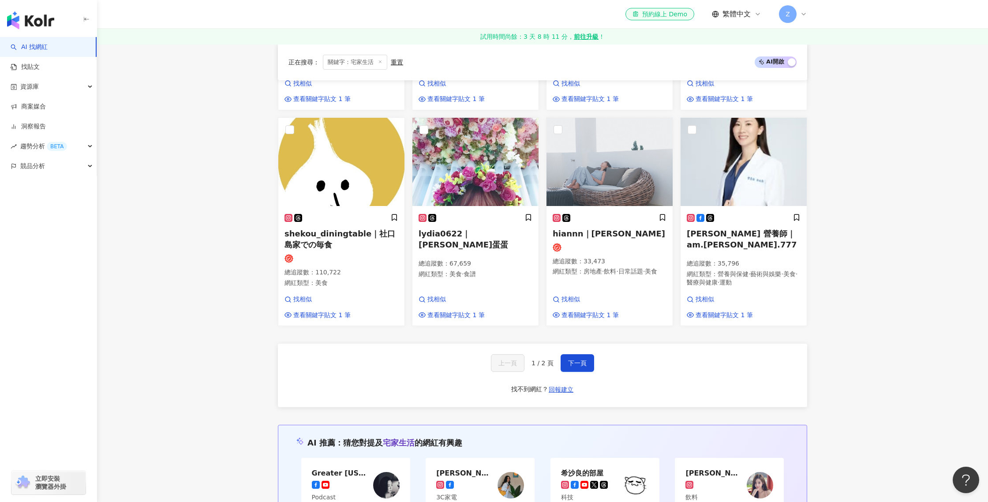
scroll to position [485, 0]
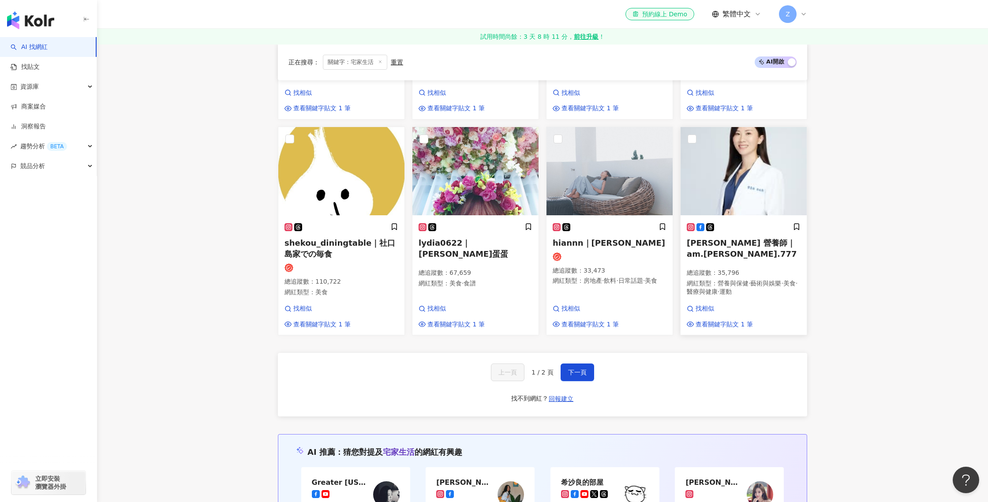
click at [735, 248] on span "[PERSON_NAME] 營養師｜am.[PERSON_NAME].777" at bounding box center [742, 248] width 110 height 20
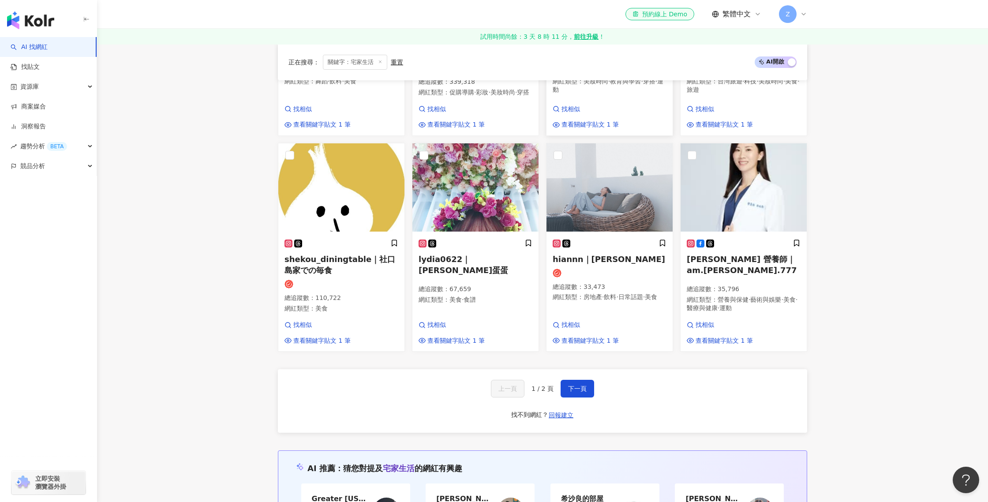
scroll to position [471, 0]
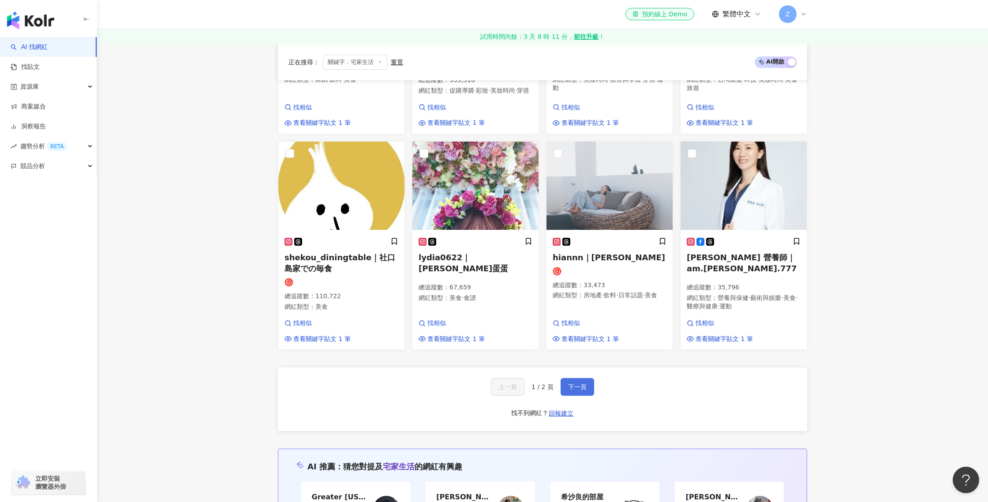
click at [582, 390] on span "下一頁" at bounding box center [577, 386] width 19 height 7
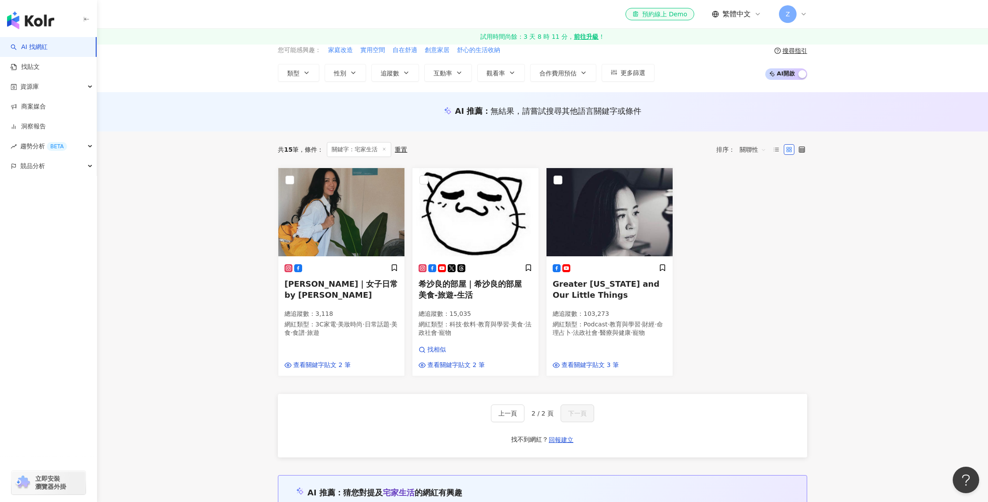
scroll to position [0, 0]
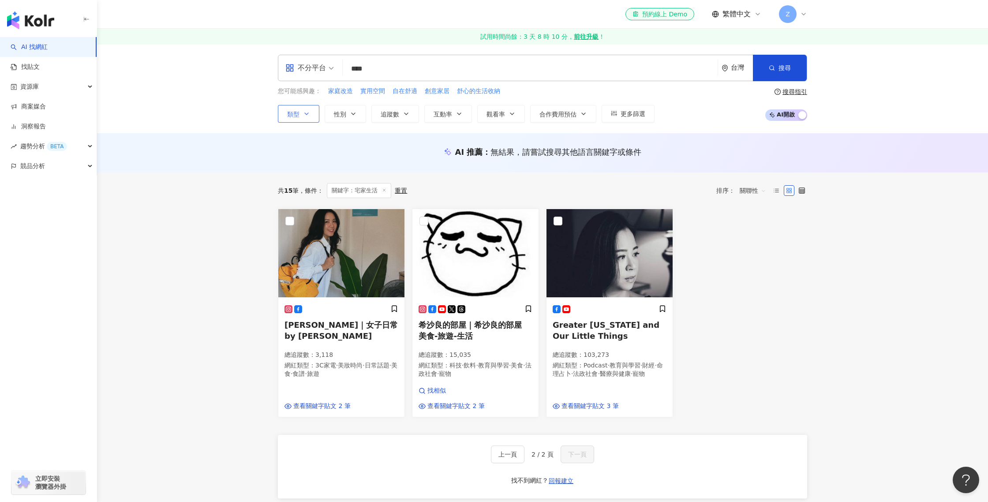
click at [303, 114] on icon "button" at bounding box center [306, 113] width 7 height 7
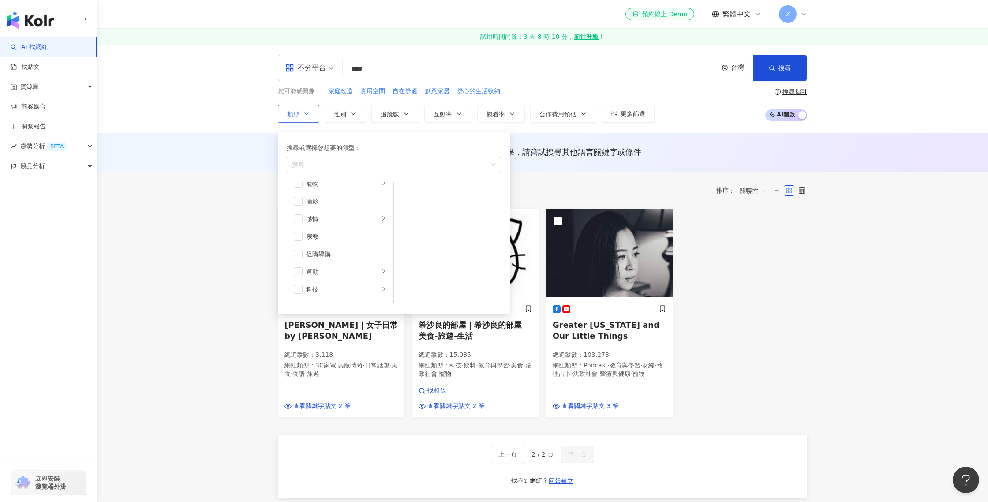
scroll to position [260, 0]
click at [303, 248] on li "促購導購" at bounding box center [340, 250] width 103 height 18
click at [379, 190] on div "藝術與娛樂" at bounding box center [342, 193] width 73 height 10
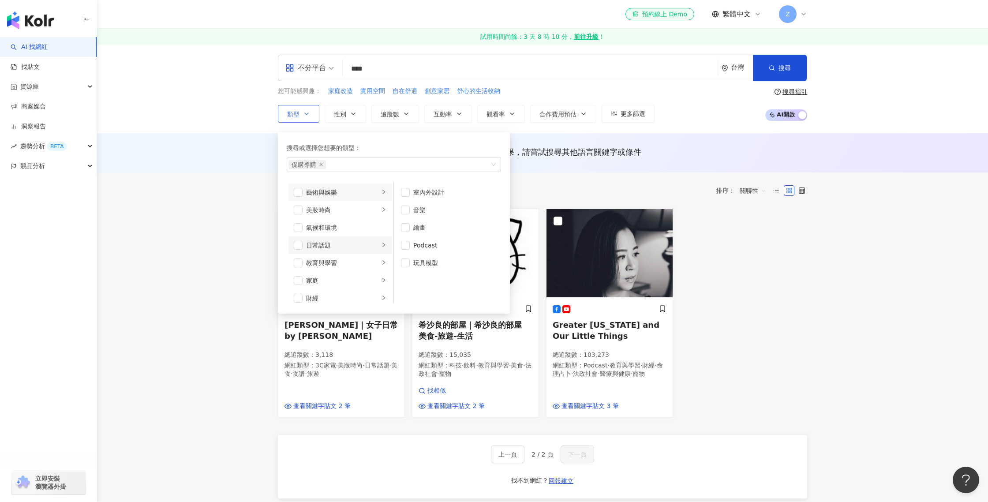
click at [385, 241] on div "button" at bounding box center [383, 245] width 5 height 8
click at [299, 245] on span "button" at bounding box center [298, 245] width 9 height 9
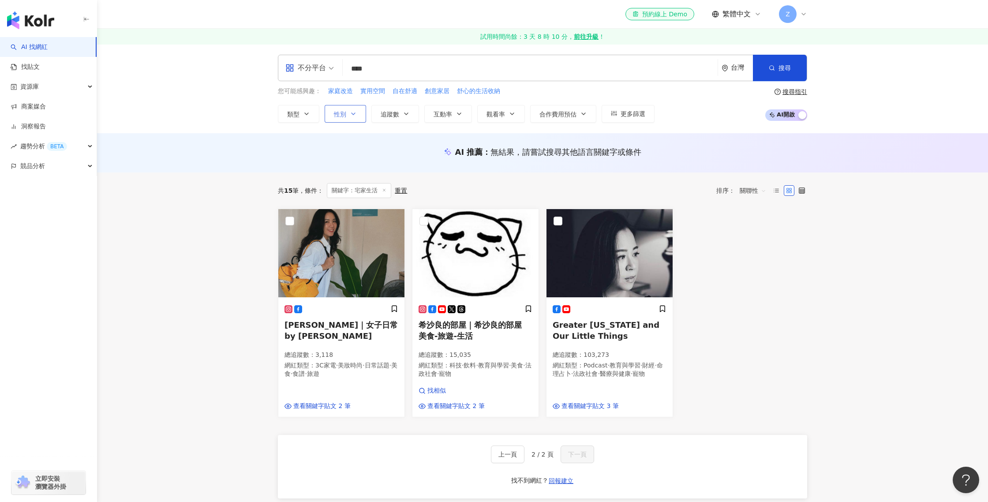
click at [347, 109] on button "性別" at bounding box center [345, 114] width 41 height 18
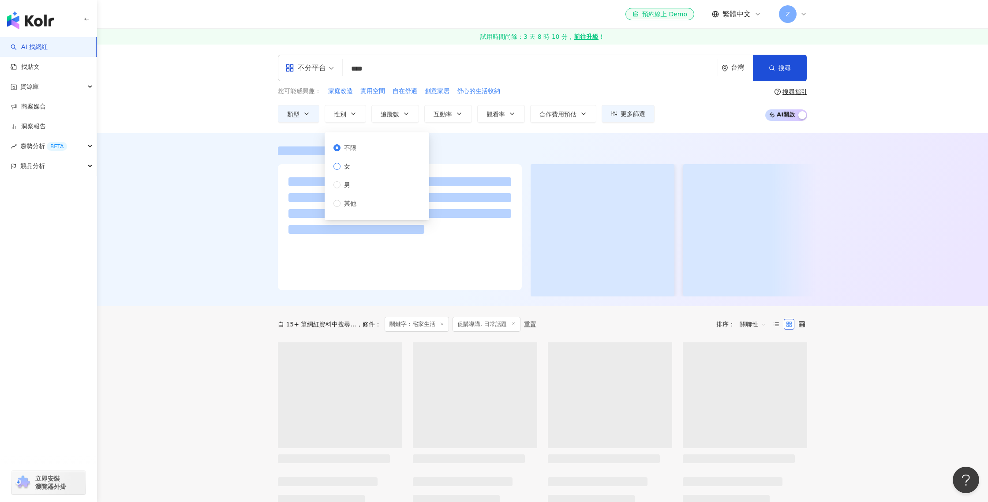
click at [347, 167] on span "女" at bounding box center [347, 166] width 13 height 10
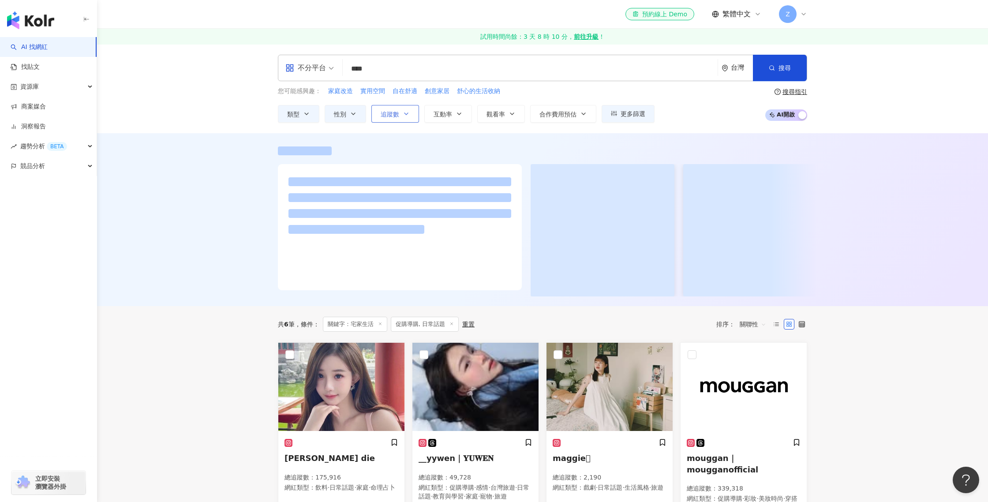
click at [401, 115] on button "追蹤數" at bounding box center [395, 114] width 48 height 18
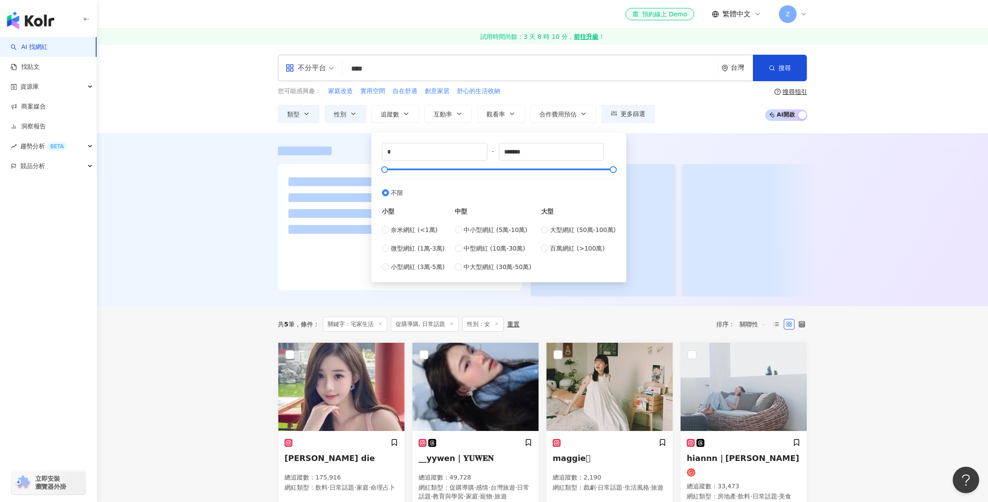
click at [462, 223] on div "中型 中小型網紅 (5萬-10萬) 中型網紅 (10萬-30萬) 中大型網紅 (30萬-50萬)" at bounding box center [493, 235] width 77 height 74
type input "*****"
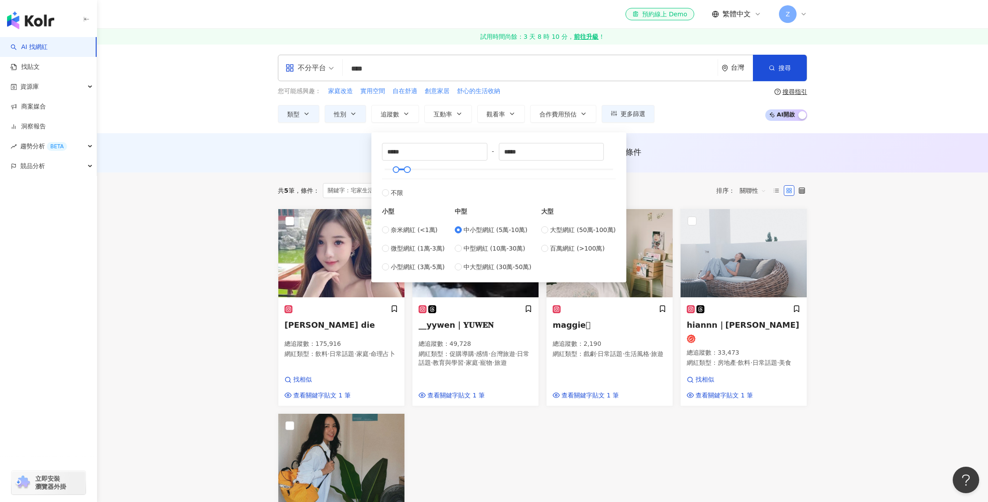
click at [570, 455] on div "[PERSON_NAME] die 總追蹤數 ： 175,916 網紅類型 ： 飲料 · 日常話題 · 家庭 · 命理占卜 找相似 查看關鍵字貼文 1 筆 _…" at bounding box center [542, 408] width 537 height 398
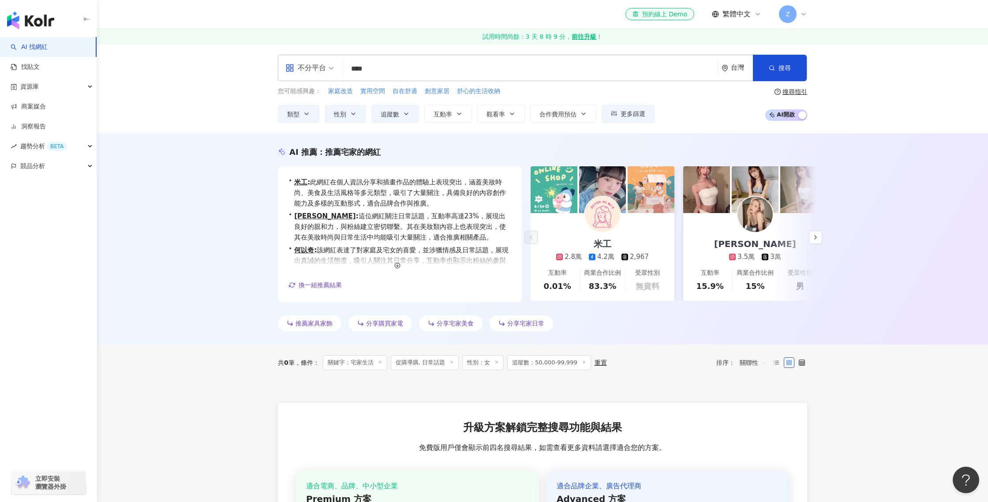
click at [604, 212] on img at bounding box center [602, 214] width 35 height 35
drag, startPoint x: 398, startPoint y: 64, endPoint x: 351, endPoint y: 69, distance: 47.0
click at [351, 69] on input "****" at bounding box center [530, 68] width 368 height 17
click at [782, 69] on span "搜尋" at bounding box center [785, 67] width 12 height 7
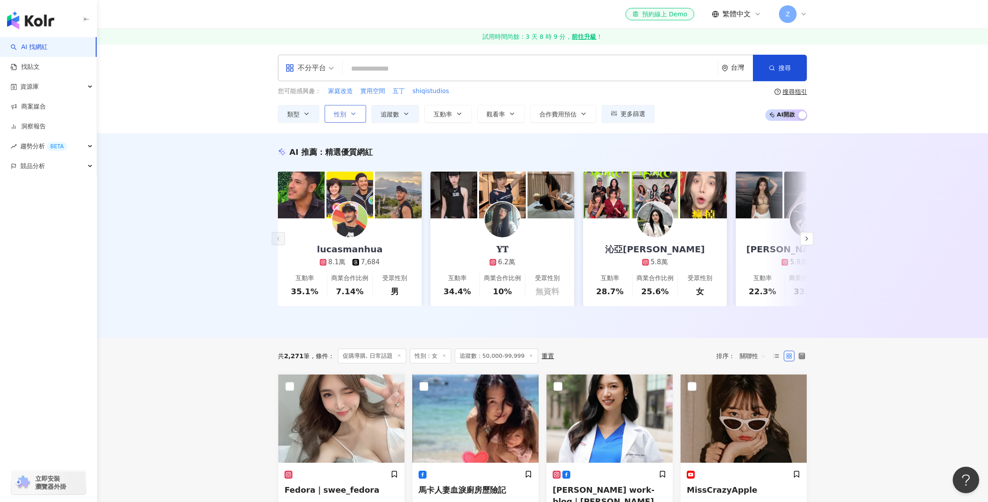
click at [347, 113] on button "性別" at bounding box center [345, 114] width 41 height 18
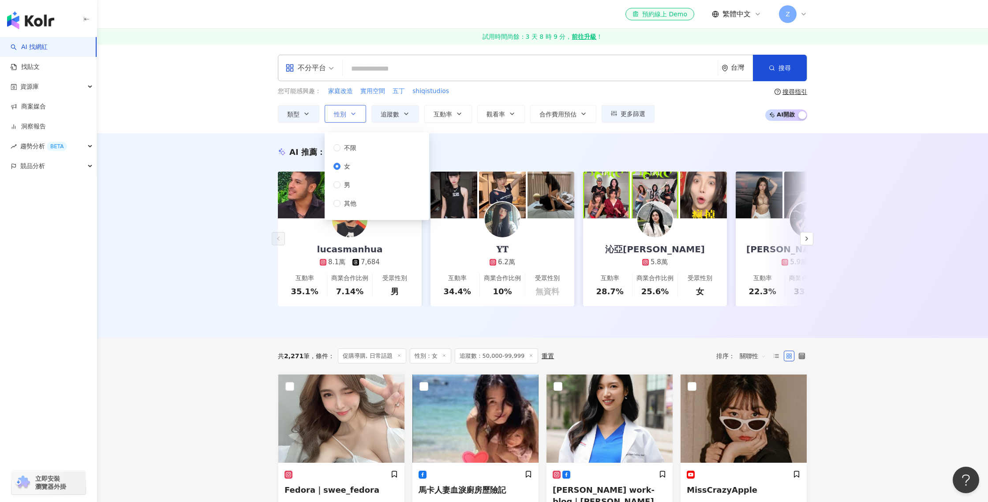
click at [355, 106] on button "性別" at bounding box center [345, 114] width 41 height 18
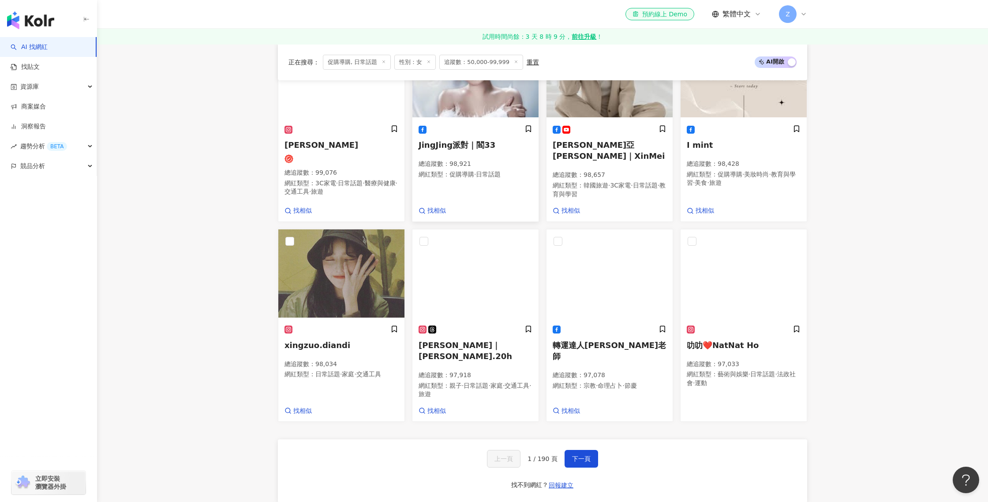
scroll to position [555, 0]
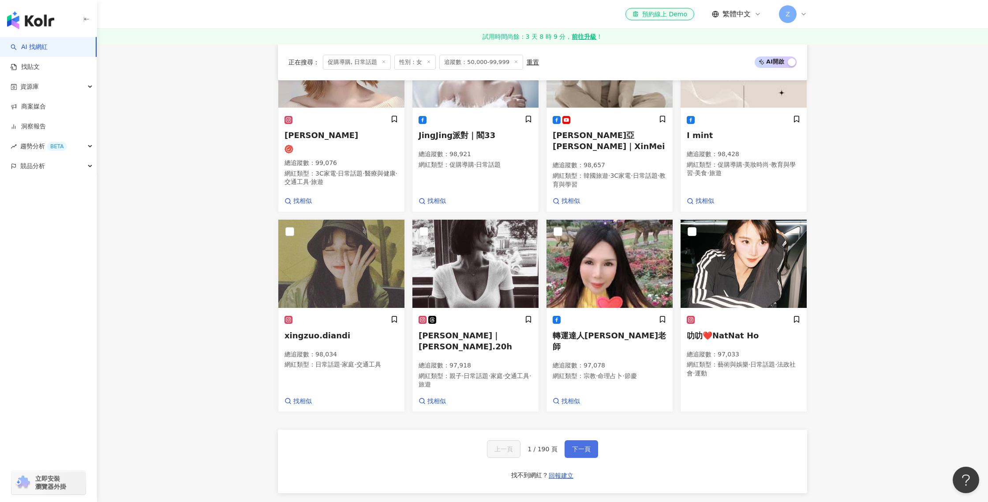
click at [584, 440] on button "下一頁" at bounding box center [582, 449] width 34 height 18
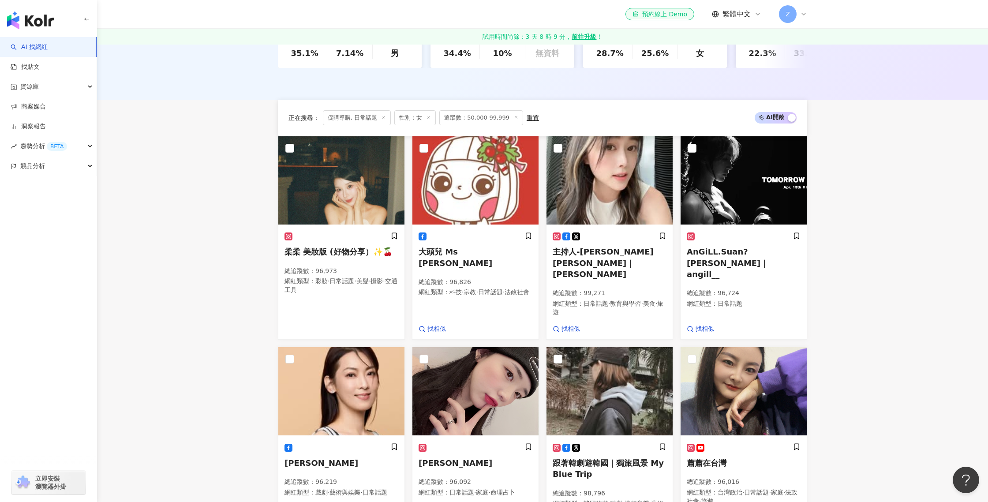
scroll to position [210, 0]
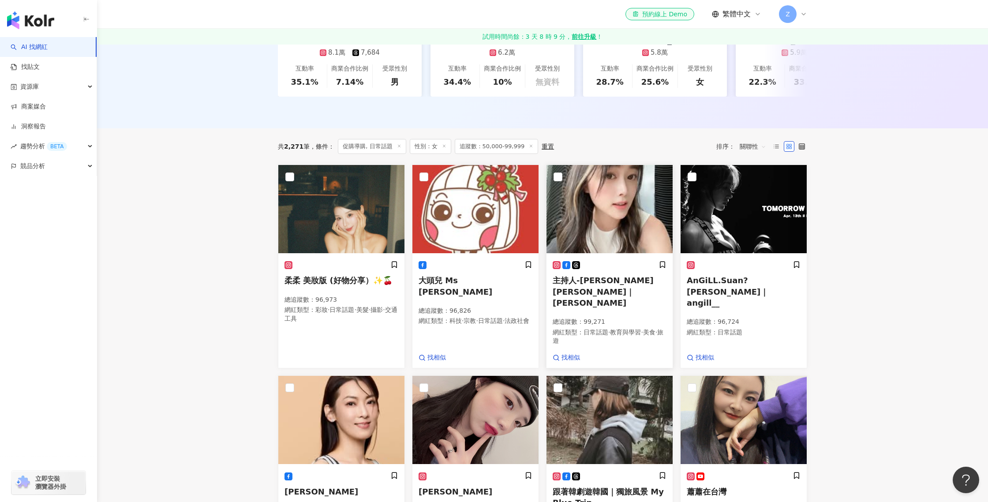
click at [605, 273] on div "主持人-仁宣Claire｜仁宣 總追蹤數 ： 99,271 網紅類型 ： 日常話題 · 教育與學習 · 美食 · 旅遊" at bounding box center [610, 307] width 114 height 93
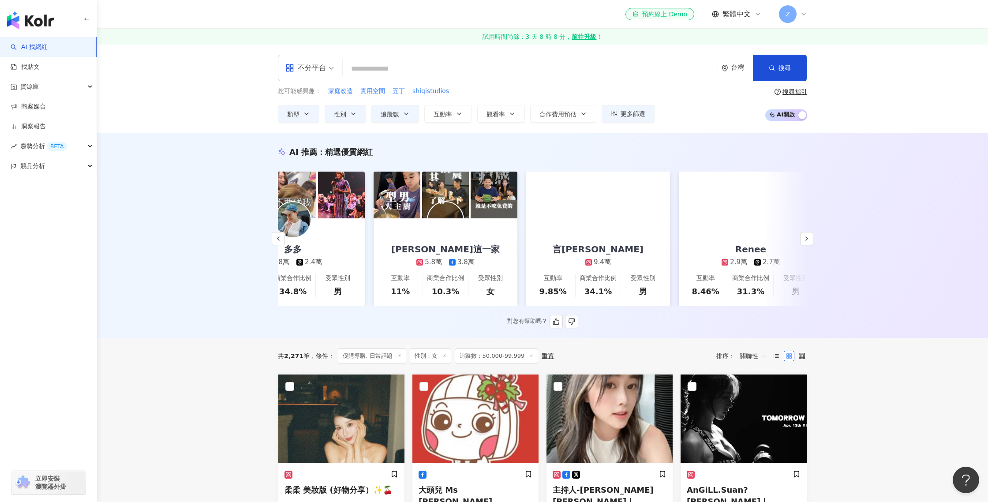
scroll to position [0, 1320]
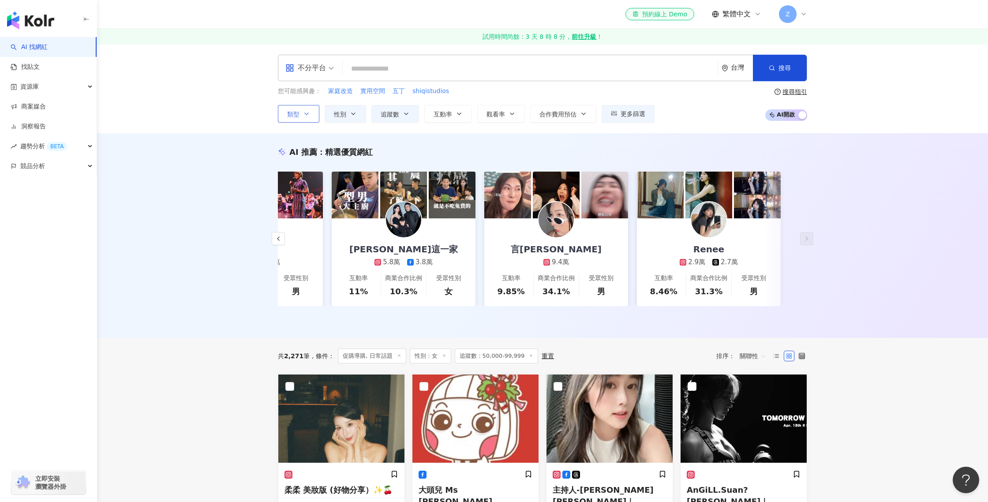
click at [305, 112] on icon "button" at bounding box center [306, 113] width 7 height 7
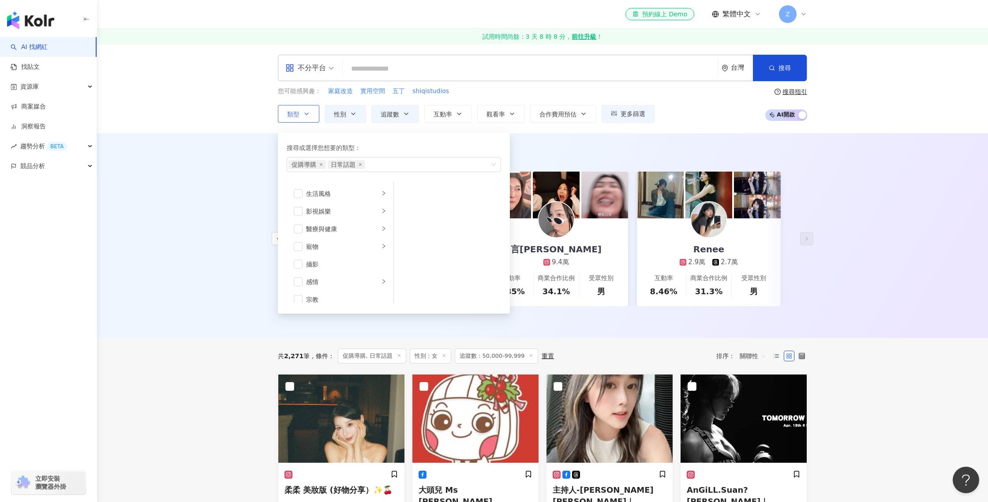
scroll to position [192, 0]
click at [352, 116] on icon "button" at bounding box center [353, 113] width 7 height 7
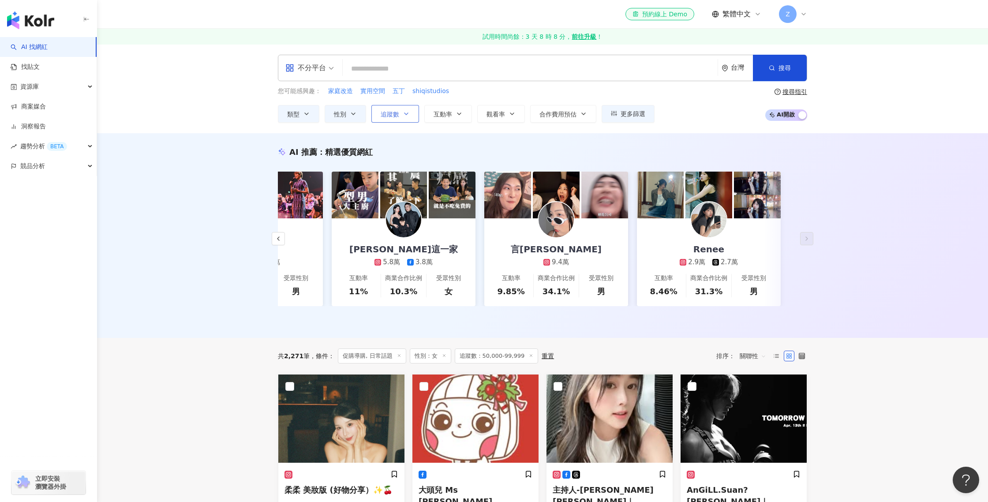
click at [389, 118] on button "追蹤數" at bounding box center [395, 114] width 48 height 18
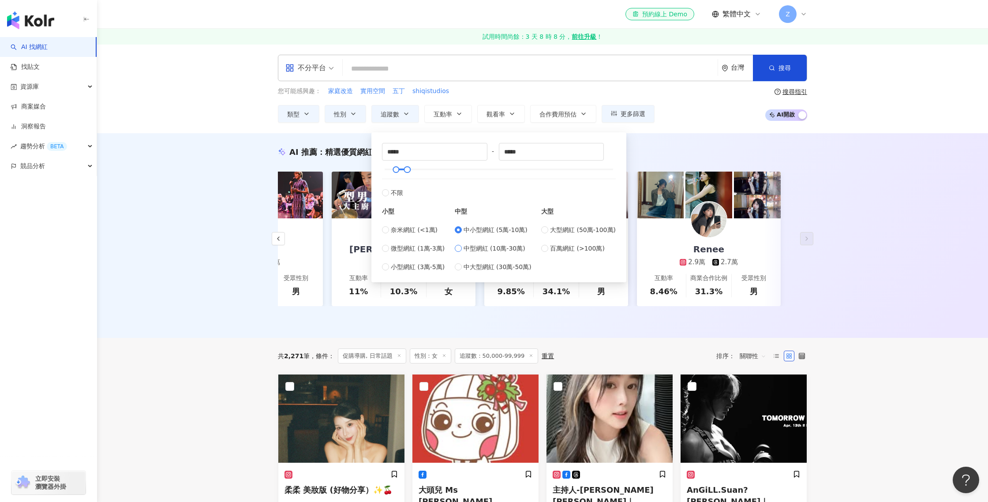
drag, startPoint x: 480, startPoint y: 249, endPoint x: 489, endPoint y: 246, distance: 9.6
click at [480, 249] on span "中型網紅 (10萬-30萬)" at bounding box center [495, 249] width 62 height 10
type input "******"
click at [317, 68] on div "不分平台" at bounding box center [305, 68] width 41 height 14
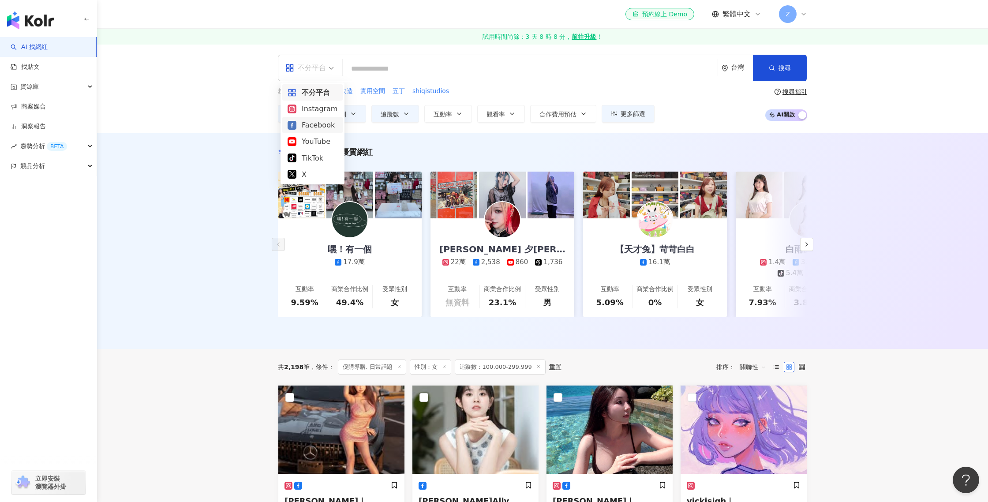
click at [328, 124] on div "Facebook" at bounding box center [313, 125] width 50 height 11
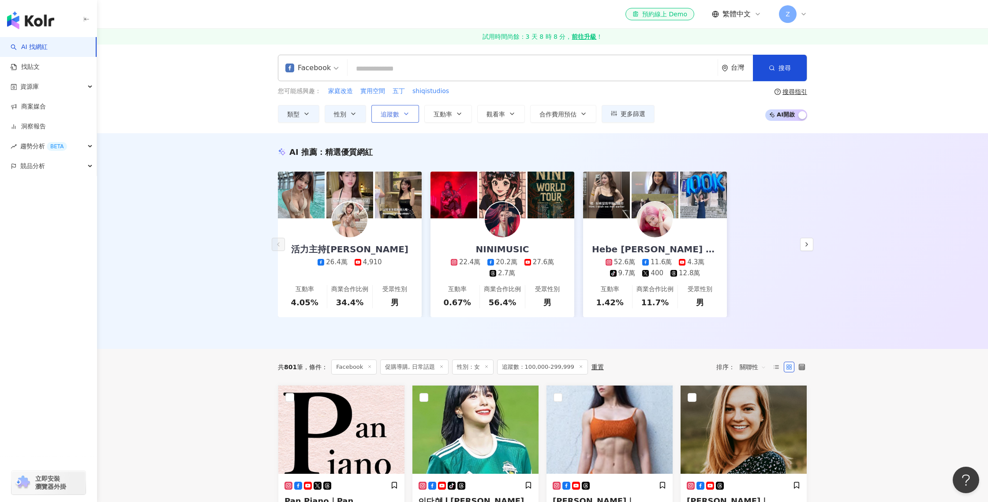
click at [407, 109] on button "追蹤數" at bounding box center [395, 114] width 48 height 18
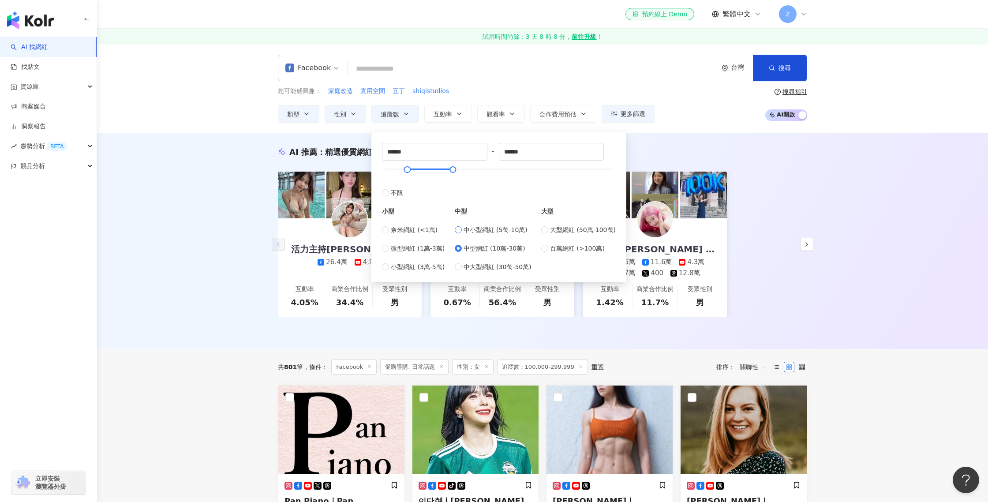
type input "*****"
click at [793, 280] on div "活力主持小花 26.4萬 4,910 互動率 4.05% 商業合作比例 34.4% 受眾性別 男 NINIMUSIC 22.4萬 20.2萬 27.6萬 2.…" at bounding box center [542, 245] width 529 height 146
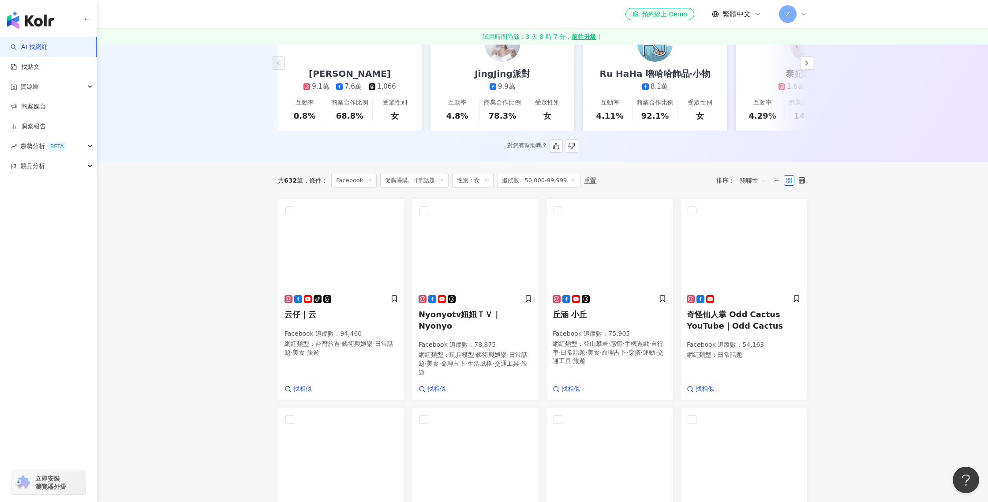
scroll to position [175, 0]
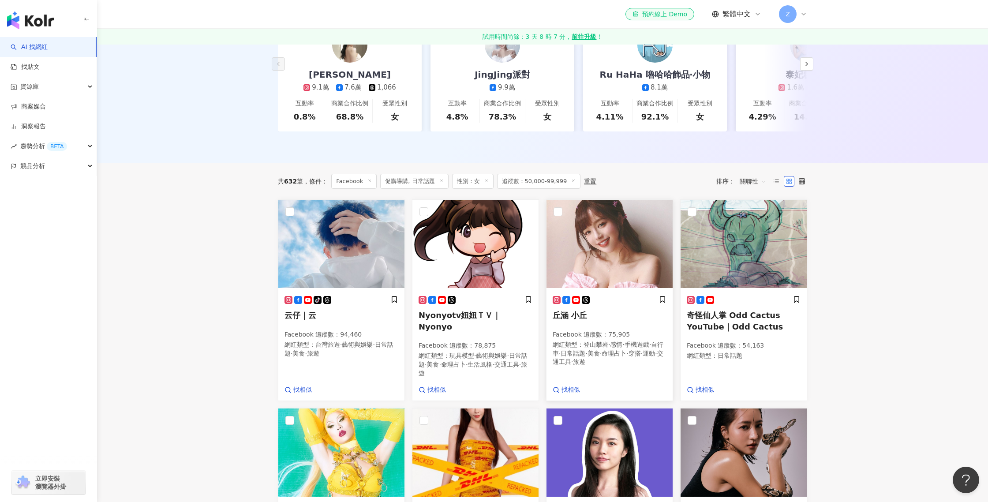
click at [603, 325] on div "丘涵 小丘 Facebook 追蹤數 ： 75,905 網紅類型 ： 登山攀岩 · 感情 · 手機遊戲 · 自行車 · 日常話題 · 美食 · 命理占卜 · …" at bounding box center [610, 335] width 114 height 79
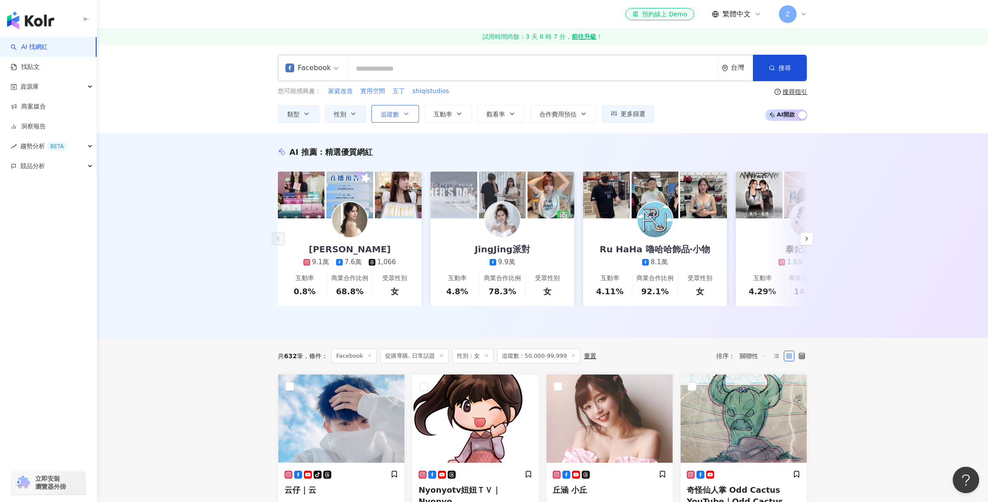
click at [397, 117] on span "追蹤數" at bounding box center [390, 114] width 19 height 7
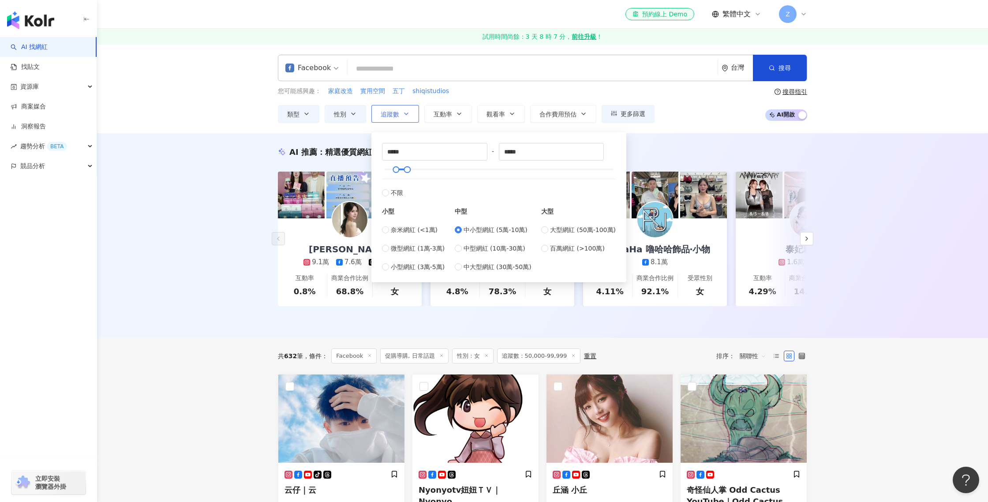
click at [397, 117] on span "追蹤數" at bounding box center [390, 114] width 19 height 7
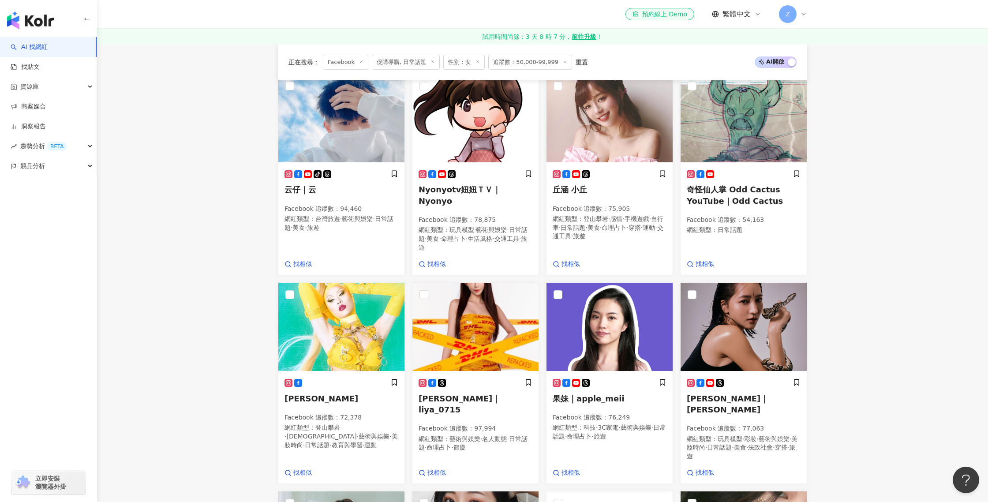
scroll to position [303, 0]
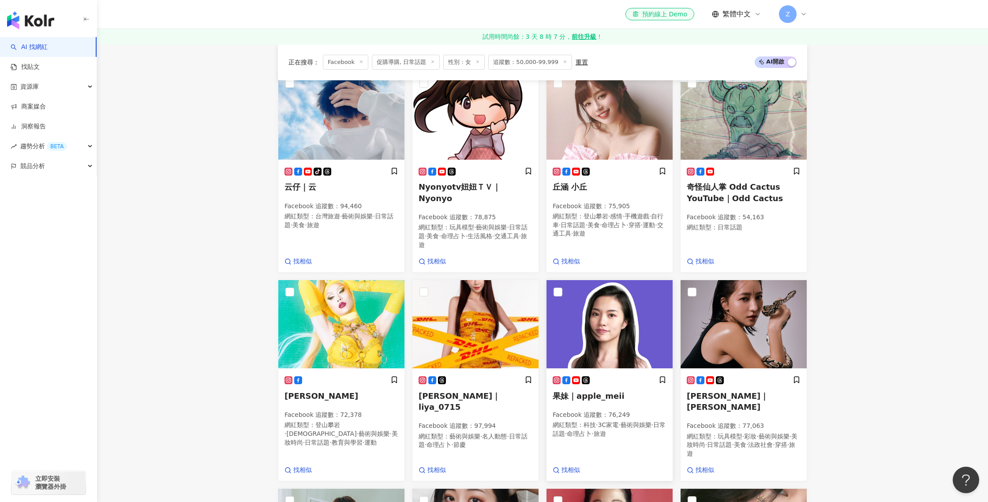
click at [591, 307] on img at bounding box center [610, 324] width 126 height 88
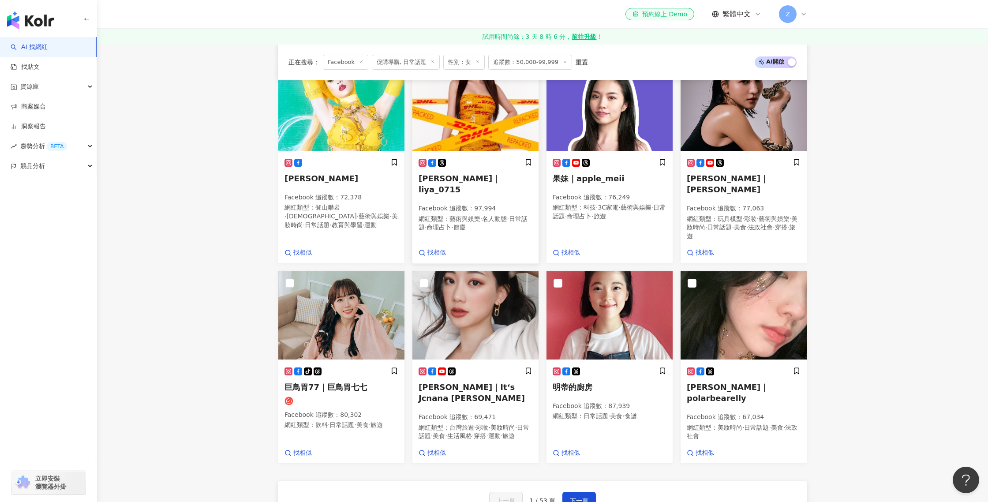
scroll to position [521, 0]
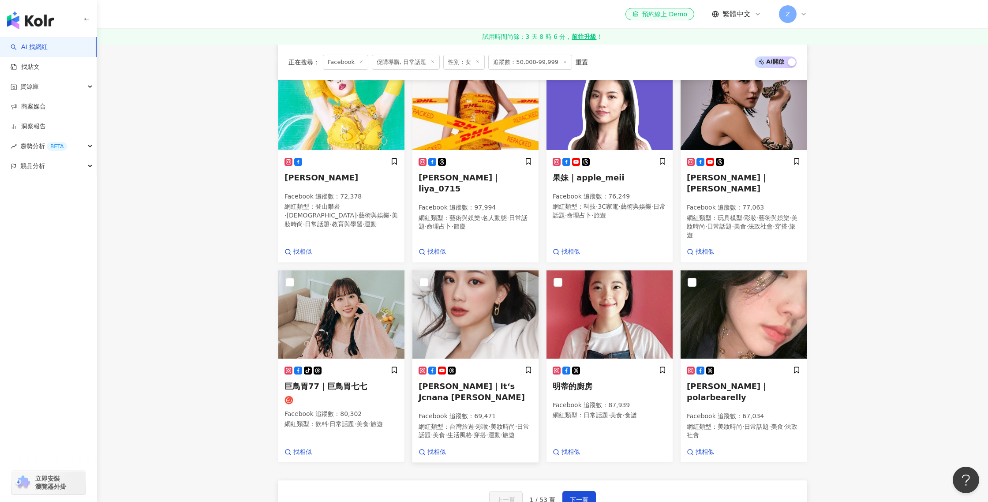
click at [465, 285] on img at bounding box center [476, 314] width 126 height 88
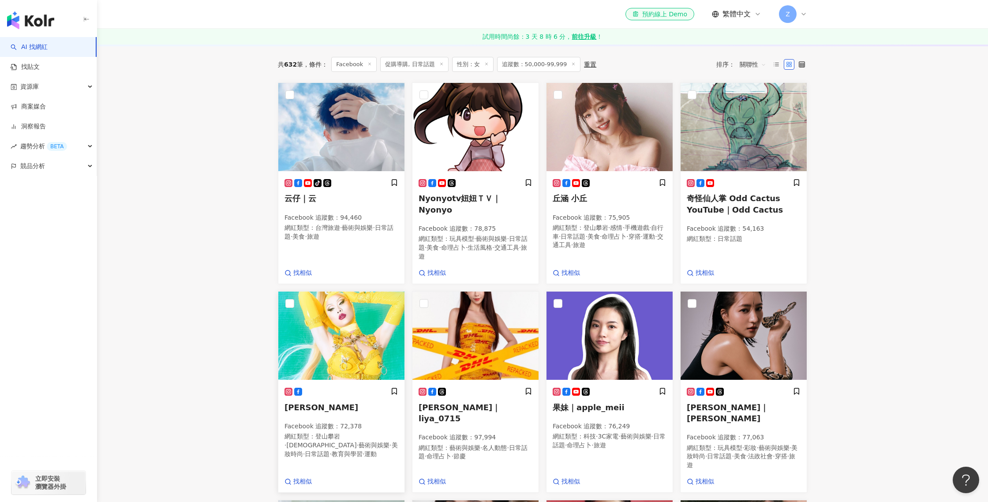
scroll to position [0, 0]
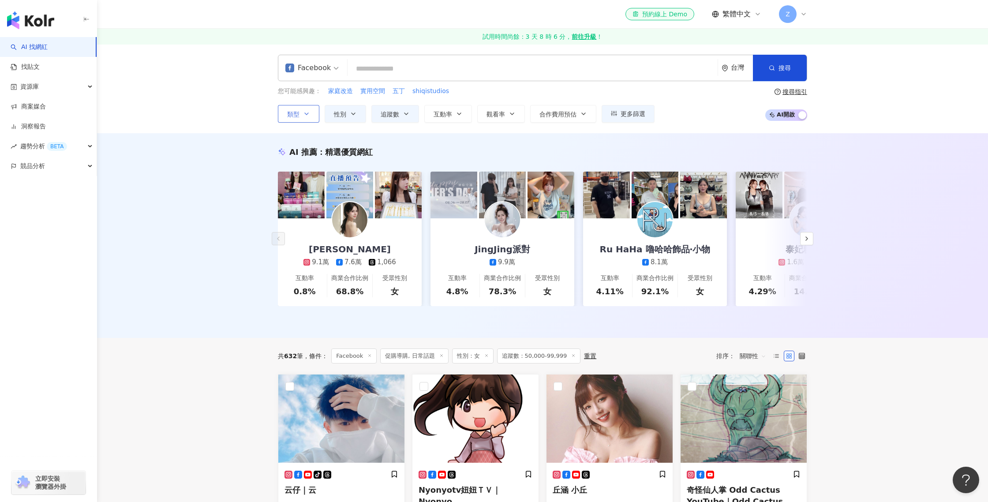
click at [308, 110] on icon "button" at bounding box center [306, 113] width 7 height 7
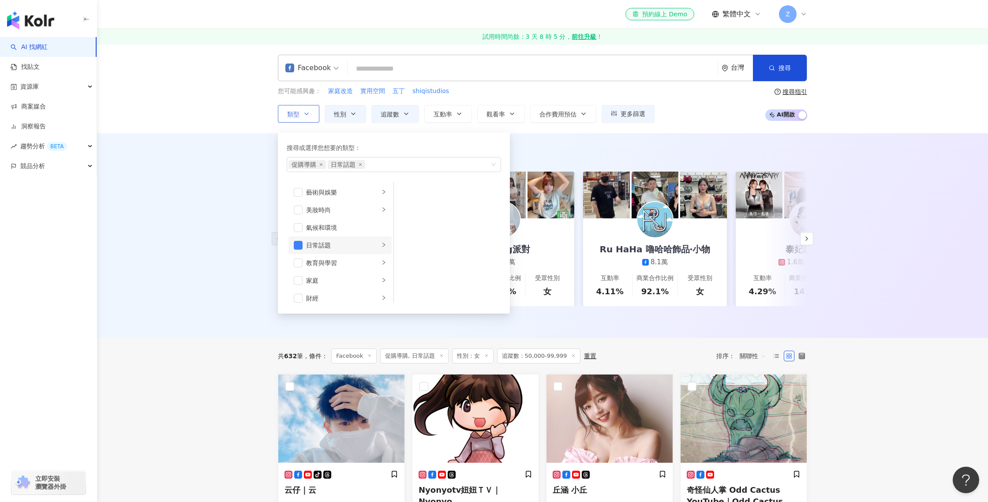
click at [303, 244] on li "日常話題" at bounding box center [340, 245] width 103 height 18
click at [294, 244] on span "button" at bounding box center [298, 245] width 9 height 9
click at [701, 128] on div "Facebook 台灣 搜尋 keyword 搜尋名稱、敘述、貼文含有關鍵字 “ 宅家生活 ” 的網紅 您可能感興趣： 家庭改造 實用空間 五丁 shiqis…" at bounding box center [542, 88] width 891 height 89
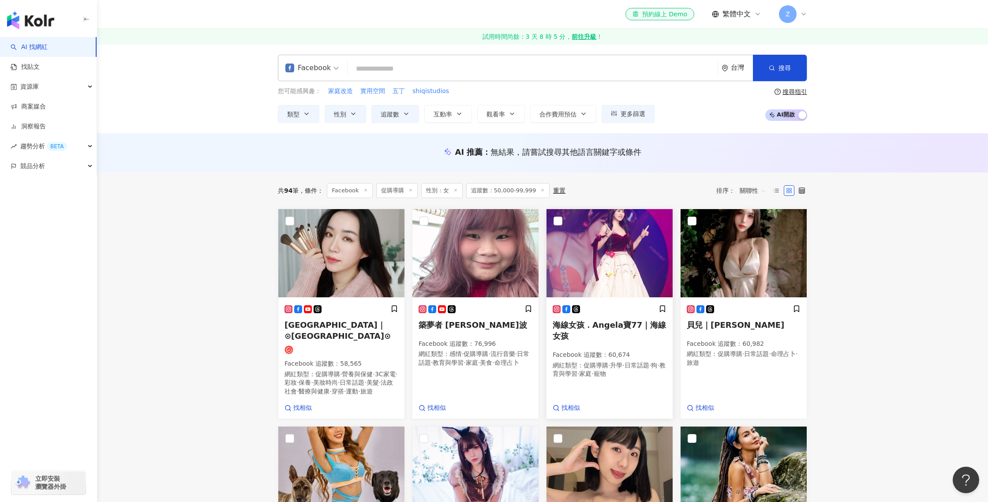
click at [648, 326] on span "海線女孩．Angela寶77｜海線女孩" at bounding box center [609, 330] width 113 height 20
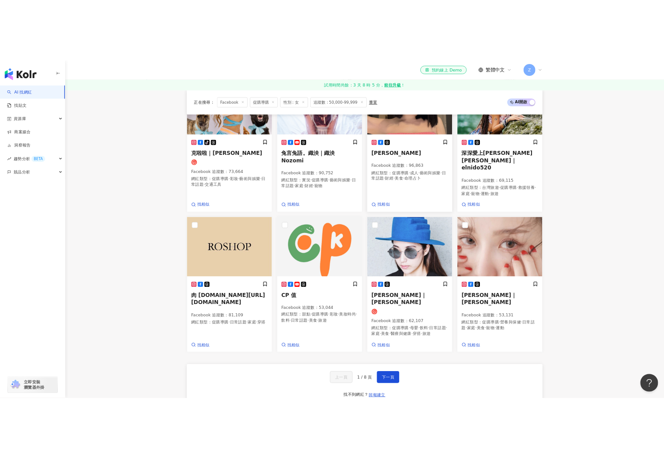
scroll to position [406, 0]
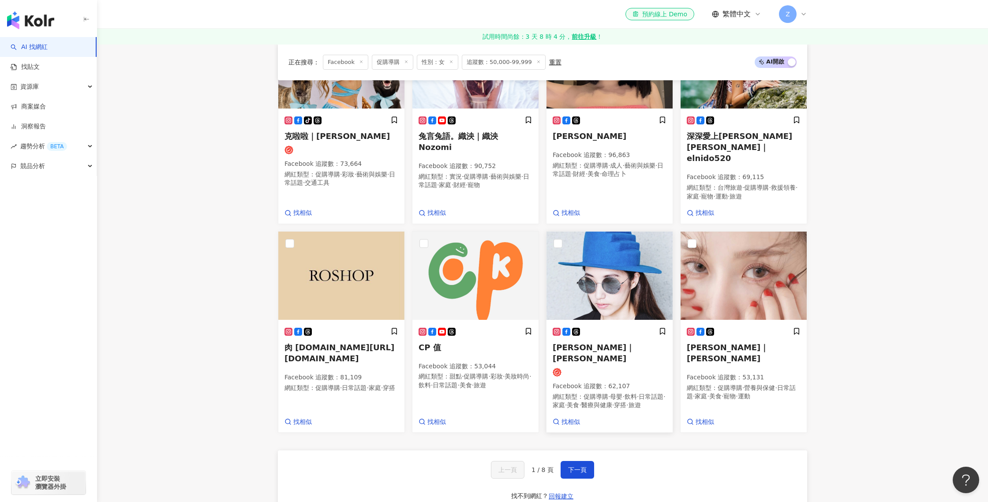
click at [576, 343] on span "羅雯｜Tiffany Lo" at bounding box center [594, 353] width 82 height 20
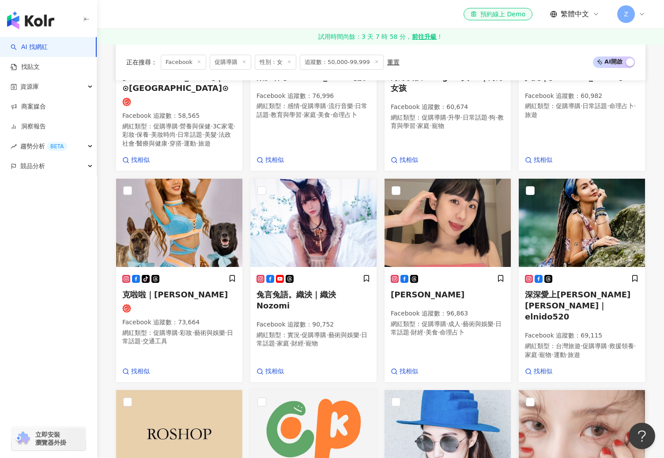
scroll to position [254, 0]
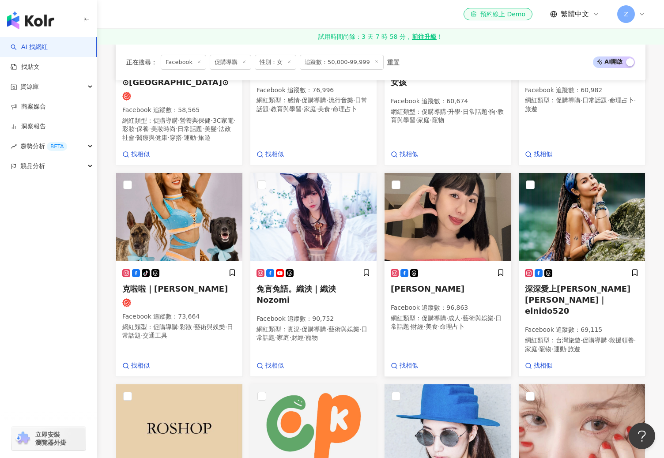
click at [434, 296] on div "LULU魯魯 Facebook 追蹤數 ： 96,863 網紅類型 ： 促購導購 · 成人 · 藝術與娛樂 · 日常話題 · 財經 · 美食 · 命理占卜" at bounding box center [447, 304] width 114 height 71
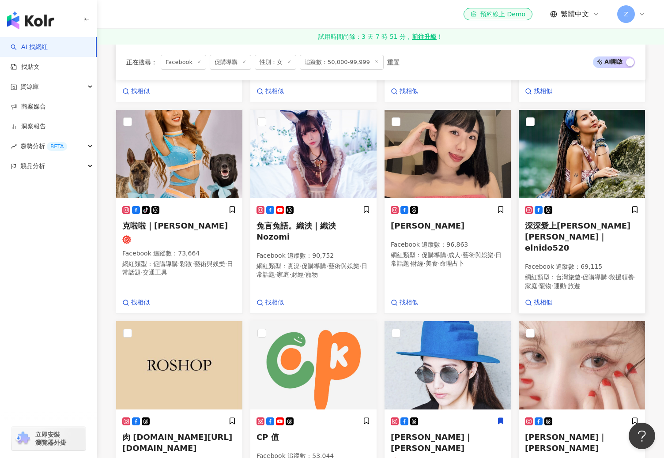
scroll to position [317, 0]
click at [416, 222] on span "LULU魯魯" at bounding box center [427, 225] width 74 height 9
click at [568, 221] on span "深深愛上愛妮島｜elnido520" at bounding box center [577, 236] width 105 height 31
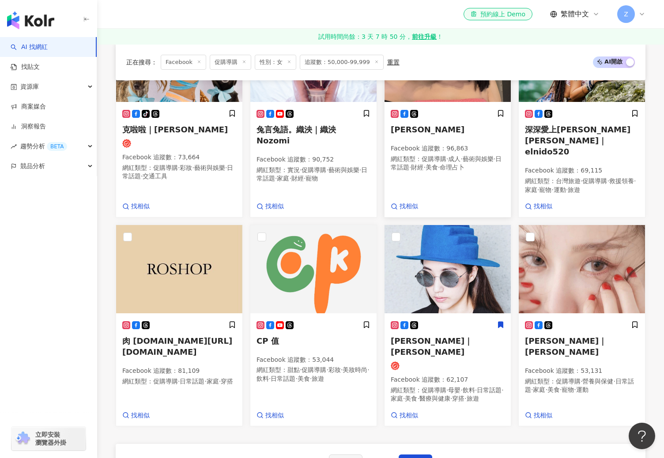
scroll to position [423, 0]
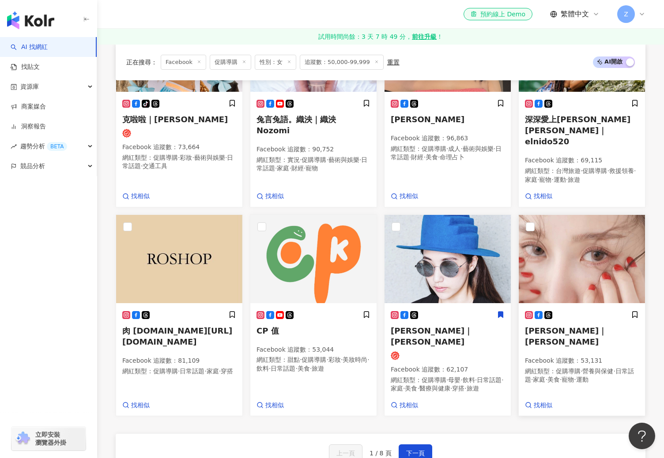
click at [566, 326] on span "蔡依彤｜兔美" at bounding box center [566, 336] width 82 height 20
click at [413, 450] on span "下一頁" at bounding box center [415, 453] width 19 height 7
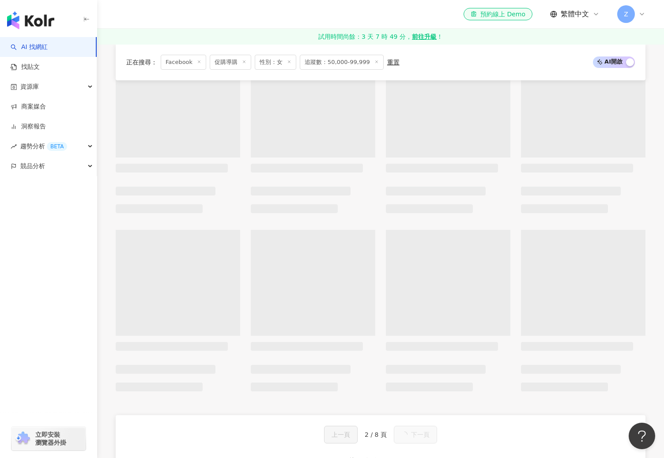
scroll to position [404, 0]
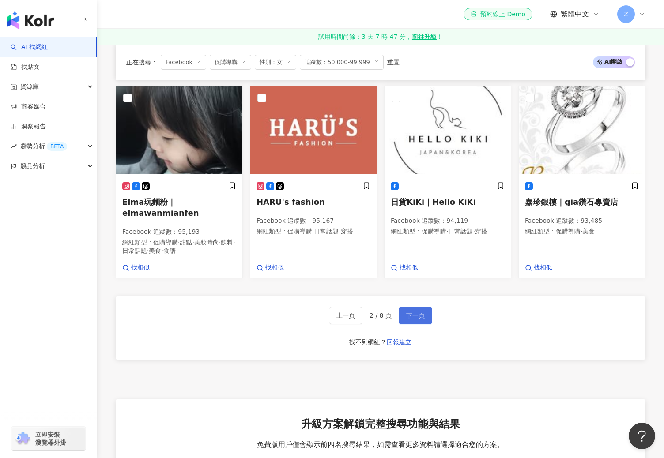
click at [404, 315] on button "下一頁" at bounding box center [415, 316] width 34 height 18
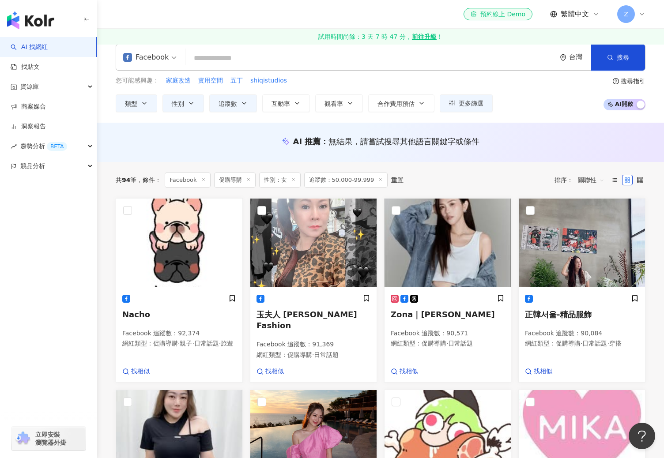
scroll to position [19, 0]
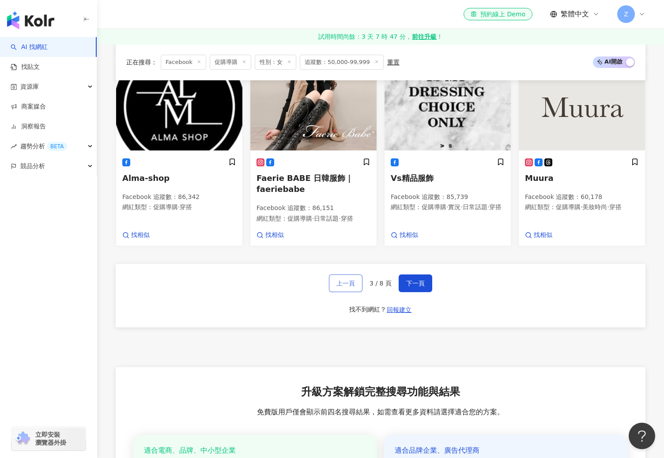
click at [347, 280] on span "上一頁" at bounding box center [345, 283] width 19 height 7
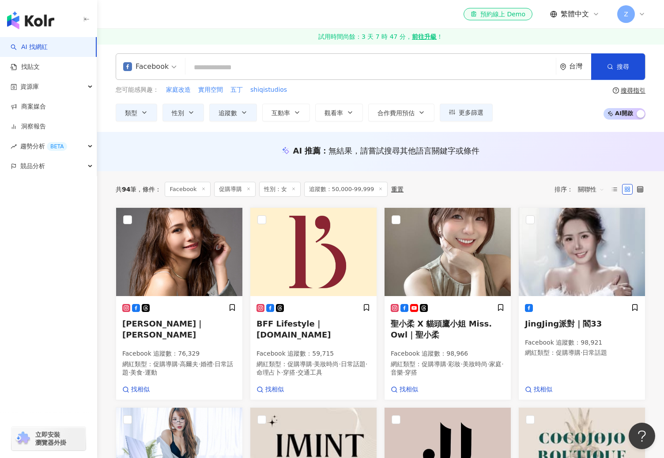
scroll to position [0, 0]
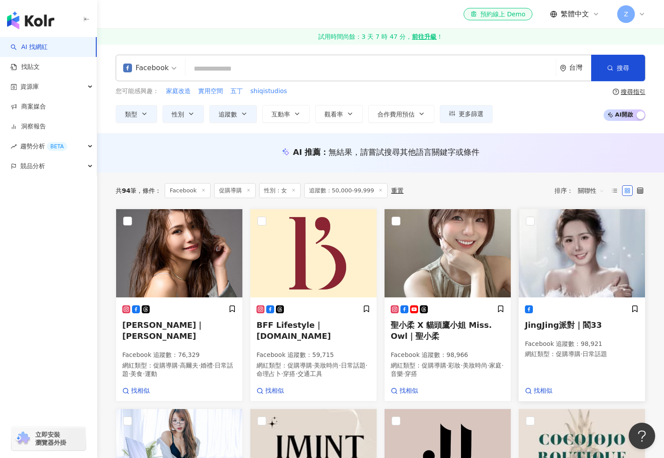
click at [578, 321] on span "JingJing派對｜閻33" at bounding box center [563, 324] width 77 height 9
click at [470, 324] on span "聖小柔 X 貓頭鷹小姐 Miss. Owl｜聖小柔" at bounding box center [440, 330] width 101 height 20
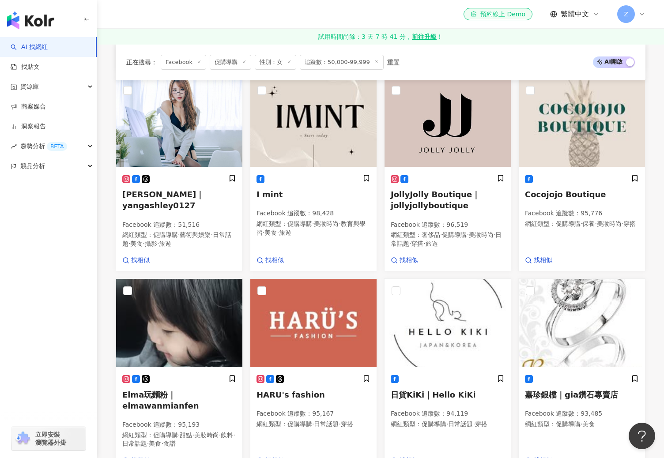
scroll to position [330, 0]
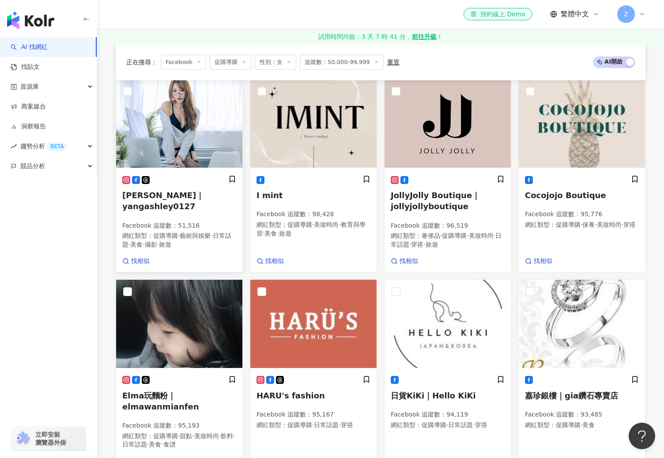
click at [150, 202] on span "Ashley 艾緒莉｜yangashley0127" at bounding box center [163, 201] width 82 height 20
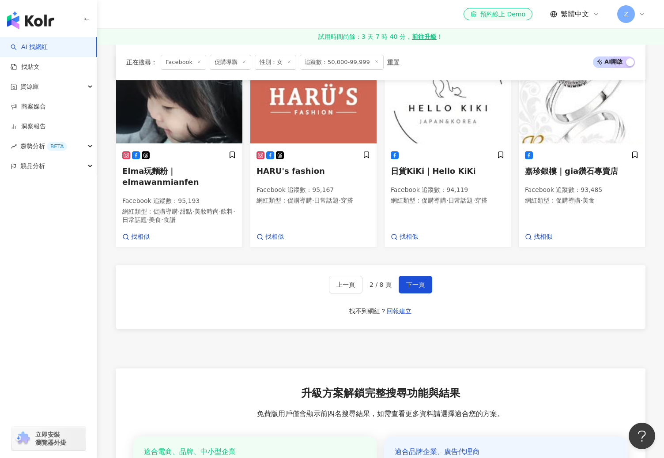
scroll to position [561, 0]
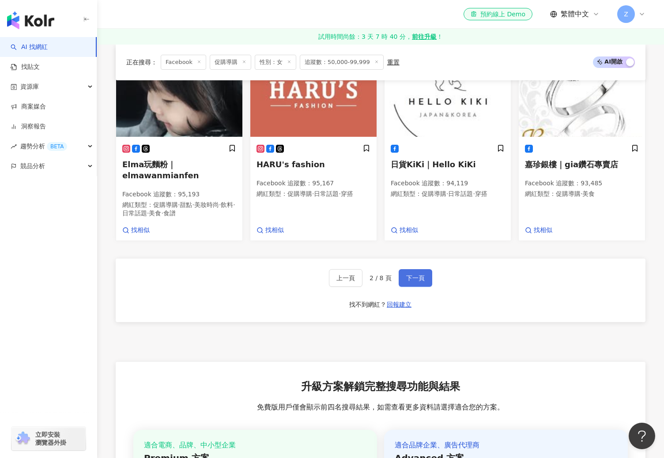
click at [405, 281] on button "下一頁" at bounding box center [415, 278] width 34 height 18
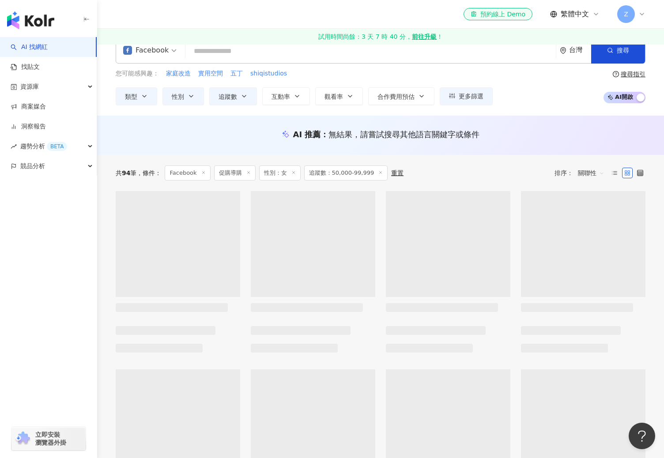
scroll to position [0, 0]
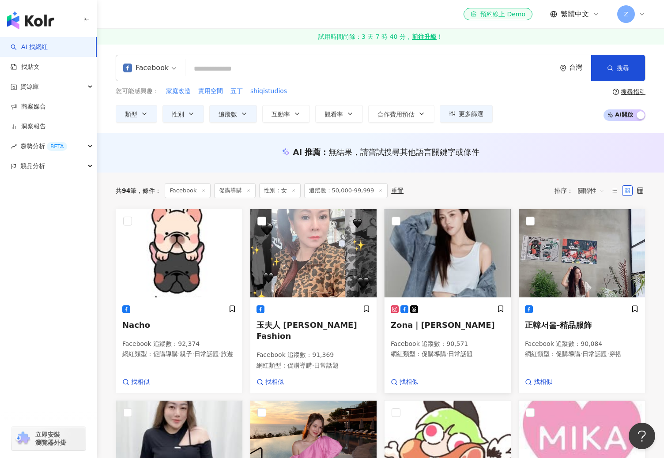
click at [461, 263] on img at bounding box center [447, 253] width 126 height 88
click at [393, 307] on rect at bounding box center [394, 309] width 6 height 6
click at [474, 275] on img at bounding box center [447, 253] width 126 height 88
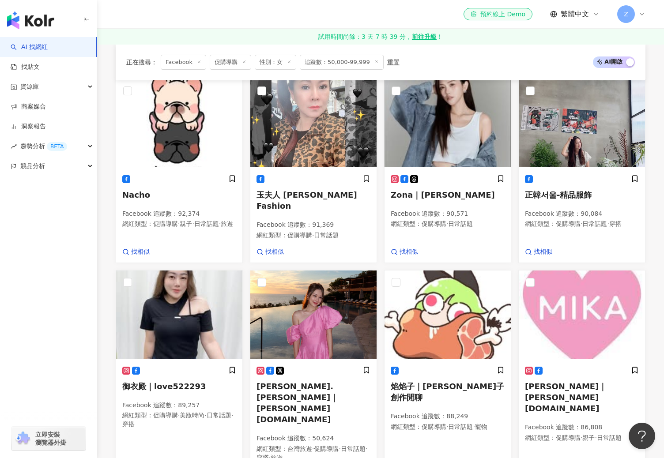
scroll to position [134, 0]
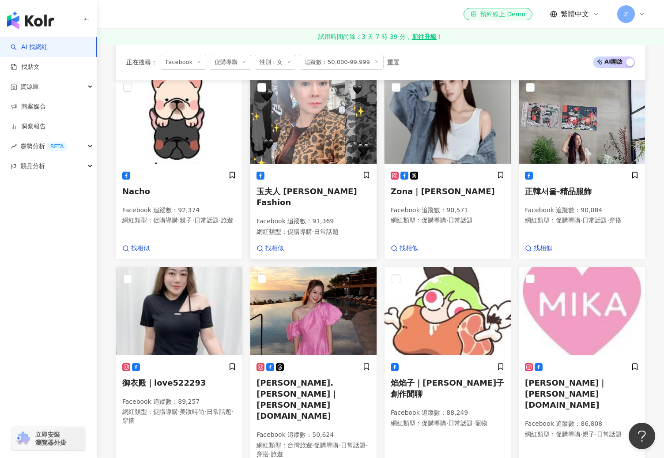
click at [328, 183] on div "玉夫人 Jadelady Fashion Facebook 追蹤數 ： 91,369 網紅類型 ： 促購導購 · 日常話題" at bounding box center [313, 207] width 114 height 73
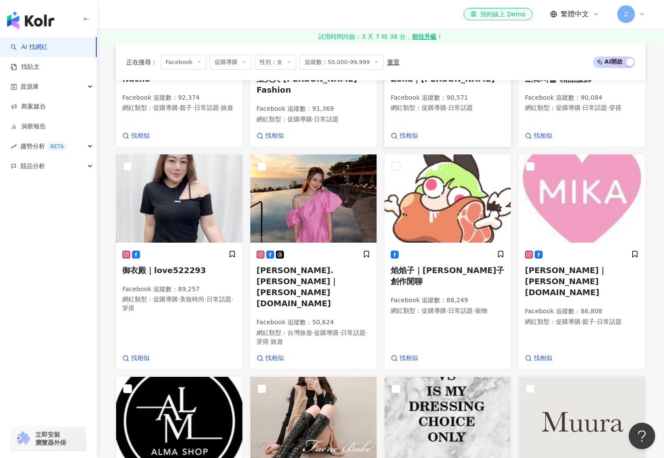
scroll to position [247, 0]
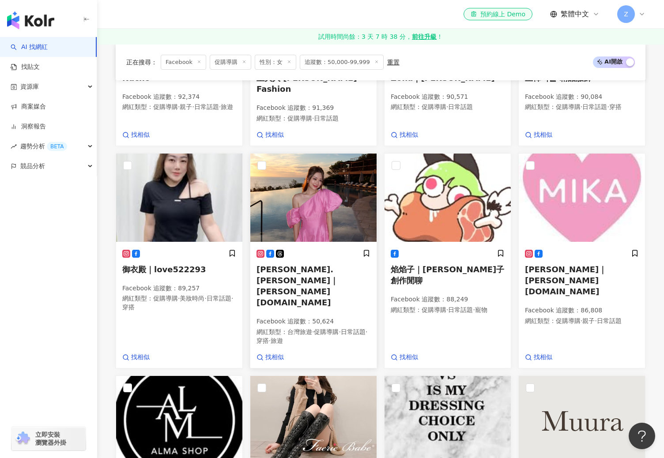
click at [283, 277] on span "Samantha.Lin｜SamanthaLin.shop" at bounding box center [297, 286] width 82 height 43
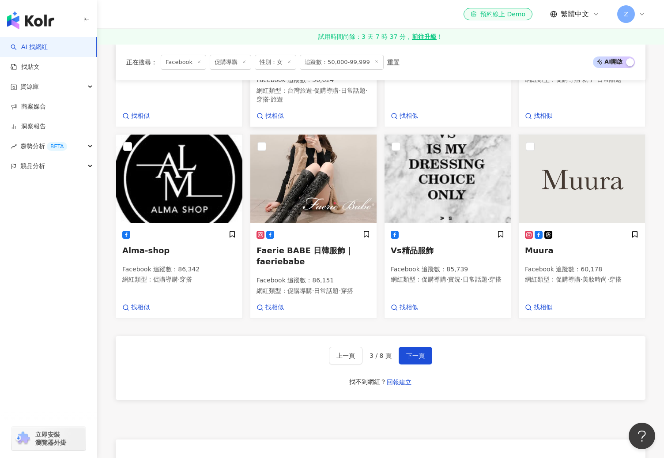
scroll to position [492, 0]
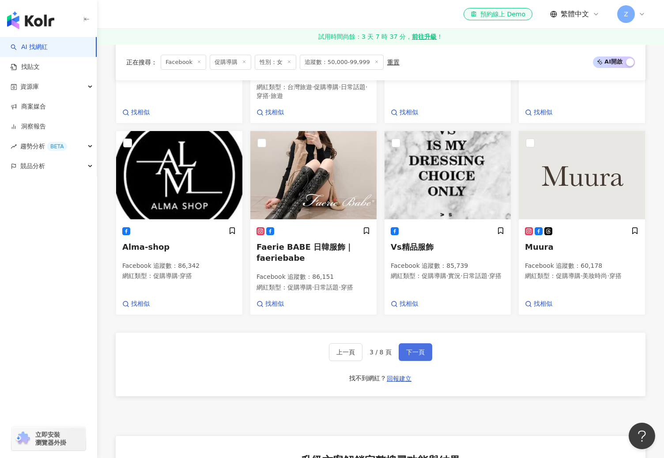
click at [412, 349] on span "下一頁" at bounding box center [415, 352] width 19 height 7
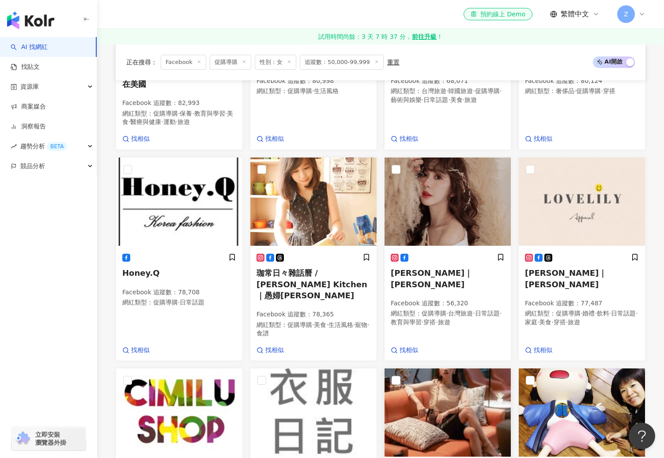
scroll to position [263, 0]
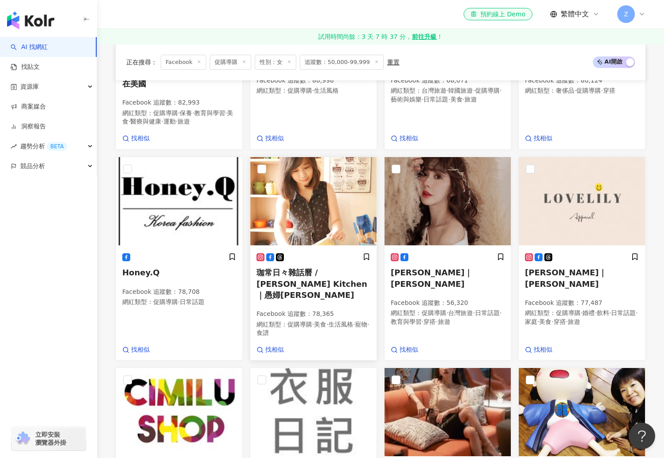
click at [326, 268] on span "珈常日々雜話曆 / Roka's Kitchen｜愚婦珈" at bounding box center [311, 283] width 111 height 31
click at [428, 268] on span "鄭米粒 Honi｜鄭米粒" at bounding box center [431, 278] width 82 height 20
click at [569, 188] on img at bounding box center [581, 201] width 126 height 88
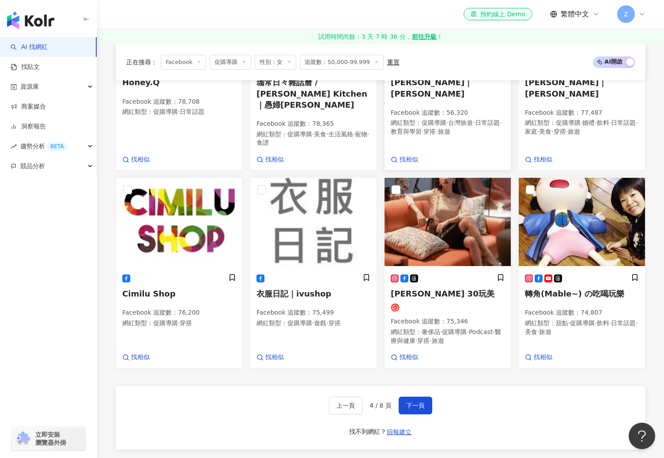
scroll to position [506, 0]
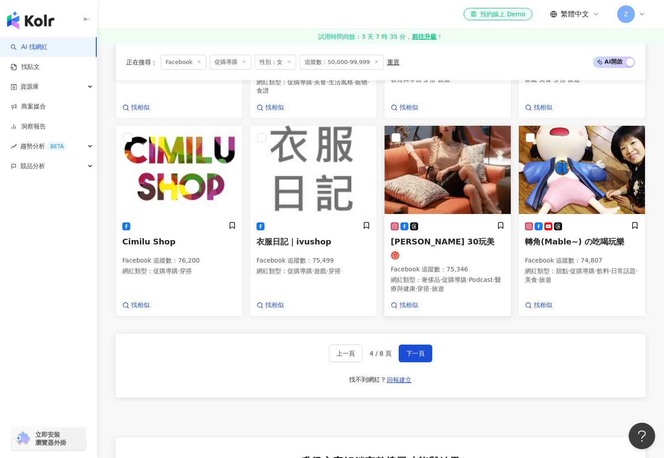
click at [447, 158] on img at bounding box center [447, 170] width 126 height 88
click at [422, 350] on span "下一頁" at bounding box center [415, 353] width 19 height 7
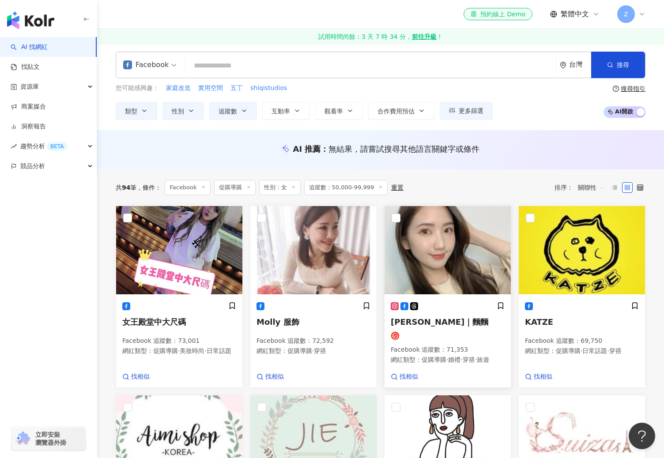
scroll to position [4, 0]
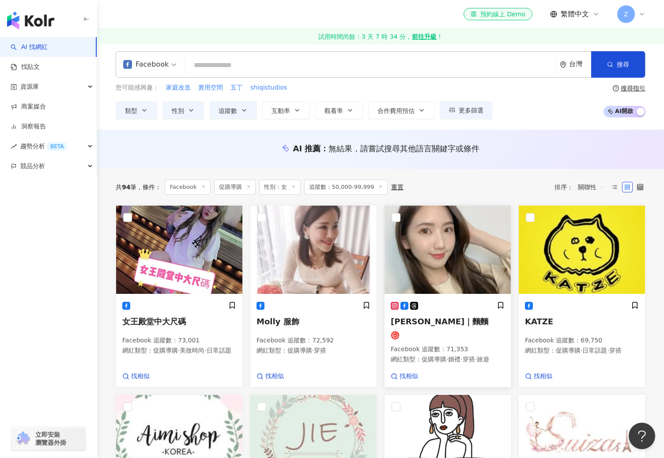
click at [440, 243] on img at bounding box center [447, 250] width 126 height 88
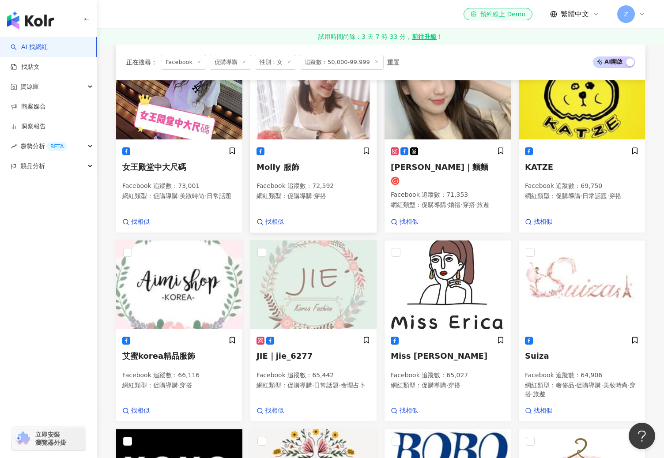
scroll to position [426, 0]
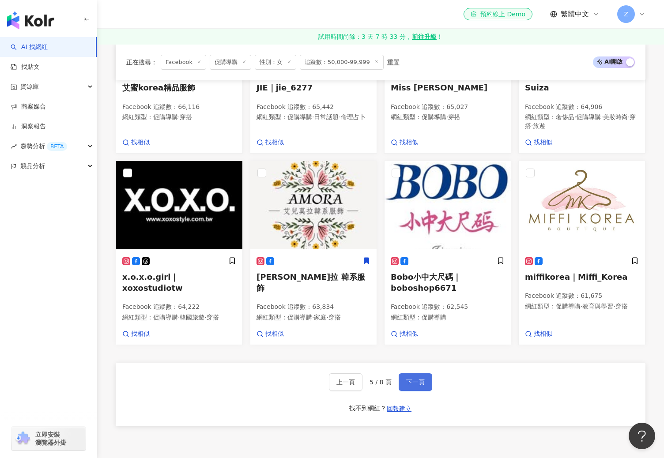
click at [414, 381] on span "下一頁" at bounding box center [415, 382] width 19 height 7
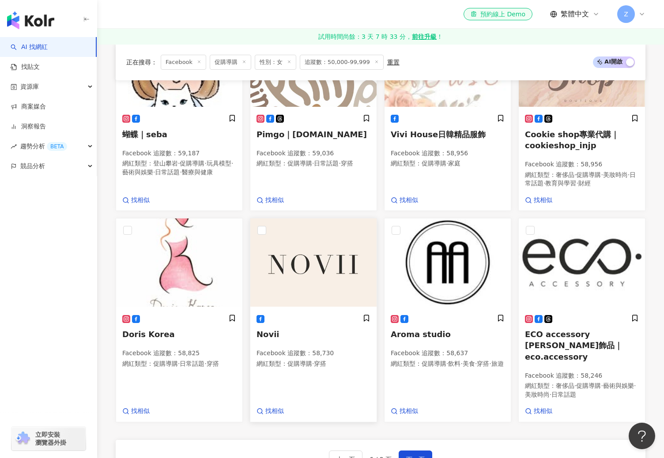
scroll to position [454, 0]
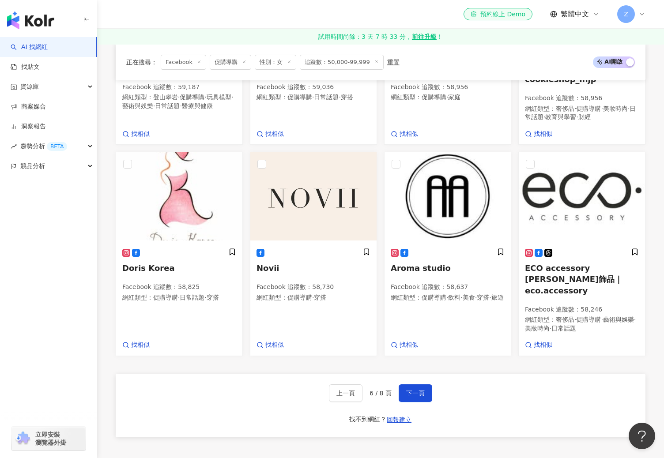
click at [243, 61] on icon at bounding box center [244, 62] width 4 height 4
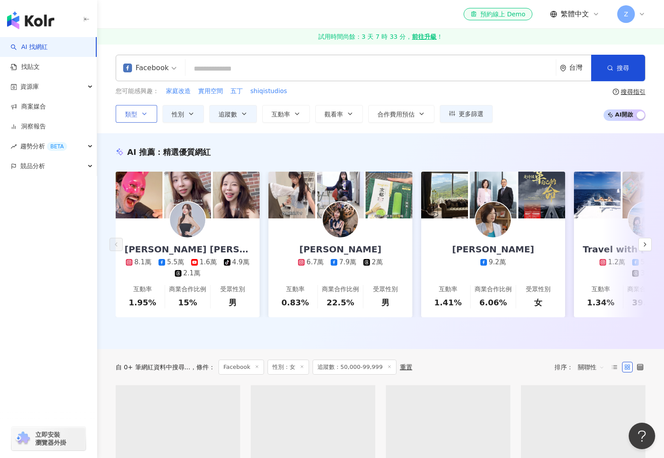
click at [143, 115] on icon "button" at bounding box center [144, 113] width 7 height 7
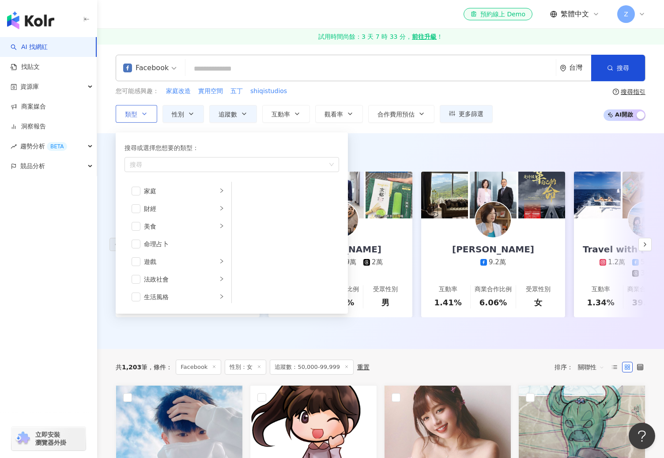
scroll to position [91, 0]
click at [144, 187] on div "家庭" at bounding box center [180, 189] width 73 height 10
click at [139, 295] on span "button" at bounding box center [135, 296] width 9 height 9
click at [217, 296] on li "生活風格" at bounding box center [177, 297] width 103 height 18
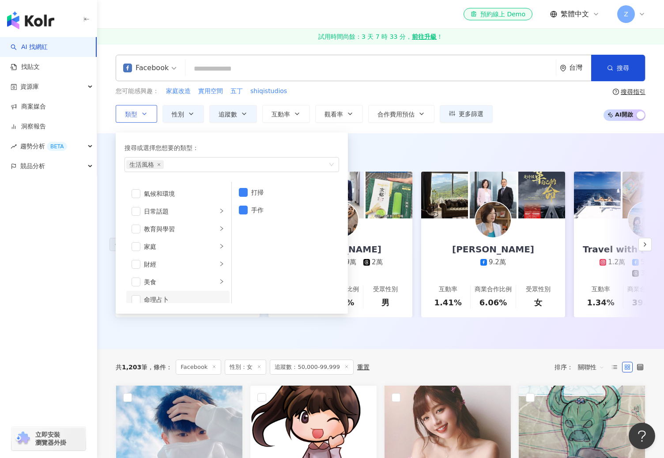
scroll to position [0, 0]
click at [406, 146] on div "AI 推薦 ： 精選優質網紅" at bounding box center [380, 151] width 529 height 11
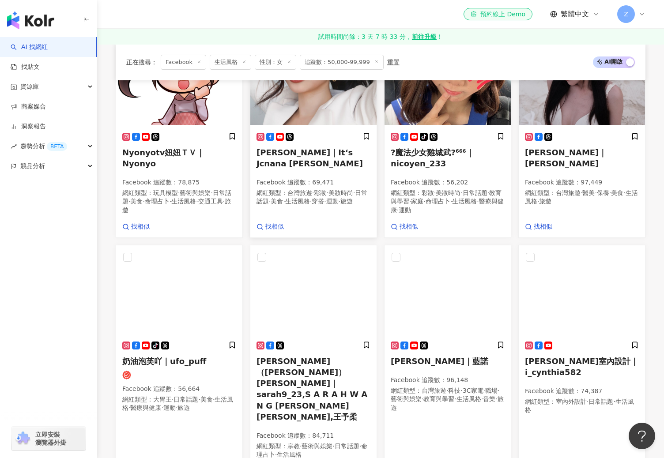
scroll to position [173, 0]
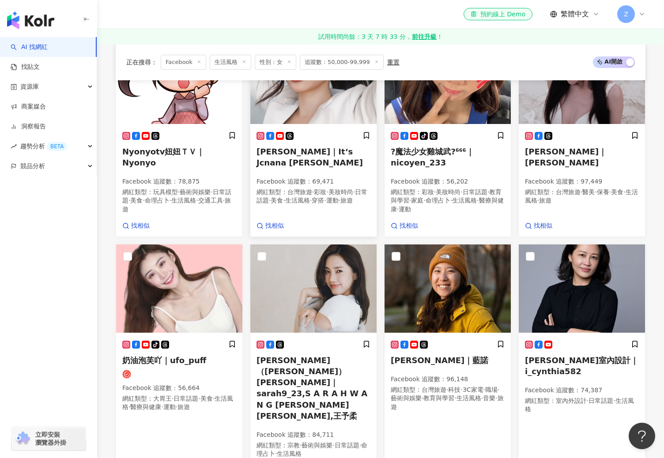
click at [335, 150] on span "陳蒨蒨｜It‘s Jcnana 蒨蒨" at bounding box center [309, 157] width 106 height 20
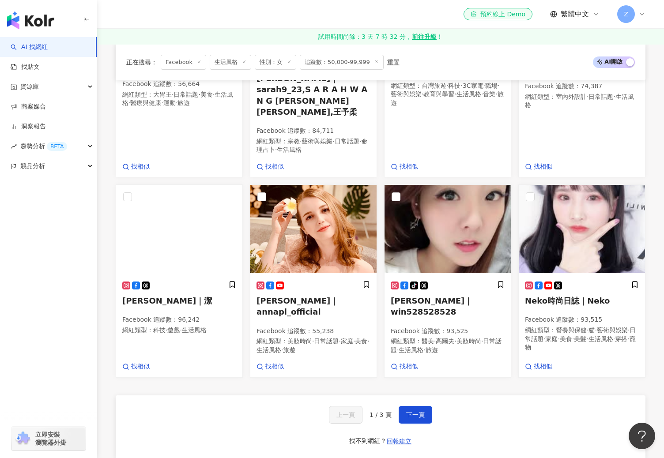
scroll to position [500, 0]
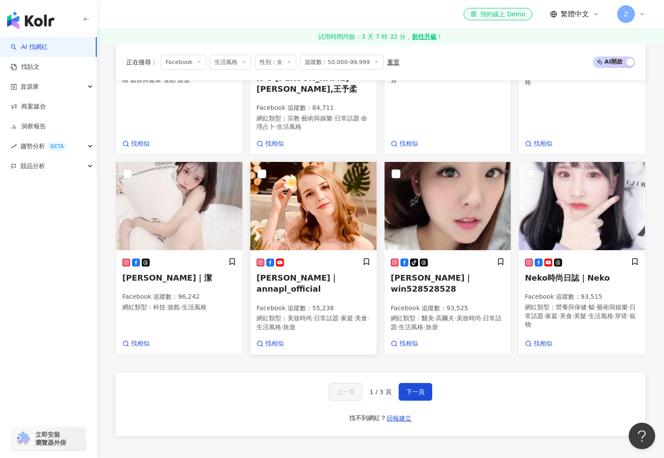
click at [329, 258] on div at bounding box center [313, 262] width 114 height 9
click at [417, 383] on button "下一頁" at bounding box center [415, 392] width 34 height 18
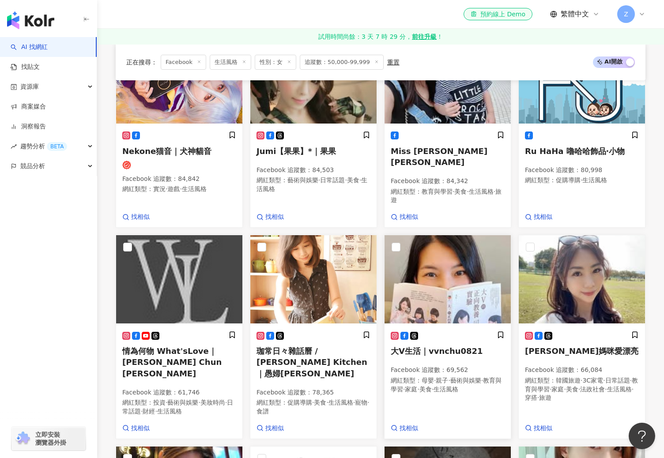
scroll to position [177, 0]
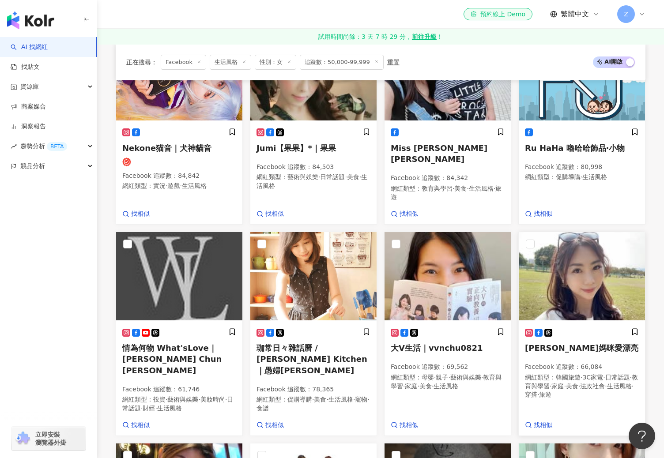
click at [573, 343] on span "小雯媽咪愛漂亮" at bounding box center [581, 347] width 113 height 9
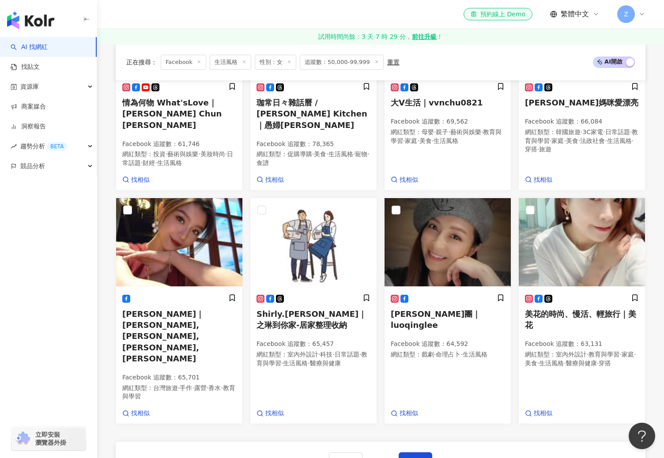
scroll to position [424, 0]
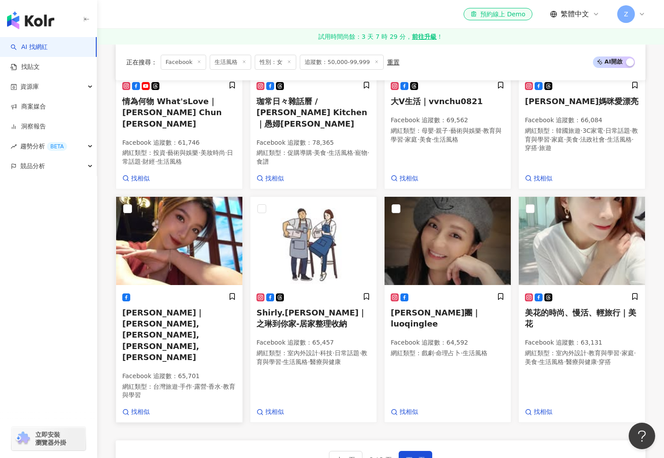
click at [204, 308] on span "黃子嘉-Livy｜黃子嘉,Livy,嘉嘉,嘉兒" at bounding box center [163, 335] width 82 height 54
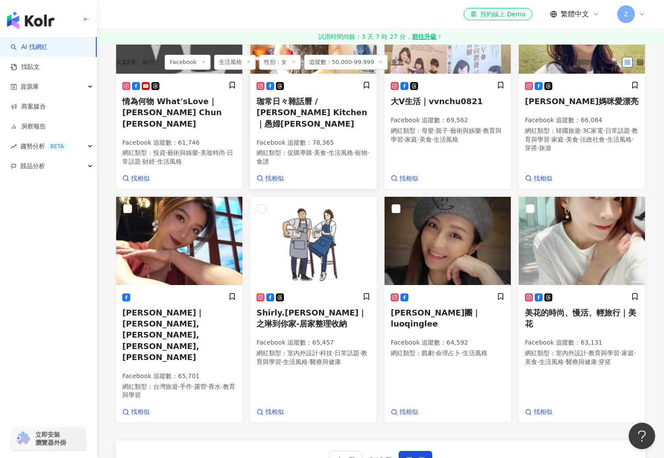
scroll to position [0, 0]
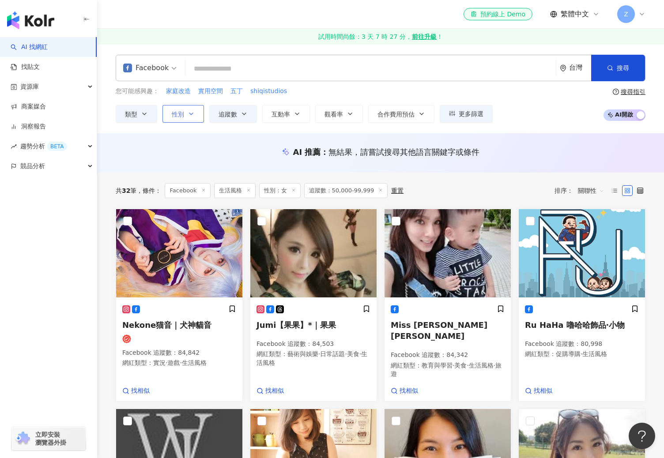
click at [190, 112] on icon "button" at bounding box center [191, 113] width 7 height 7
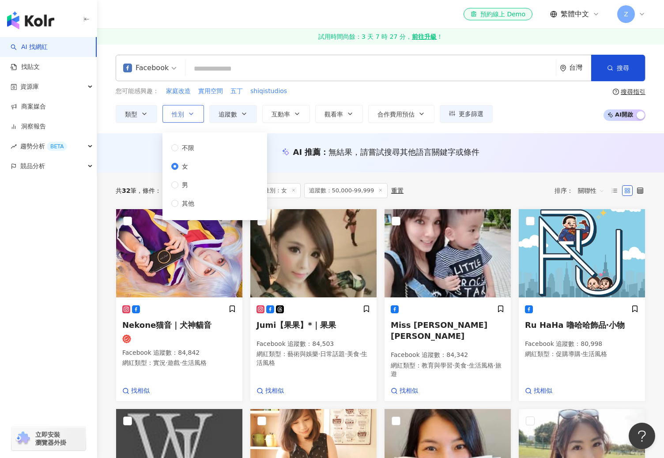
click at [190, 112] on icon "button" at bounding box center [191, 113] width 7 height 7
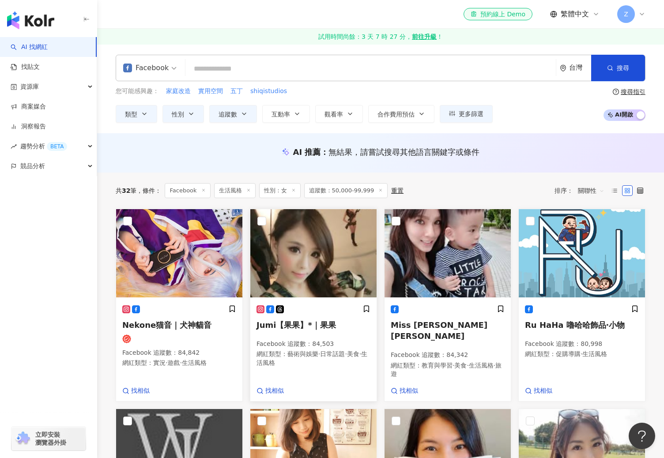
click at [304, 322] on span "Jumi【果果】*｜果果" at bounding box center [295, 324] width 79 height 9
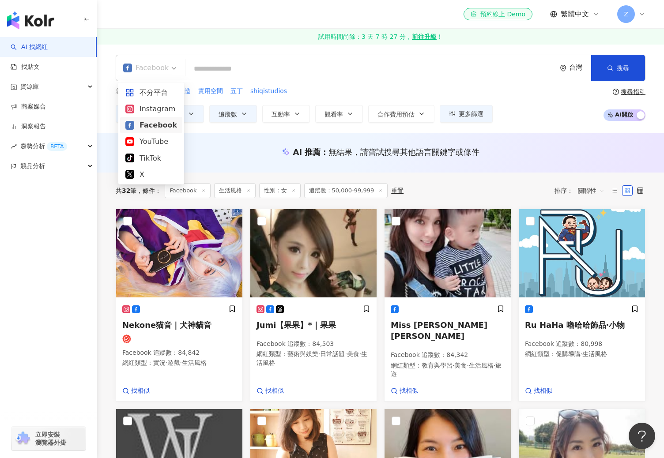
click at [173, 70] on span "Facebook" at bounding box center [149, 68] width 53 height 14
click at [209, 70] on input "search" at bounding box center [370, 68] width 363 height 17
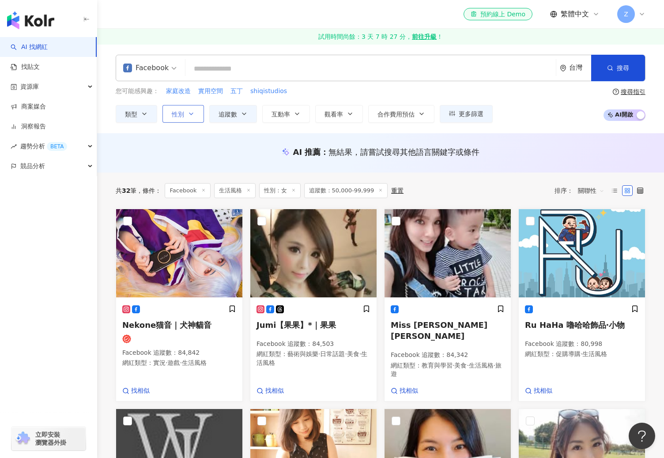
click at [194, 114] on icon "button" at bounding box center [191, 113] width 7 height 7
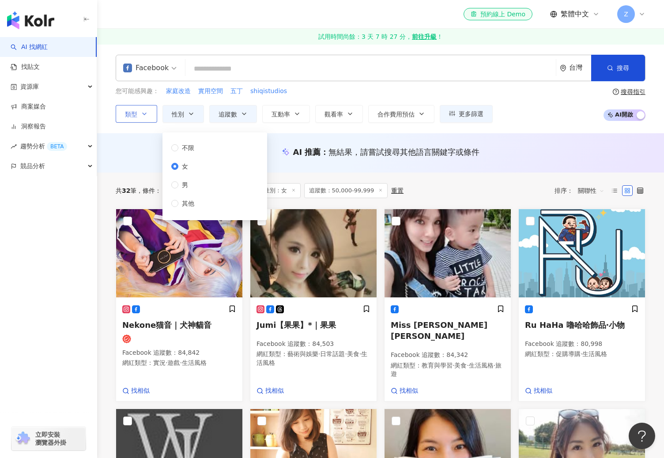
click at [146, 115] on icon "button" at bounding box center [144, 113] width 7 height 7
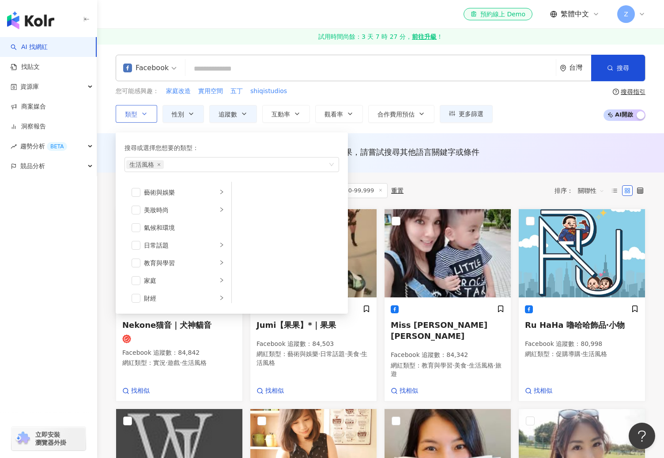
click at [146, 115] on icon "button" at bounding box center [144, 113] width 7 height 7
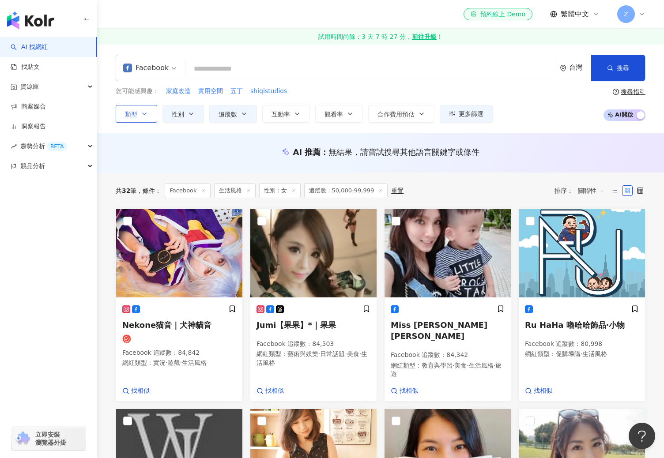
click at [146, 115] on icon "button" at bounding box center [144, 113] width 7 height 7
click at [151, 114] on button "類型" at bounding box center [136, 114] width 41 height 18
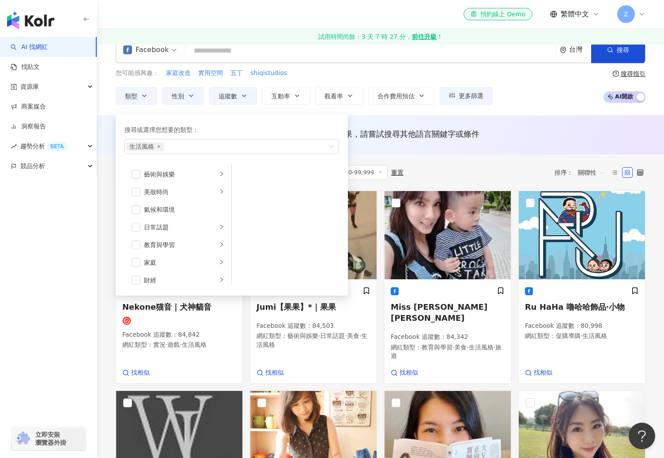
scroll to position [16, 0]
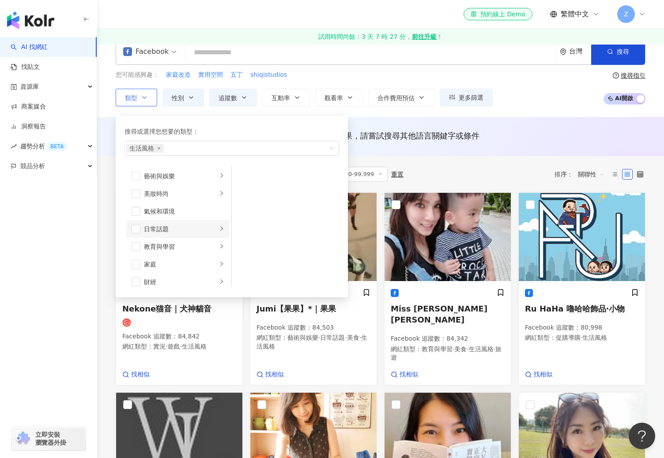
click at [160, 227] on div "日常話題" at bounding box center [180, 229] width 73 height 10
click at [162, 146] on span "生活風格" at bounding box center [145, 148] width 38 height 9
click at [158, 147] on icon "close" at bounding box center [159, 148] width 3 height 3
click at [229, 51] on input "search" at bounding box center [370, 52] width 363 height 17
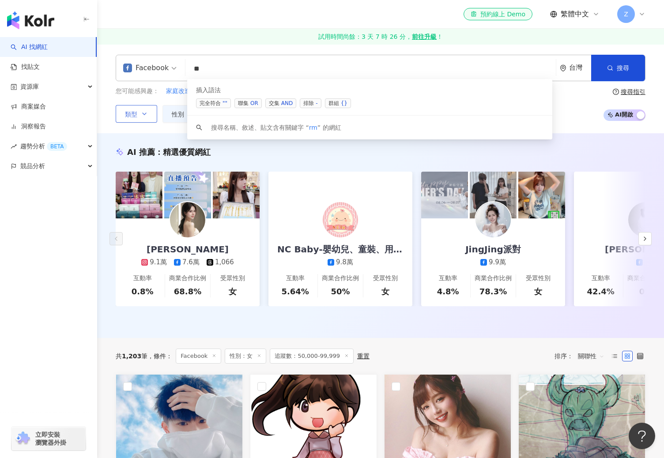
type input "*"
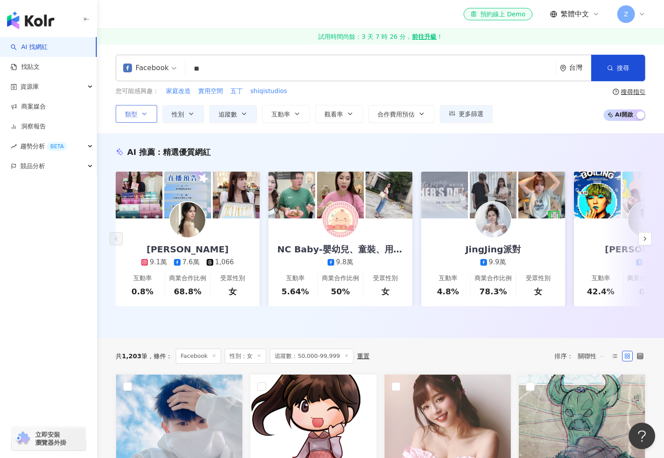
type input "**"
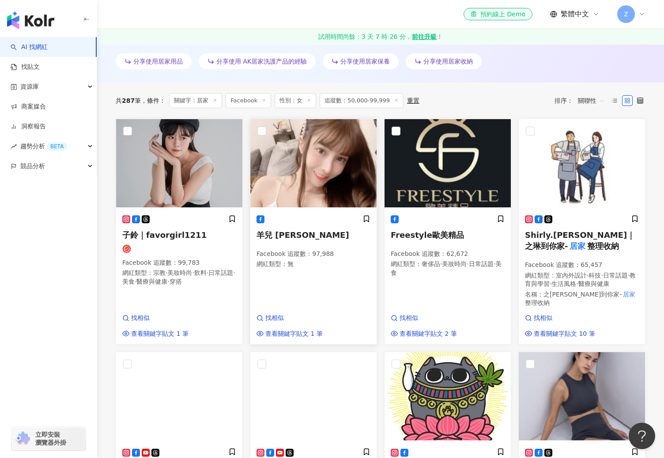
scroll to position [267, 0]
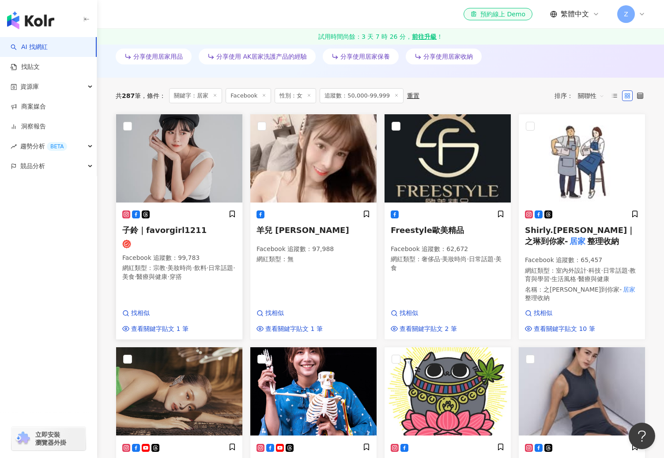
click at [170, 229] on span "子鈴｜favorgirl1211" at bounding box center [164, 229] width 84 height 9
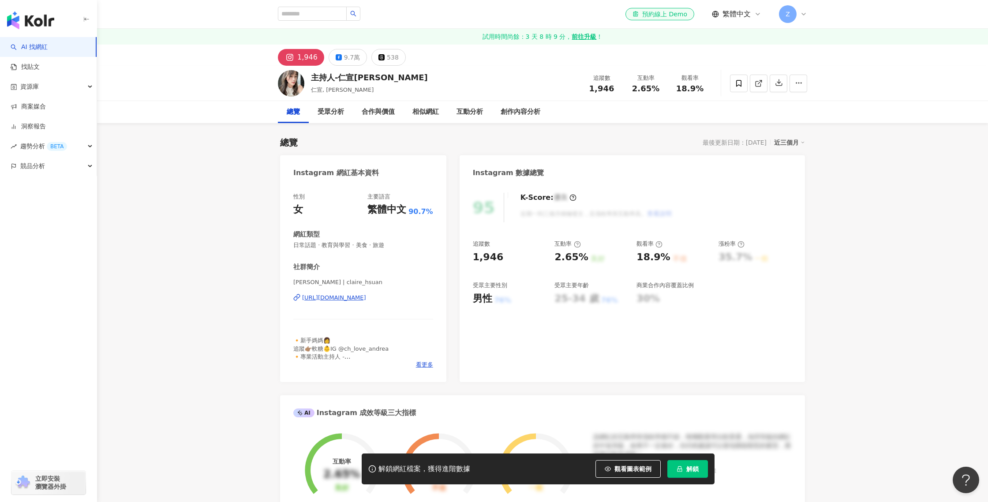
click at [376, 138] on div "總覽 最後更新日期：[DATE] 近三個月" at bounding box center [542, 142] width 525 height 12
click at [366, 296] on div "[URL][DOMAIN_NAME]" at bounding box center [334, 298] width 64 height 8
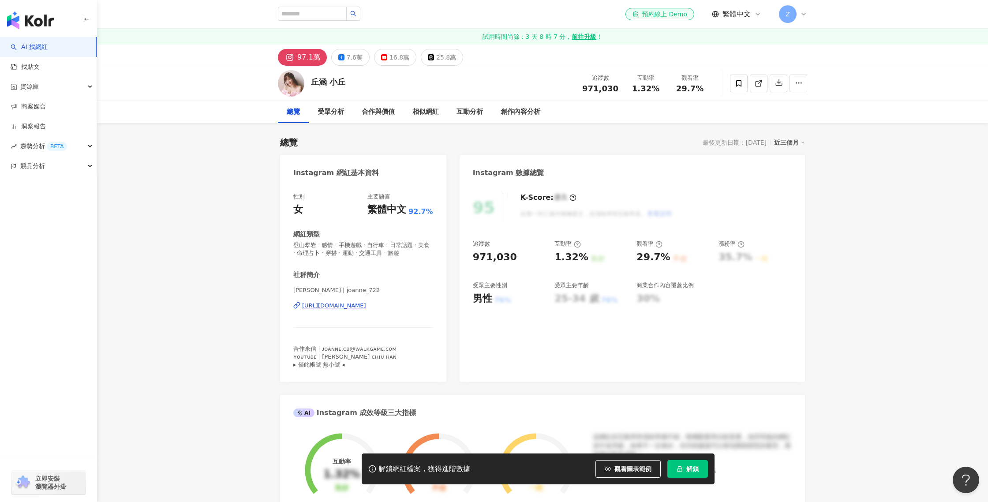
click at [507, 138] on div "總覽 最後更新日期：[DATE] 近三個月" at bounding box center [542, 142] width 525 height 12
click at [334, 109] on div "受眾分析" at bounding box center [331, 112] width 26 height 11
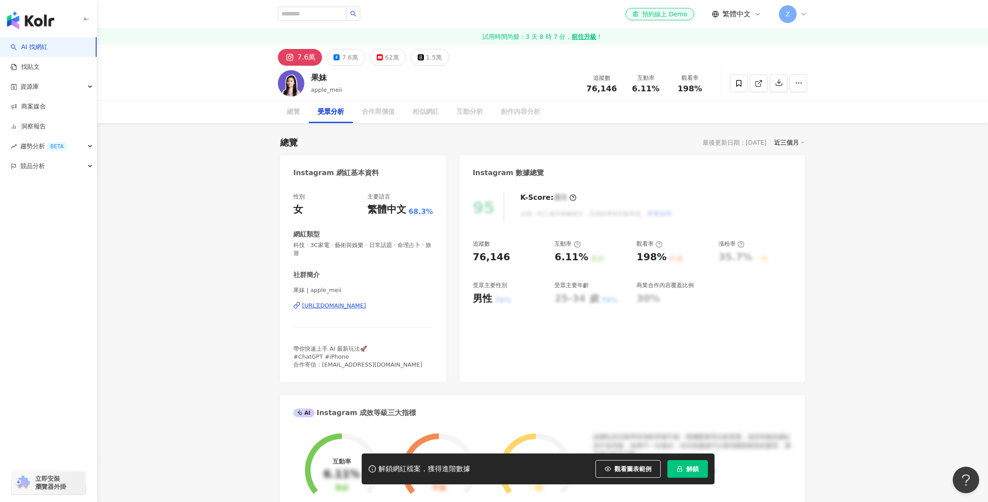
scroll to position [769, 0]
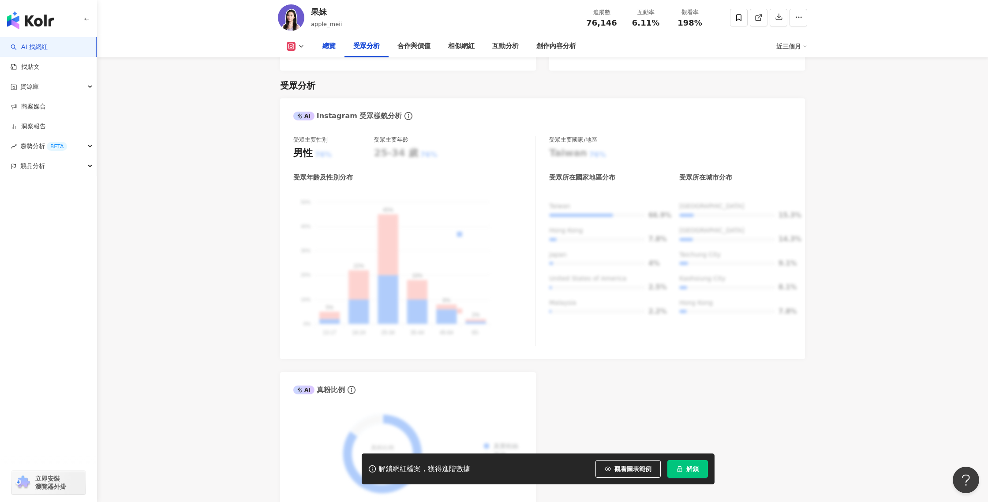
click at [331, 50] on div "總覽" at bounding box center [329, 46] width 13 height 11
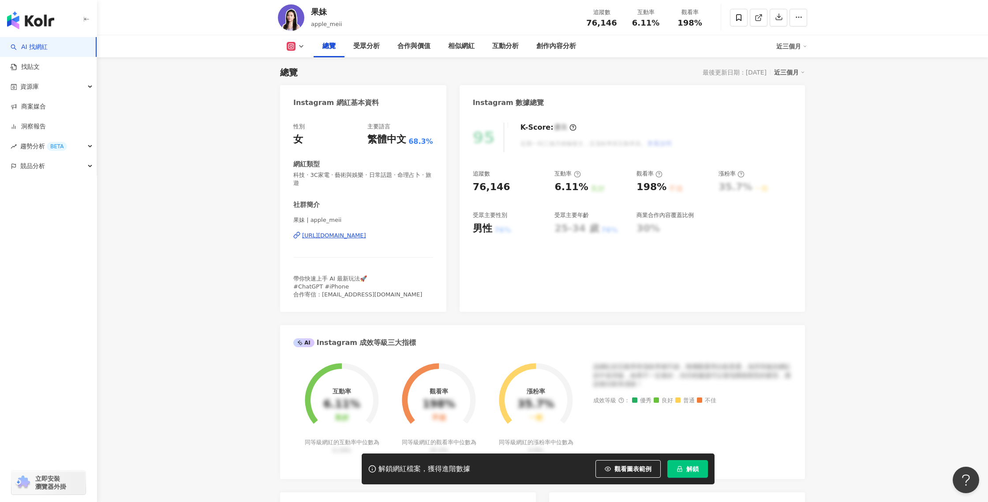
click at [366, 237] on div "[URL][DOMAIN_NAME]" at bounding box center [334, 236] width 64 height 8
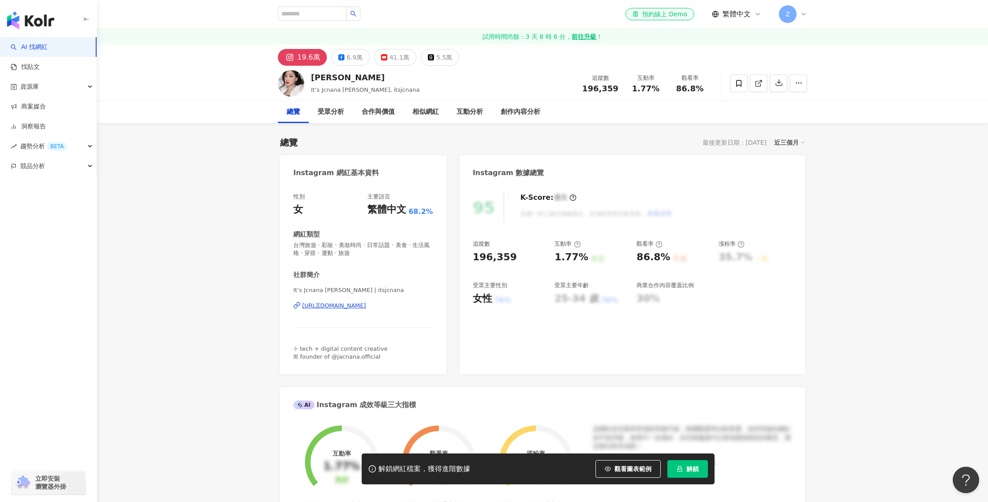
click at [366, 304] on div "[URL][DOMAIN_NAME]" at bounding box center [334, 306] width 64 height 8
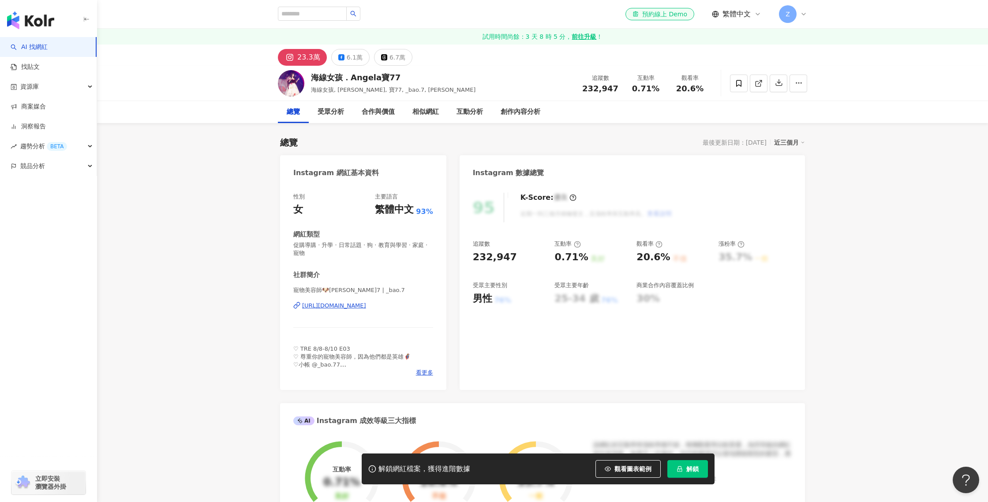
click at [360, 304] on div "[URL][DOMAIN_NAME]" at bounding box center [334, 306] width 64 height 8
click at [366, 309] on div "[URL][DOMAIN_NAME]" at bounding box center [334, 306] width 64 height 8
click at [356, 56] on div "6.2萬" at bounding box center [355, 57] width 16 height 12
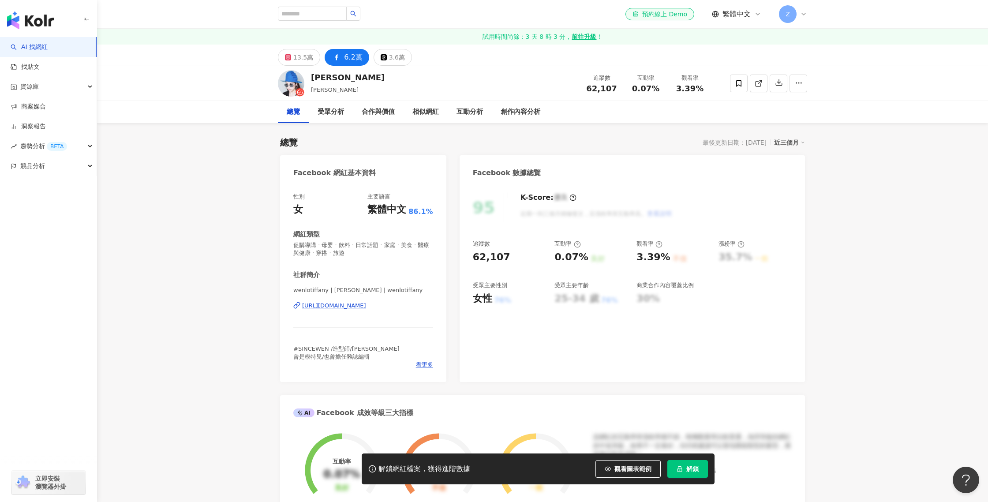
click at [366, 306] on div "[URL][DOMAIN_NAME]" at bounding box center [334, 306] width 64 height 8
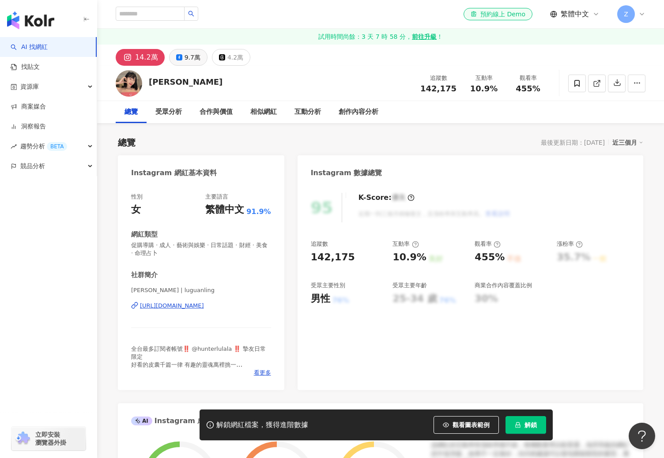
click at [184, 59] on div "9.7萬" at bounding box center [192, 57] width 16 height 12
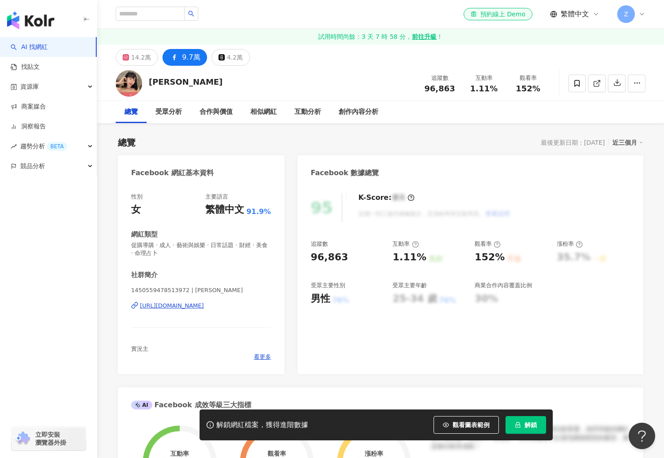
click at [204, 305] on div "[URL][DOMAIN_NAME]" at bounding box center [172, 306] width 64 height 8
click at [128, 58] on icon at bounding box center [126, 57] width 6 height 6
click at [128, 58] on rect at bounding box center [126, 57] width 5 height 5
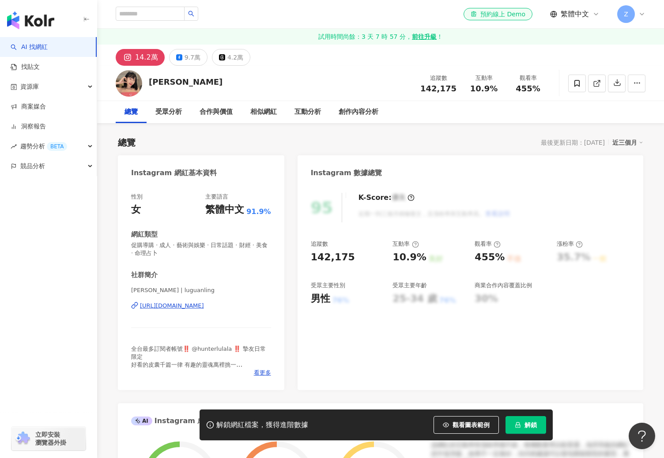
click at [204, 305] on div "https://www.instagram.com/luguanling/" at bounding box center [172, 306] width 64 height 8
click at [256, 296] on div "魯冠伶 | luguanling https://www.instagram.com/luguanling/" at bounding box center [201, 312] width 140 height 52
drag, startPoint x: 263, startPoint y: 301, endPoint x: 270, endPoint y: 315, distance: 16.0
click at [269, 315] on div "魯冠伶 | luguanling https://www.instagram.com/luguanling/" at bounding box center [201, 312] width 140 height 52
copy div "https://www.instagram.com/luguanling/"
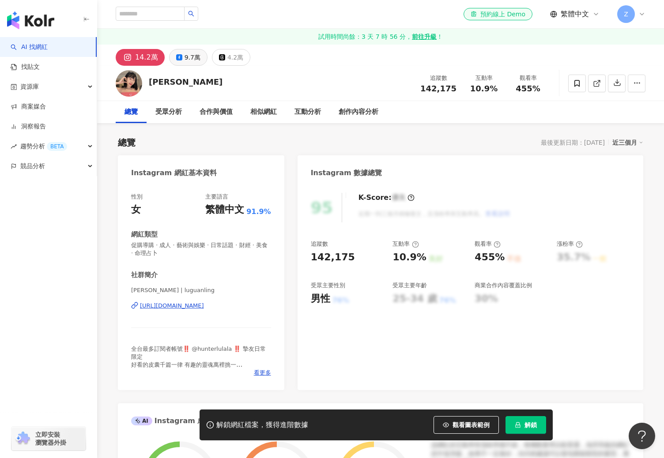
click at [188, 59] on div "9.7萬" at bounding box center [192, 57] width 16 height 12
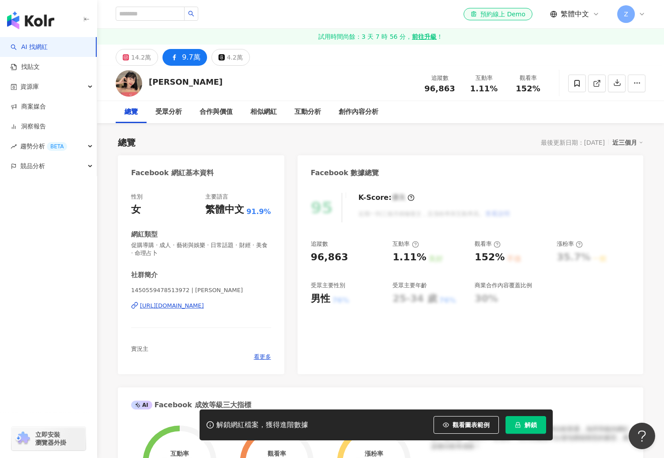
drag, startPoint x: 274, startPoint y: 304, endPoint x: 136, endPoint y: 306, distance: 138.1
click at [136, 306] on div "性別 女 主要語言 繁體中文 91.9% 網紅類型 促購導購 · 成人 · 藝術與娛樂 · 日常話題 · 財經 · 美食 · 命理占卜 社群簡介 145055…" at bounding box center [201, 279] width 166 height 190
copy div "https://www.facebook.com/1450559478513972"
click at [212, 278] on div "社群簡介" at bounding box center [201, 274] width 140 height 9
click at [199, 309] on div "https://www.facebook.com/1450559478513972" at bounding box center [172, 306] width 64 height 8
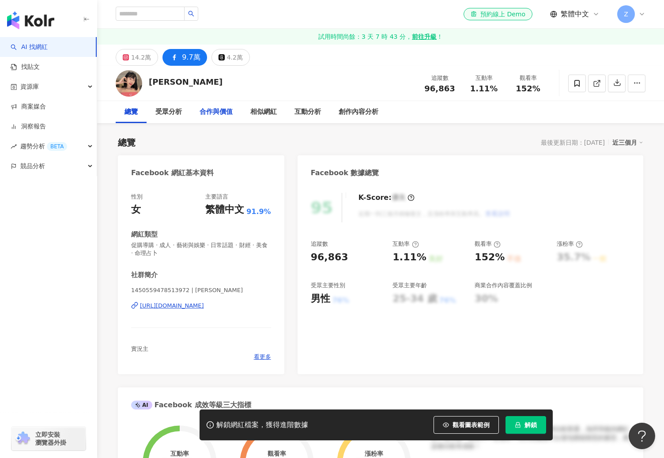
click at [230, 111] on div "合作與價值" at bounding box center [215, 112] width 33 height 11
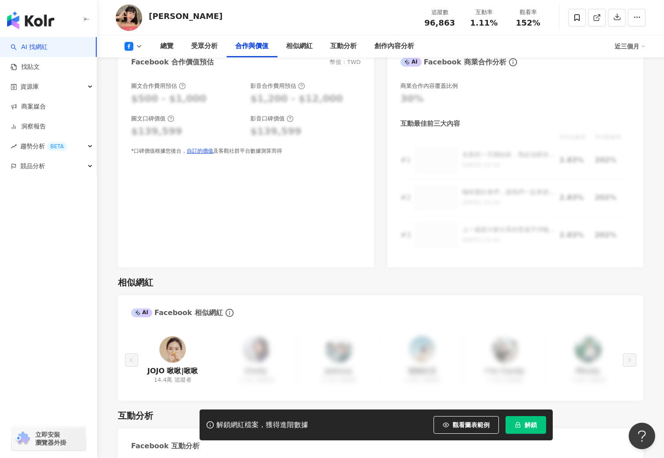
scroll to position [1068, 0]
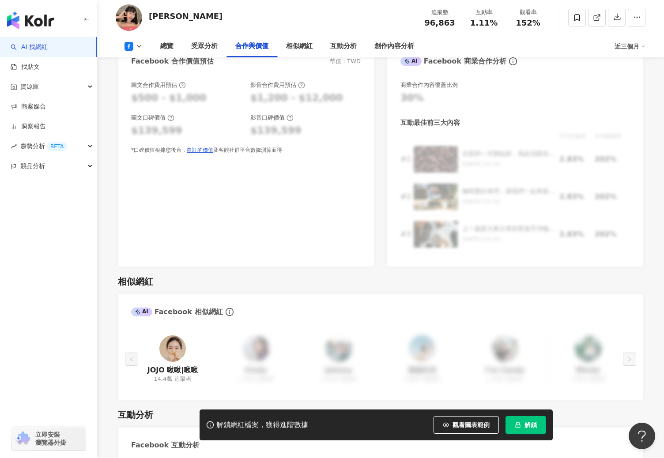
click at [175, 340] on img at bounding box center [172, 348] width 26 height 26
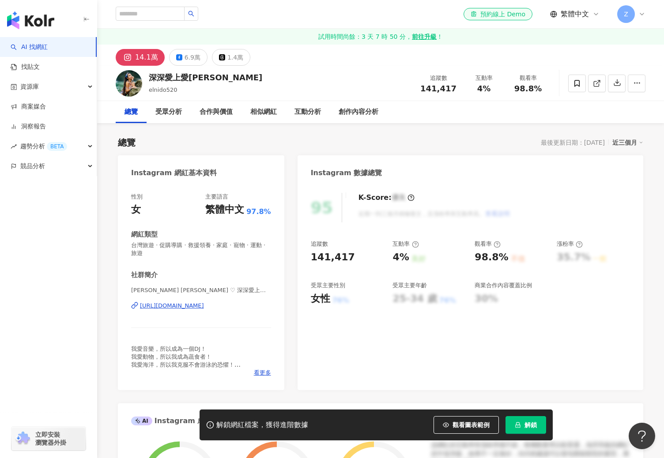
click at [204, 308] on div "[URL][DOMAIN_NAME]" at bounding box center [172, 306] width 64 height 8
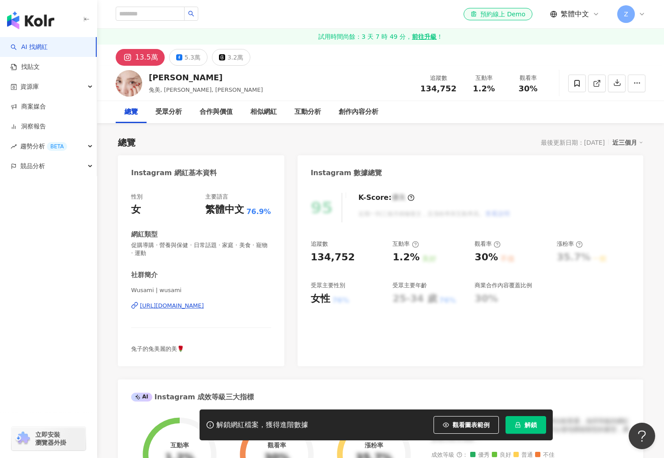
click at [203, 304] on div "https://www.instagram.com/wusami/" at bounding box center [172, 306] width 64 height 8
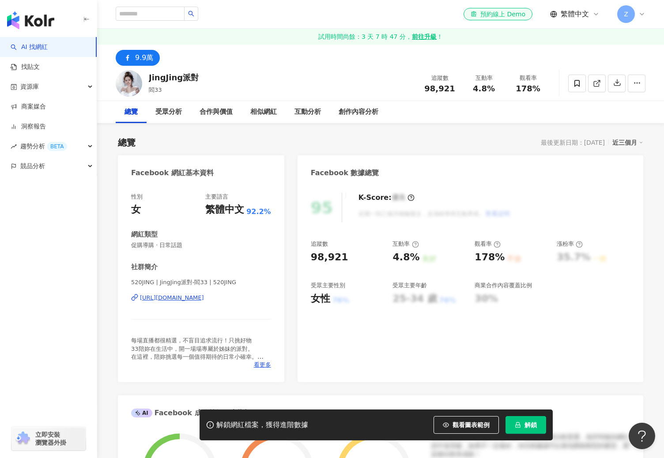
click at [204, 298] on div "https://www.facebook.com/570064139742548" at bounding box center [172, 298] width 64 height 8
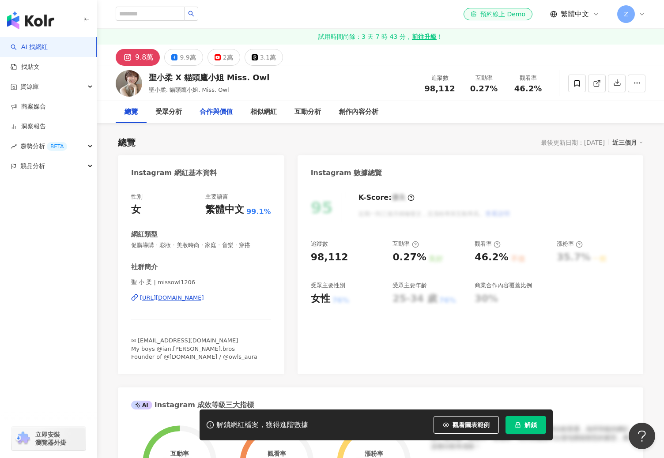
click at [225, 111] on div "合作與價值" at bounding box center [215, 112] width 33 height 11
click at [204, 298] on div "[URL][DOMAIN_NAME]" at bounding box center [172, 298] width 64 height 8
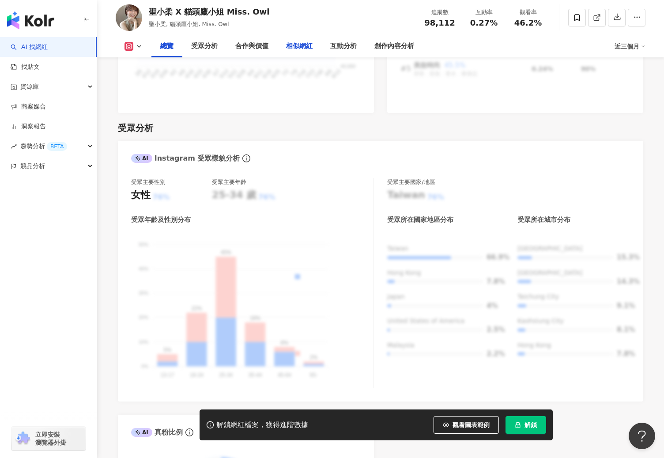
scroll to position [721, 0]
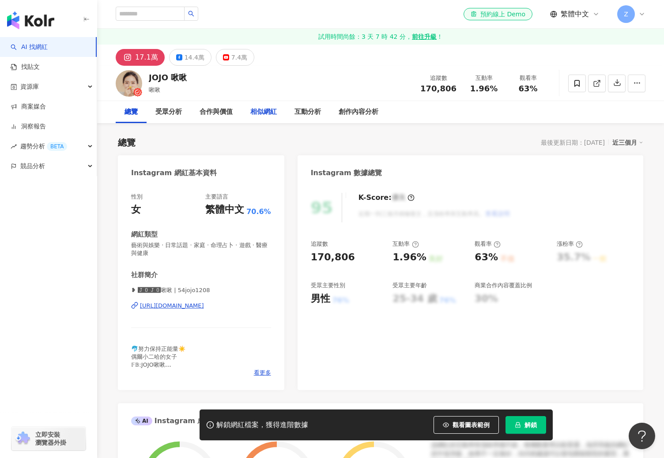
click at [260, 112] on div "相似網紅" at bounding box center [263, 112] width 26 height 11
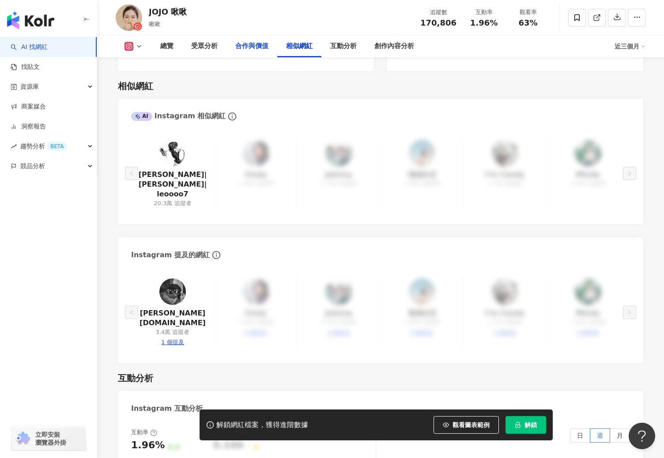
click at [241, 49] on div "合作與價值" at bounding box center [251, 46] width 33 height 11
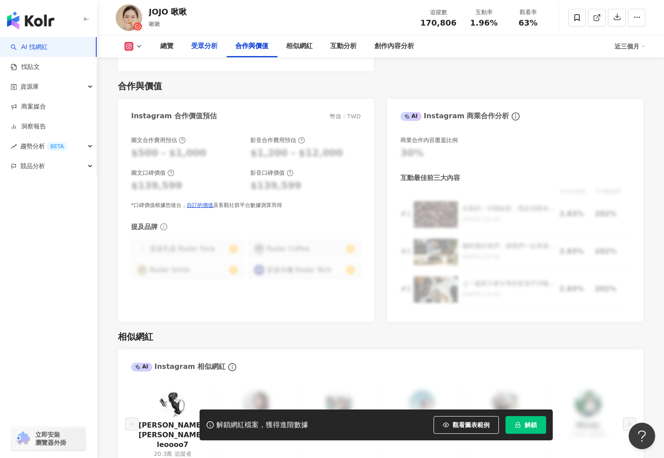
click at [198, 45] on div "受眾分析" at bounding box center [204, 46] width 26 height 11
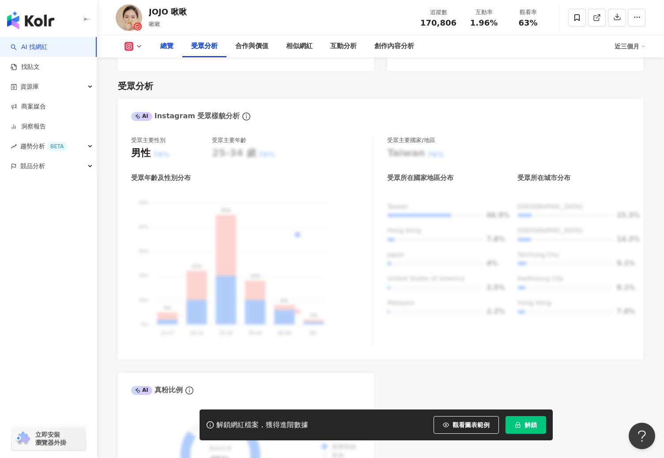
click at [181, 47] on div "總覽" at bounding box center [166, 46] width 31 height 22
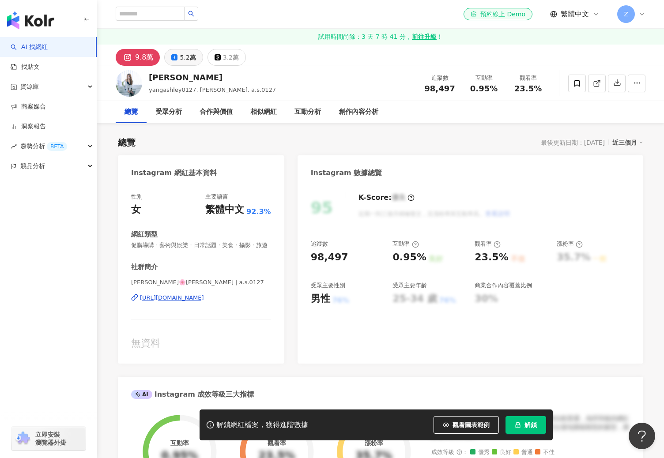
click at [187, 63] on div "5.2萬" at bounding box center [188, 57] width 16 height 12
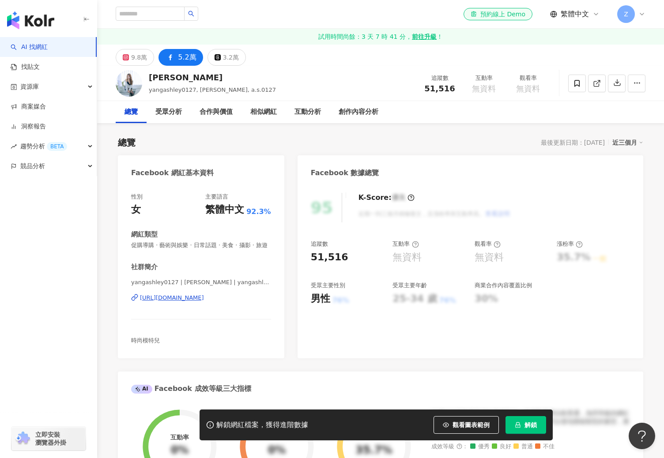
click at [204, 295] on div "https://www.facebook.com/101648655351027" at bounding box center [172, 298] width 64 height 8
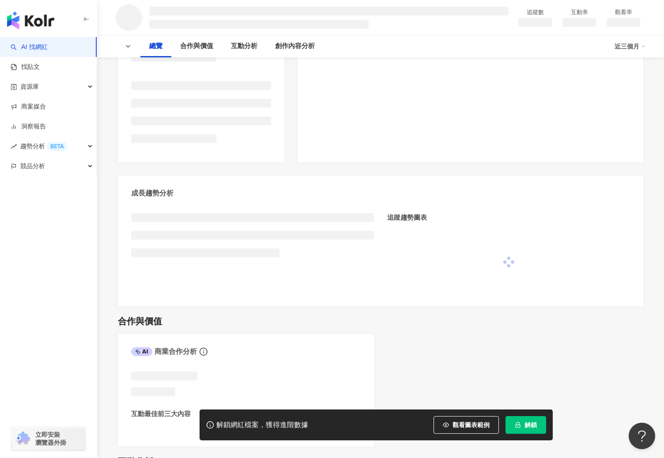
scroll to position [210, 0]
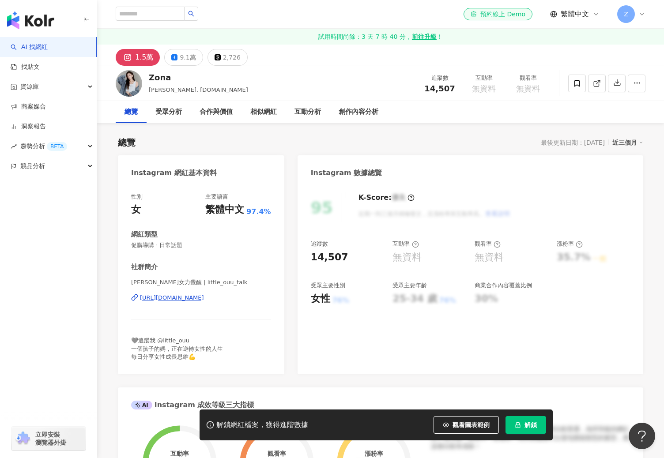
click at [204, 300] on div "[URL][DOMAIN_NAME]" at bounding box center [172, 298] width 64 height 8
click at [184, 58] on div "9.1萬" at bounding box center [188, 57] width 16 height 12
click at [188, 57] on div "9.1萬" at bounding box center [188, 57] width 16 height 12
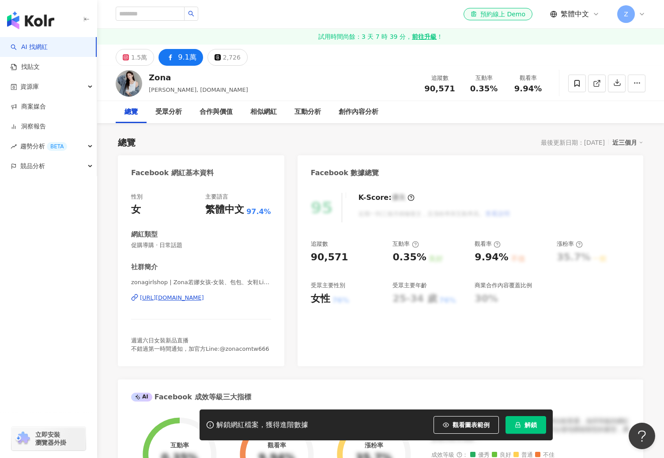
click at [190, 294] on div "[URL][DOMAIN_NAME]" at bounding box center [172, 298] width 64 height 8
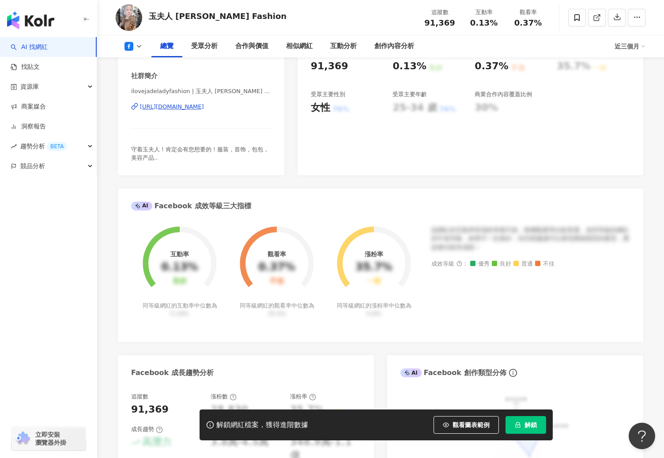
scroll to position [230, 0]
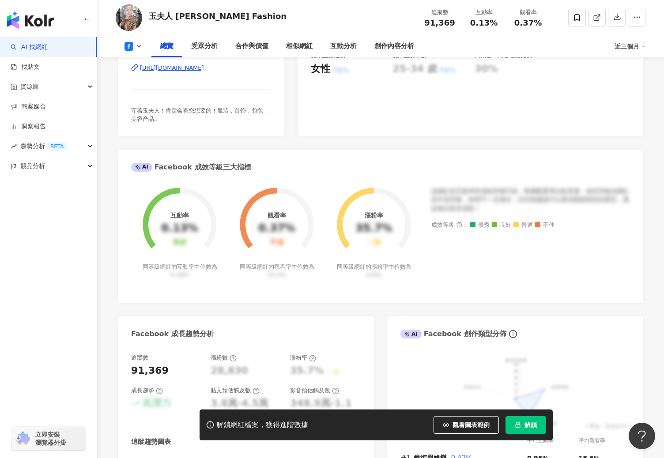
click at [204, 67] on div "https://www.facebook.com/191001508309881" at bounding box center [172, 68] width 64 height 8
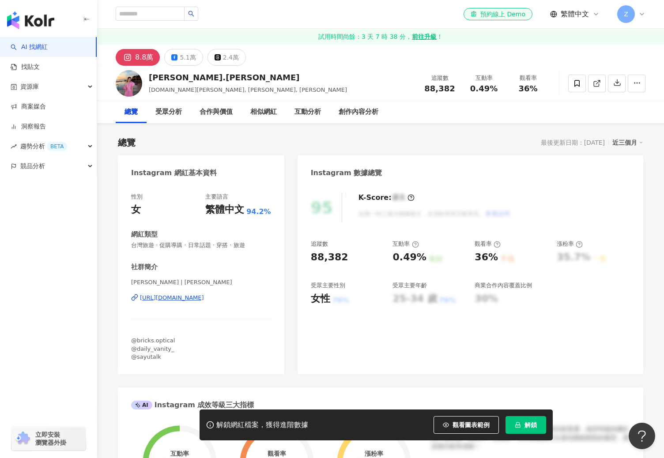
click at [204, 299] on div "[URL][DOMAIN_NAME]" at bounding box center [172, 298] width 64 height 8
click at [182, 59] on div "5.1萬" at bounding box center [188, 57] width 16 height 12
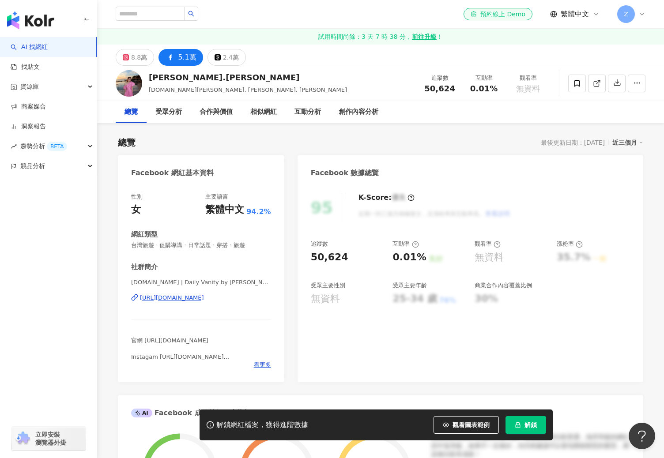
click at [204, 299] on div "[URL][DOMAIN_NAME]" at bounding box center [172, 298] width 64 height 8
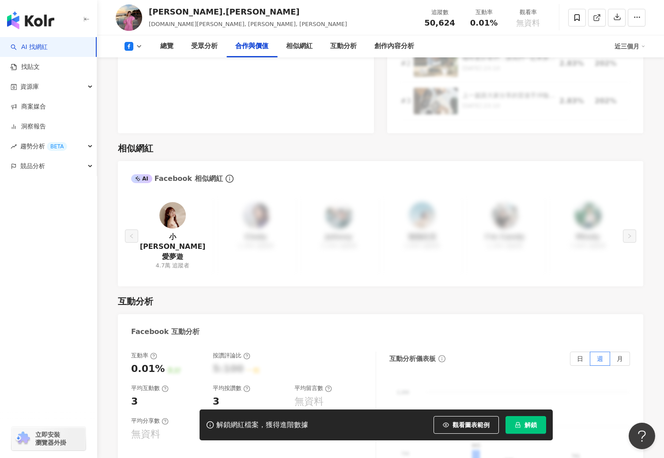
scroll to position [1297, 0]
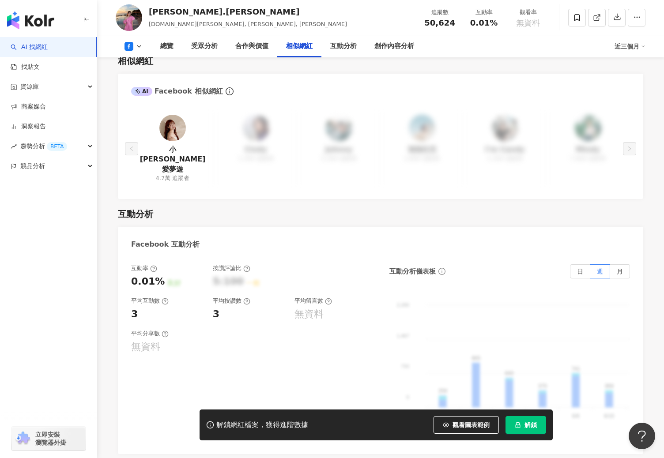
click at [170, 129] on link at bounding box center [172, 130] width 26 height 30
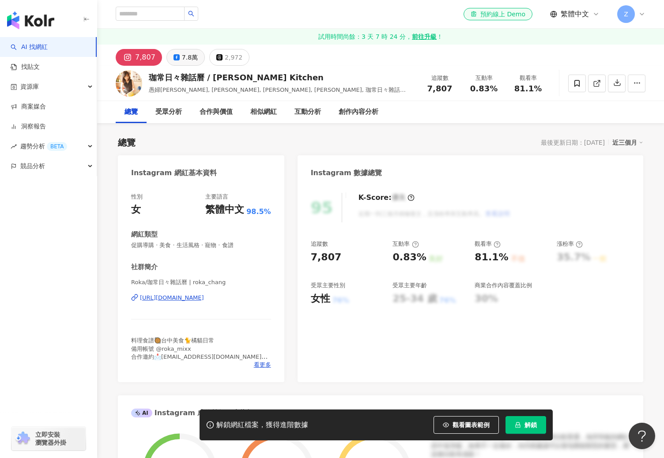
click at [177, 60] on button "7.8萬" at bounding box center [185, 57] width 38 height 17
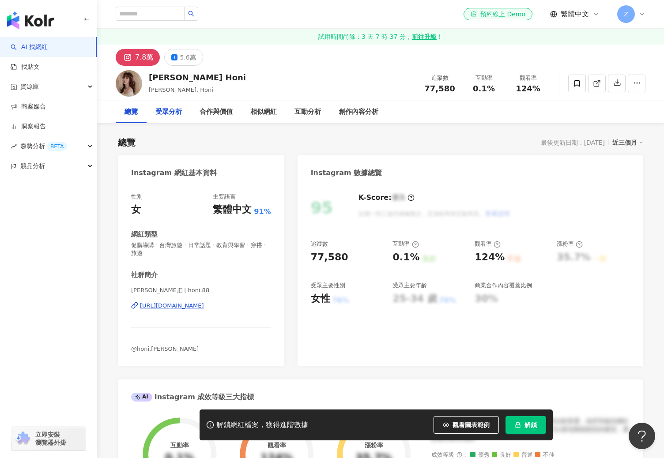
click at [169, 113] on div "受眾分析" at bounding box center [168, 112] width 26 height 11
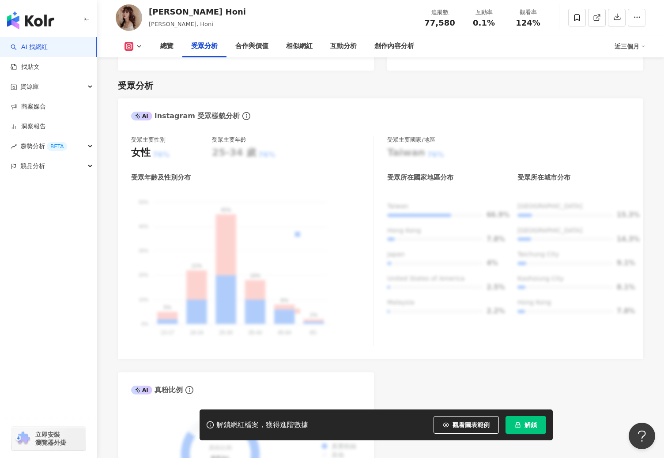
click at [139, 15] on img at bounding box center [129, 17] width 26 height 26
click at [132, 45] on icon at bounding box center [128, 46] width 9 height 9
click at [139, 58] on button "Instagram" at bounding box center [147, 62] width 53 height 12
click at [175, 48] on div "總覽" at bounding box center [166, 46] width 31 height 22
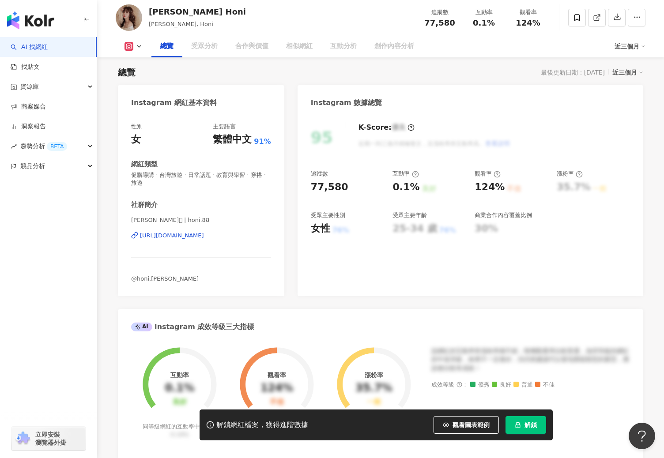
click at [190, 233] on div "https://www.instagram.com/honi.88/" at bounding box center [172, 236] width 64 height 8
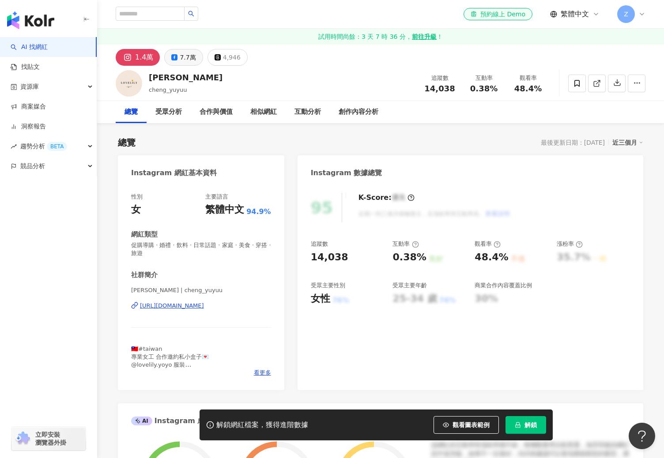
click at [173, 60] on icon at bounding box center [174, 57] width 6 height 6
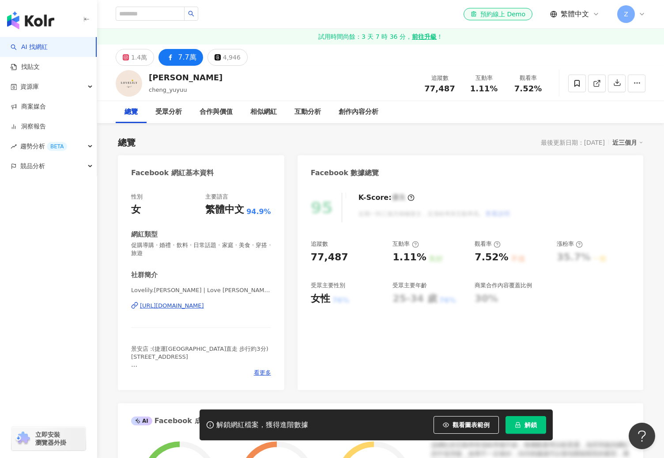
click at [175, 57] on button "7.7萬" at bounding box center [180, 57] width 44 height 17
click at [204, 308] on div "https://www.facebook.com/266563093423949" at bounding box center [172, 306] width 64 height 8
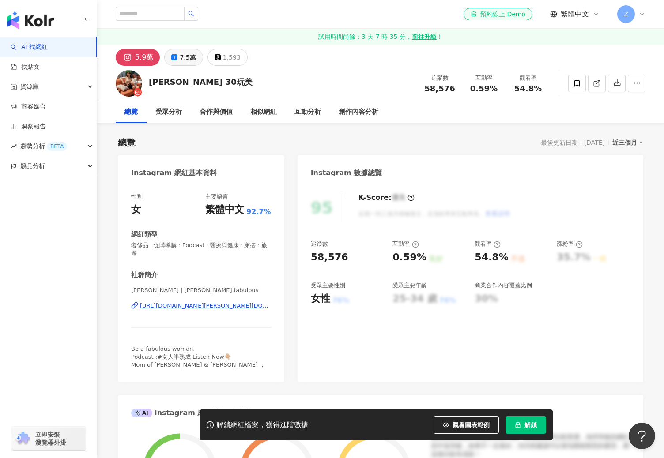
click at [177, 52] on button "7.5萬" at bounding box center [183, 57] width 38 height 17
click at [172, 59] on icon at bounding box center [174, 57] width 6 height 6
click at [175, 53] on button "7.5萬" at bounding box center [183, 57] width 38 height 17
click at [175, 56] on button "7.5萬" at bounding box center [183, 57] width 38 height 17
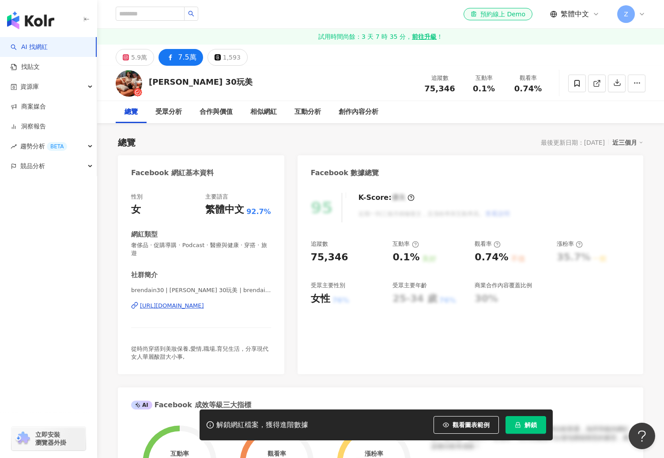
click at [204, 302] on div "https://www.facebook.com/570335199681581" at bounding box center [172, 306] width 64 height 8
click at [150, 58] on button "5.9萬" at bounding box center [135, 57] width 38 height 17
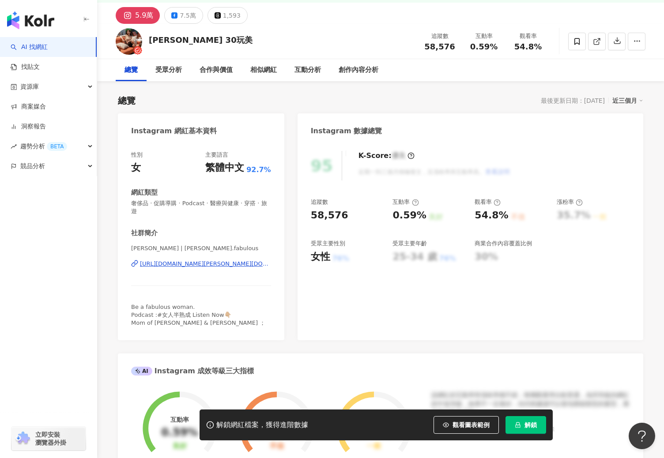
scroll to position [39, 0]
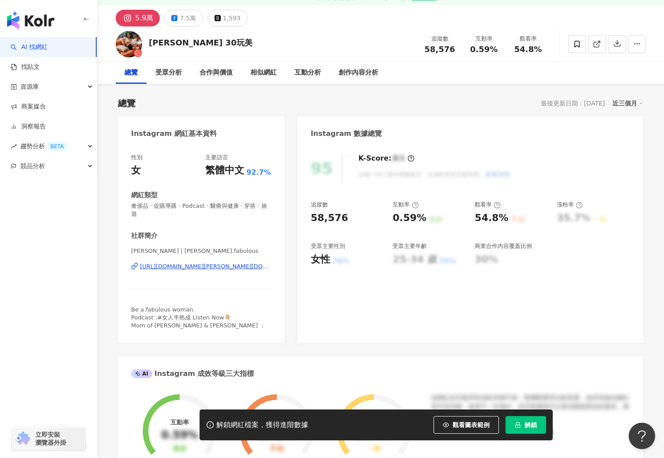
click at [248, 263] on div "https://www.instagram.com/brenda.fabulous/" at bounding box center [205, 267] width 131 height 8
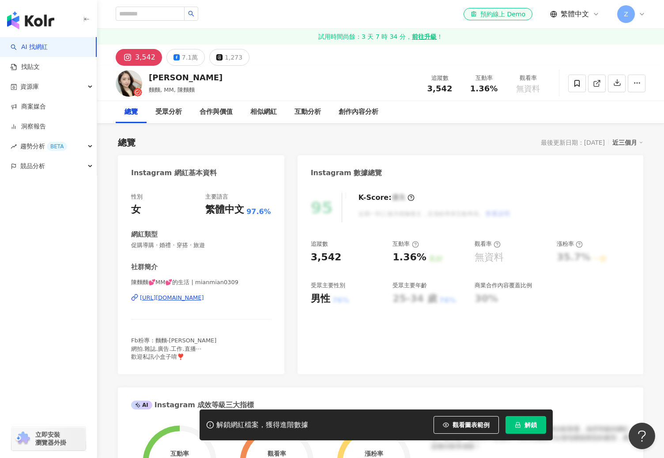
click at [204, 299] on div "[URL][DOMAIN_NAME]" at bounding box center [172, 298] width 64 height 8
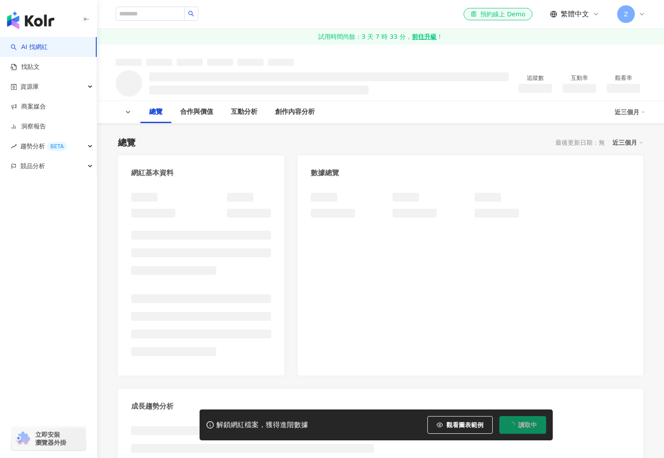
scroll to position [19, 0]
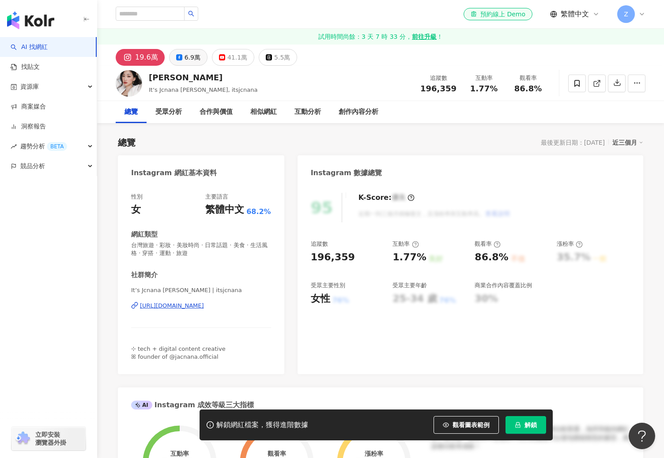
click at [187, 54] on div "6.9萬" at bounding box center [192, 57] width 16 height 12
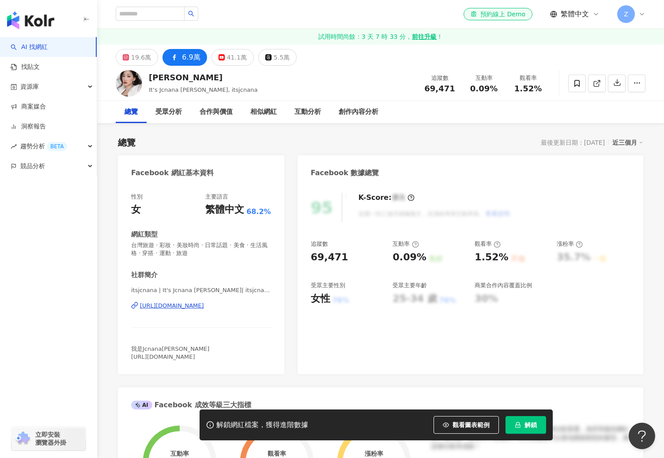
click at [204, 308] on div "[URL][DOMAIN_NAME]" at bounding box center [172, 306] width 64 height 8
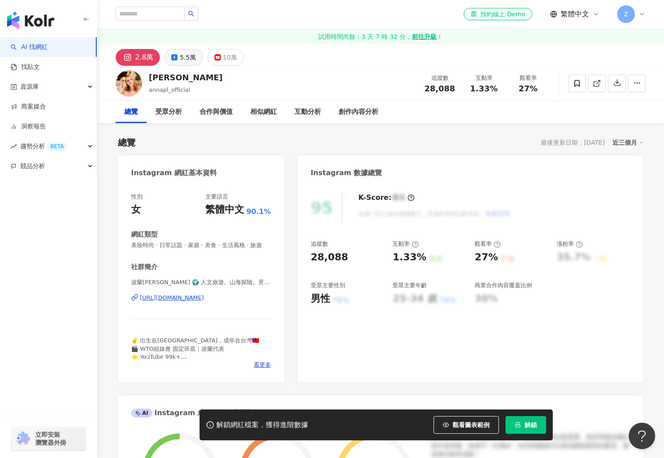
click at [180, 60] on div "5.5萬" at bounding box center [188, 57] width 16 height 12
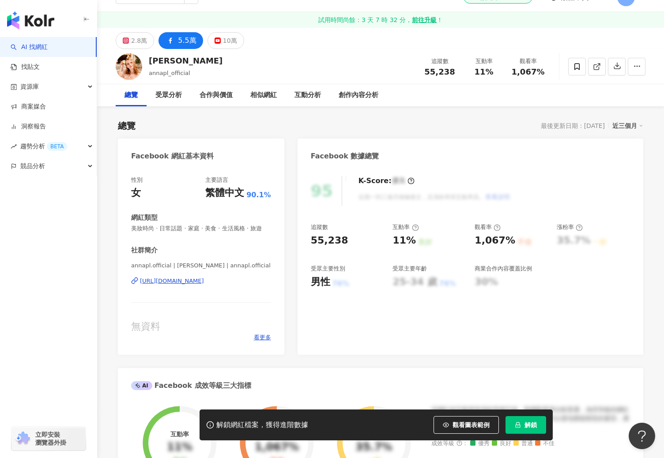
scroll to position [18, 0]
click at [204, 284] on div "https://www.facebook.com/1155888647851689" at bounding box center [172, 280] width 64 height 8
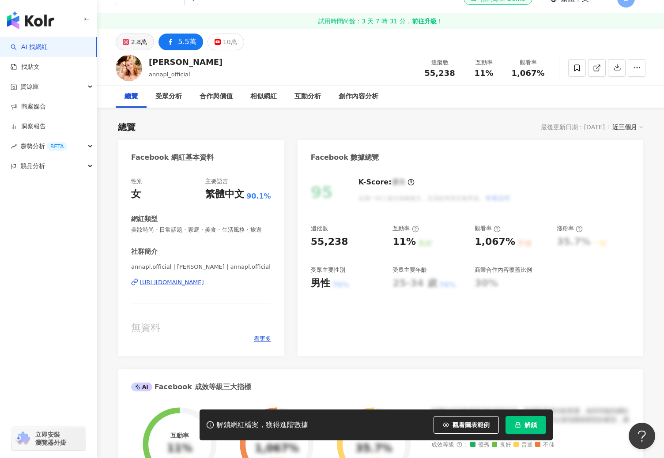
click at [133, 47] on div "2.8萬" at bounding box center [139, 42] width 16 height 12
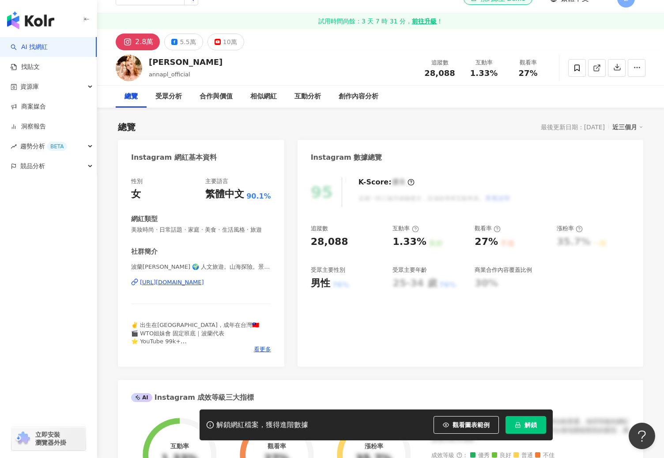
click at [192, 284] on div "https://www.instagram.com/annapl_official/" at bounding box center [172, 282] width 64 height 8
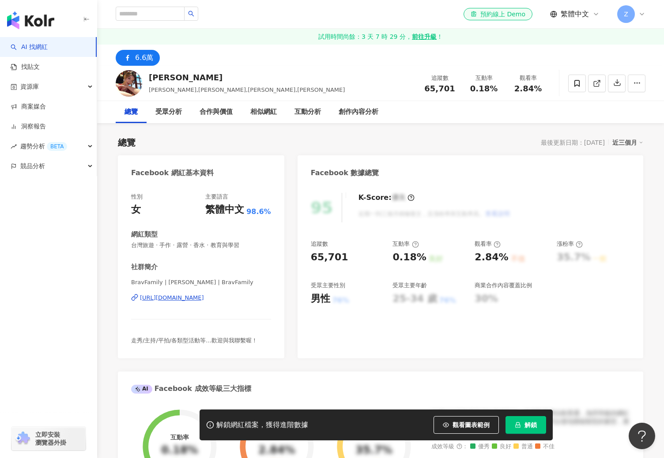
click at [195, 294] on div "[URL][DOMAIN_NAME]" at bounding box center [172, 298] width 64 height 8
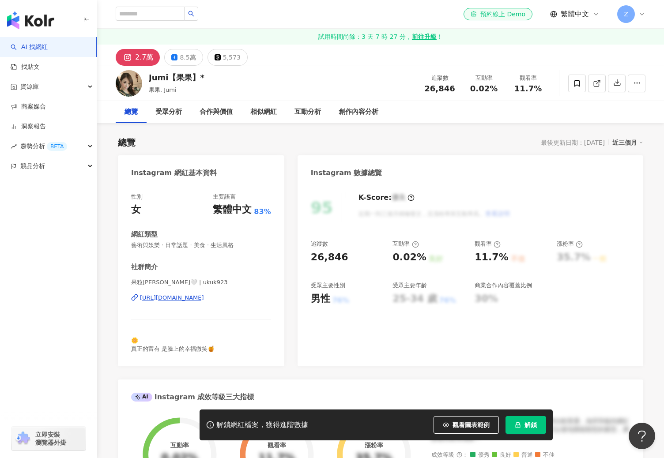
click at [203, 298] on div "[URL][DOMAIN_NAME]" at bounding box center [172, 298] width 64 height 8
click at [204, 300] on div "[URL][DOMAIN_NAME]" at bounding box center [172, 298] width 64 height 8
click at [191, 58] on div "8.5萬" at bounding box center [188, 57] width 16 height 12
click at [188, 60] on div "8.5萬" at bounding box center [188, 57] width 16 height 12
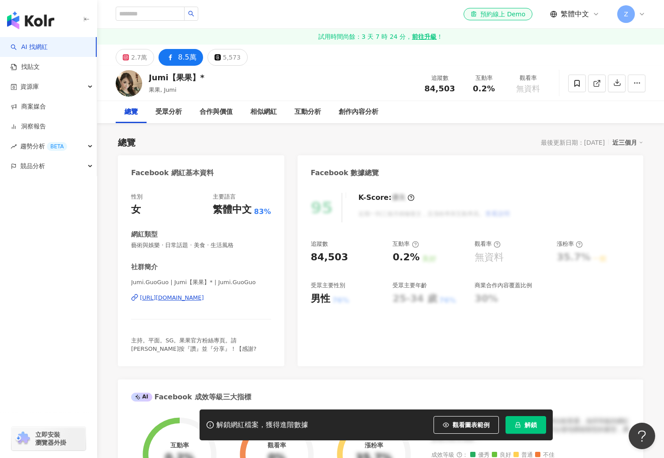
click at [199, 298] on div "https://www.facebook.com/183012821746506" at bounding box center [172, 298] width 64 height 8
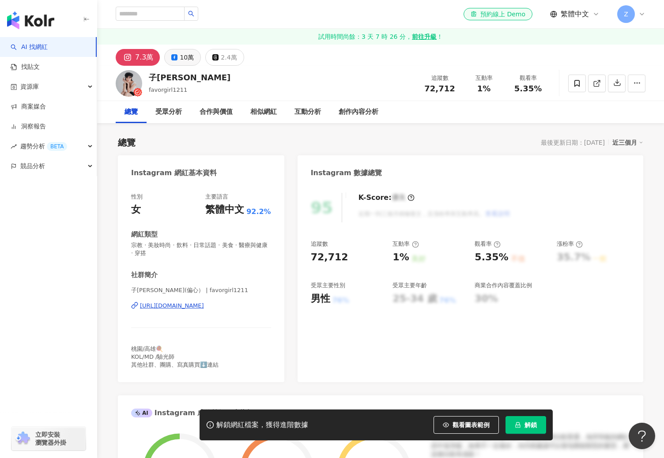
click at [180, 57] on div "10萬" at bounding box center [187, 57] width 14 height 12
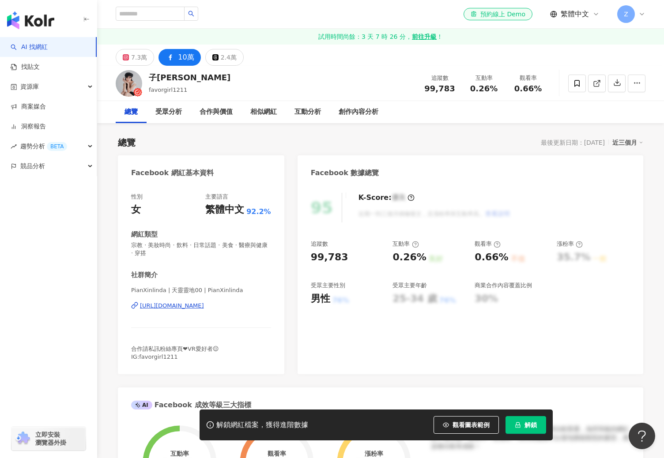
click at [204, 306] on div "https://www.facebook.com/478762688875345" at bounding box center [172, 306] width 64 height 8
click at [131, 56] on div "7.3萬" at bounding box center [139, 57] width 16 height 12
click at [133, 54] on button "7.3萬" at bounding box center [135, 57] width 38 height 17
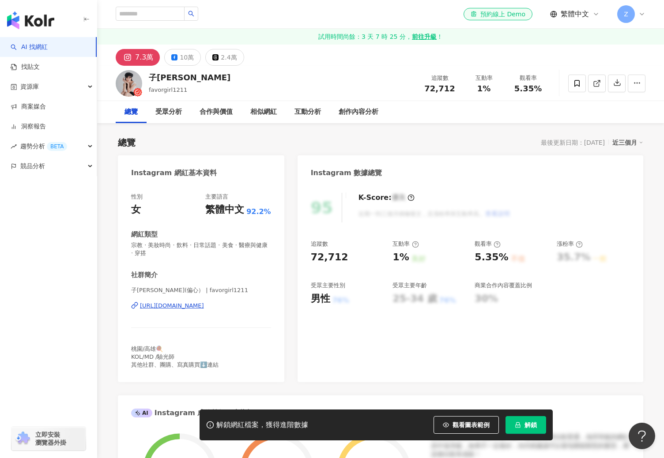
click at [137, 56] on div "7.3萬" at bounding box center [144, 57] width 18 height 12
click at [204, 306] on div "https://www.instagram.com/favorgirl1211/" at bounding box center [172, 306] width 64 height 8
